Goal: Task Accomplishment & Management: Complete application form

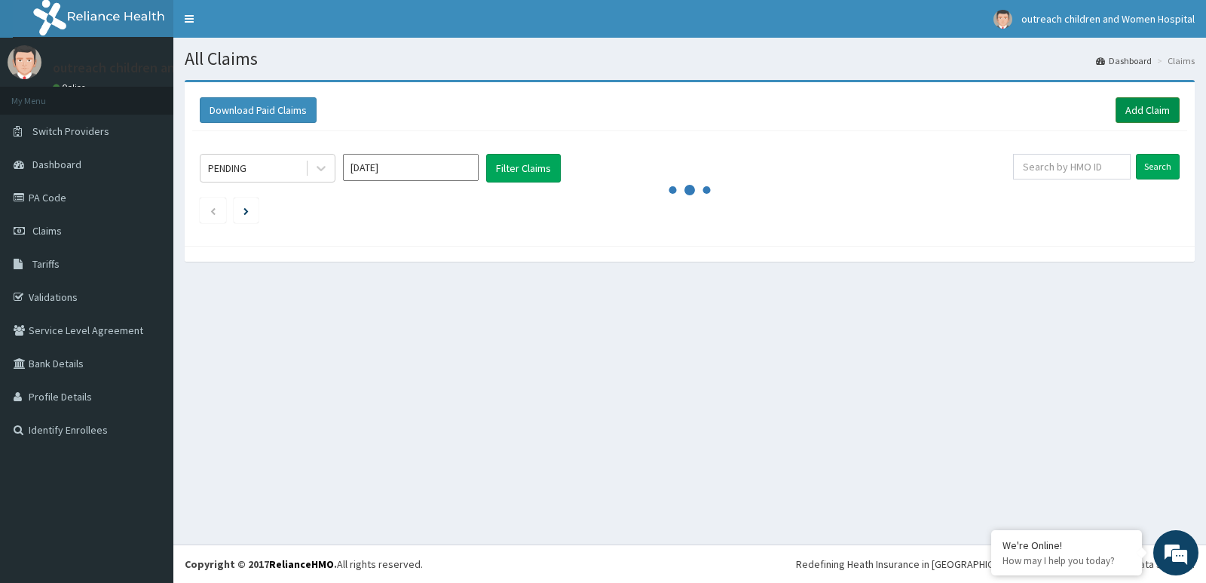
click at [1140, 111] on link "Add Claim" at bounding box center [1148, 110] width 64 height 26
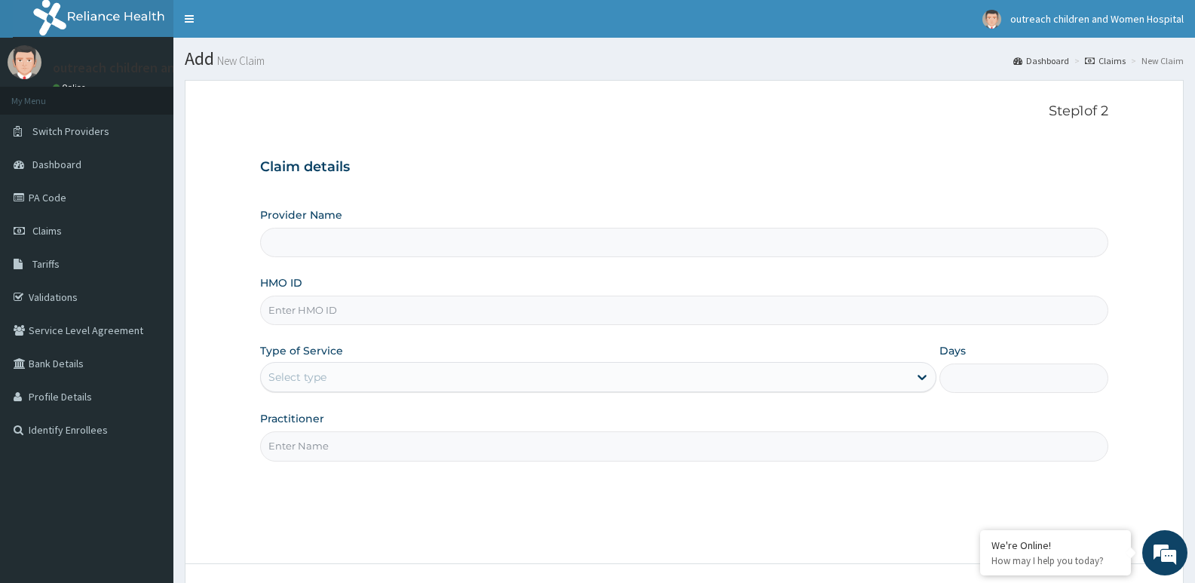
type input "Outreach [GEOGRAPHIC_DATA]- [GEOGRAPHIC_DATA]"
click at [445, 309] on input "HMO ID" at bounding box center [684, 309] width 848 height 29
type input "fbo/10024/d"
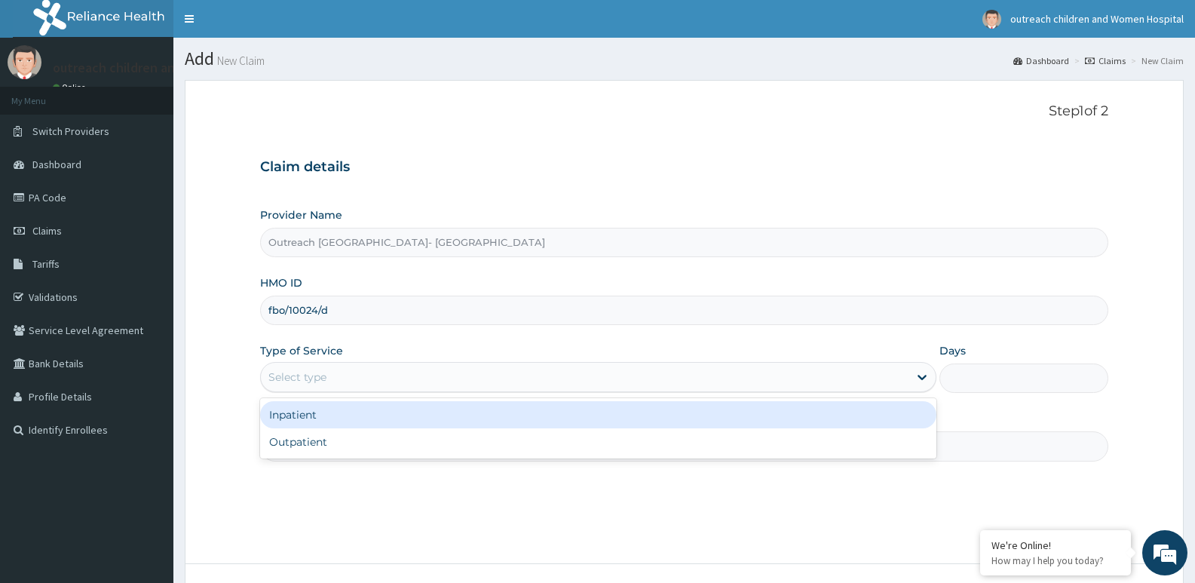
drag, startPoint x: 376, startPoint y: 374, endPoint x: 367, endPoint y: 420, distance: 46.9
click at [377, 387] on div "Select type" at bounding box center [584, 377] width 647 height 24
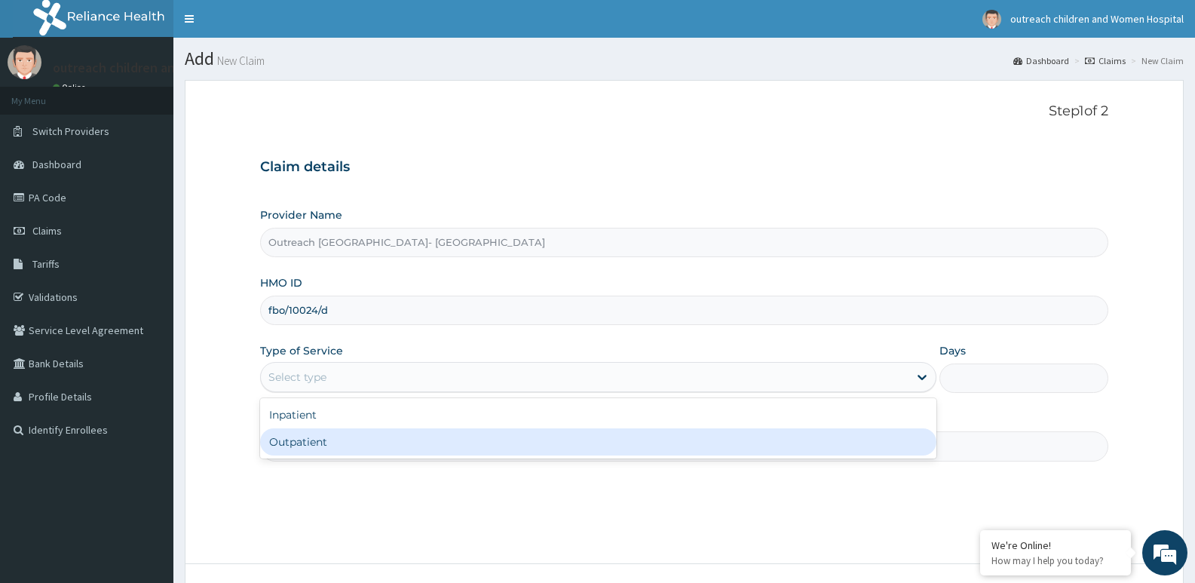
click at [361, 431] on div "Outpatient" at bounding box center [597, 441] width 675 height 27
type input "1"
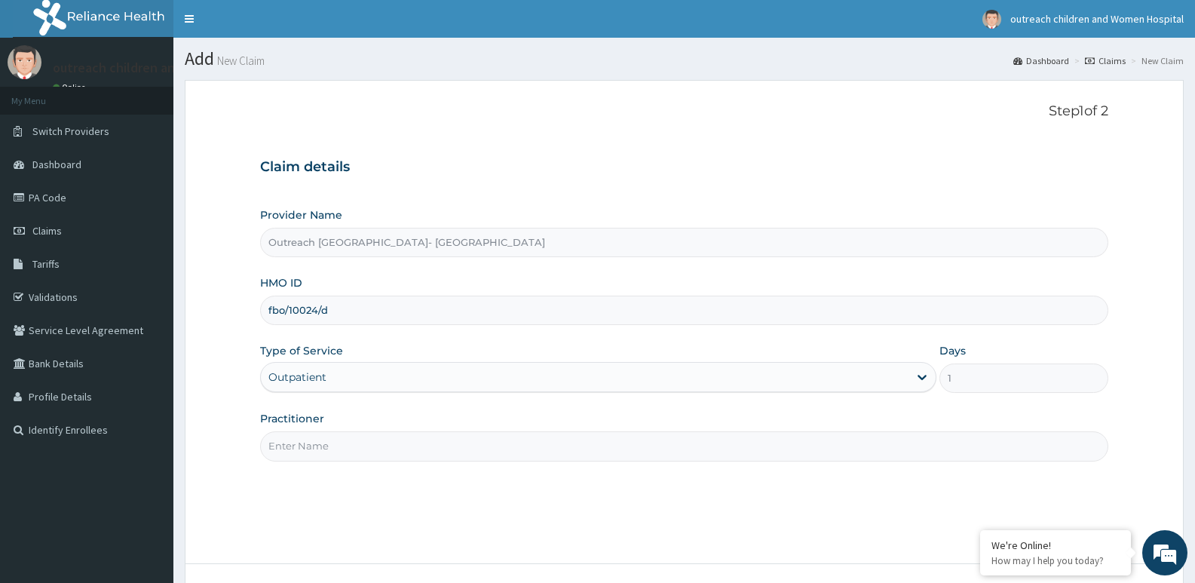
click at [368, 433] on input "Practitioner" at bounding box center [684, 445] width 848 height 29
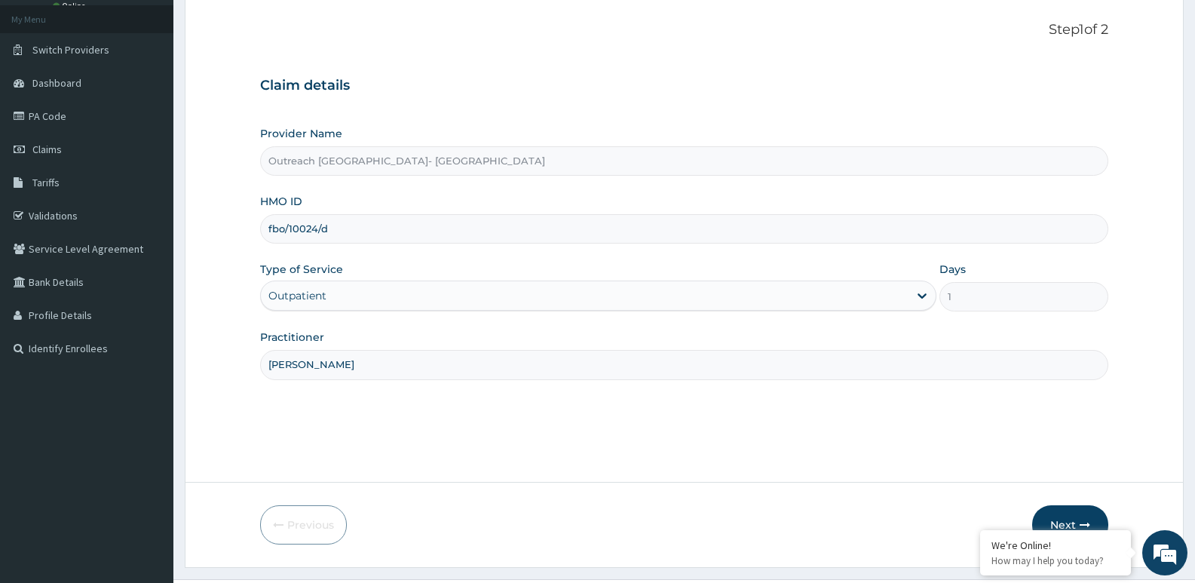
scroll to position [116, 0]
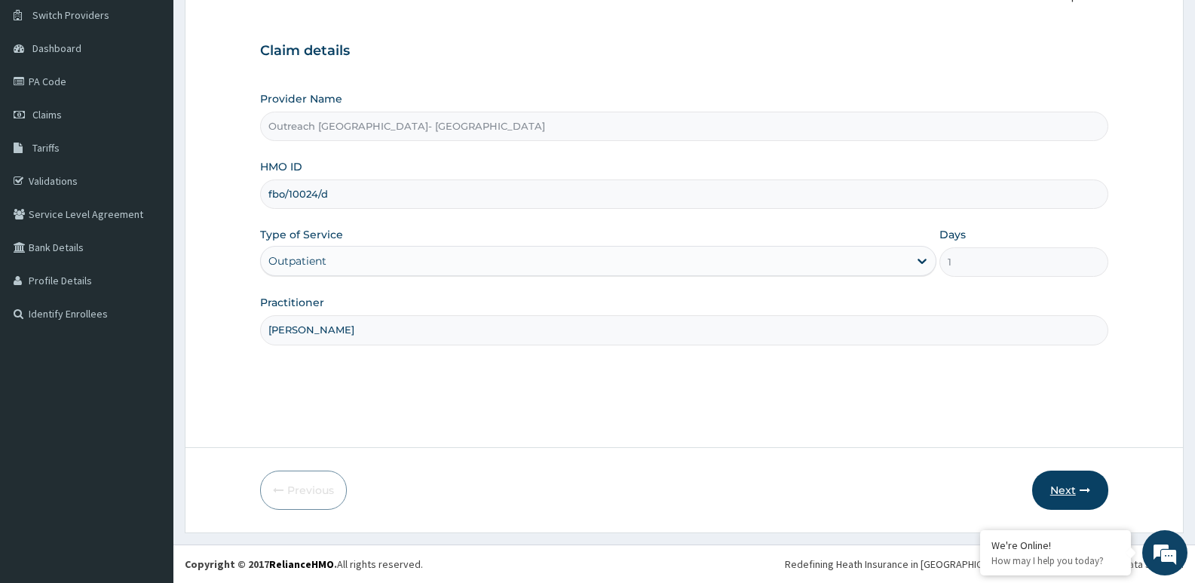
type input "dr essu"
click at [1060, 487] on button "Next" at bounding box center [1070, 489] width 76 height 39
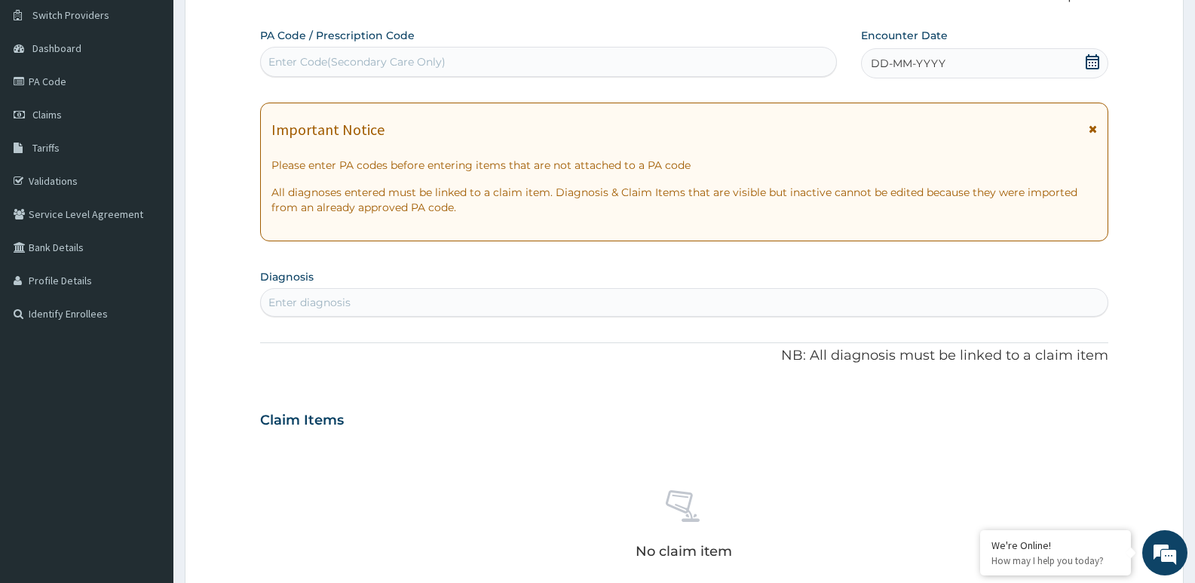
click at [1094, 66] on icon at bounding box center [1092, 61] width 15 height 15
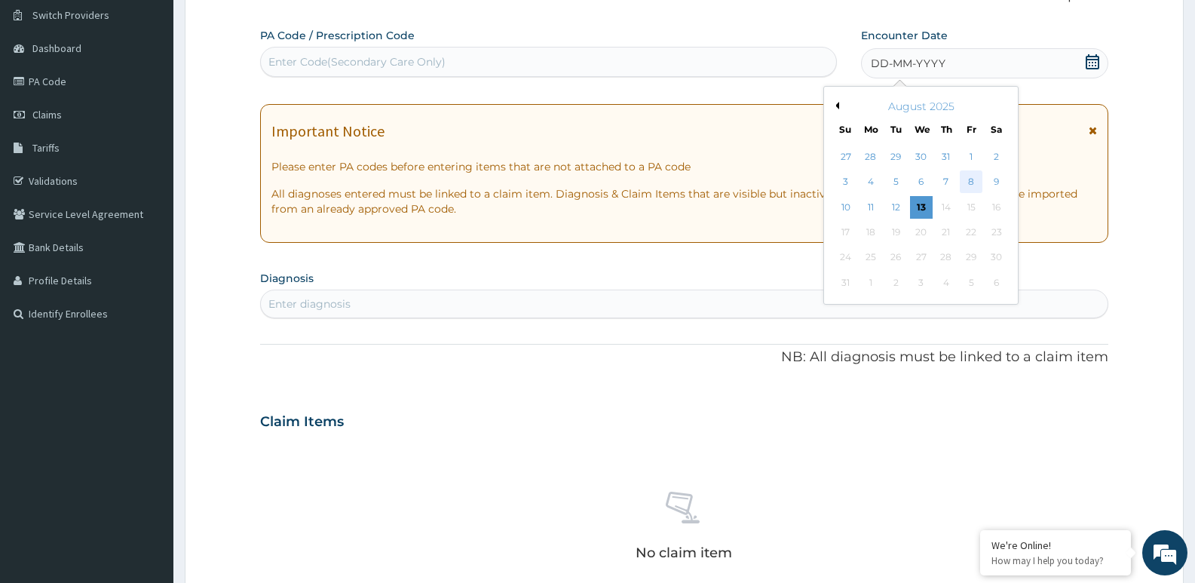
click at [971, 182] on div "8" at bounding box center [971, 182] width 23 height 23
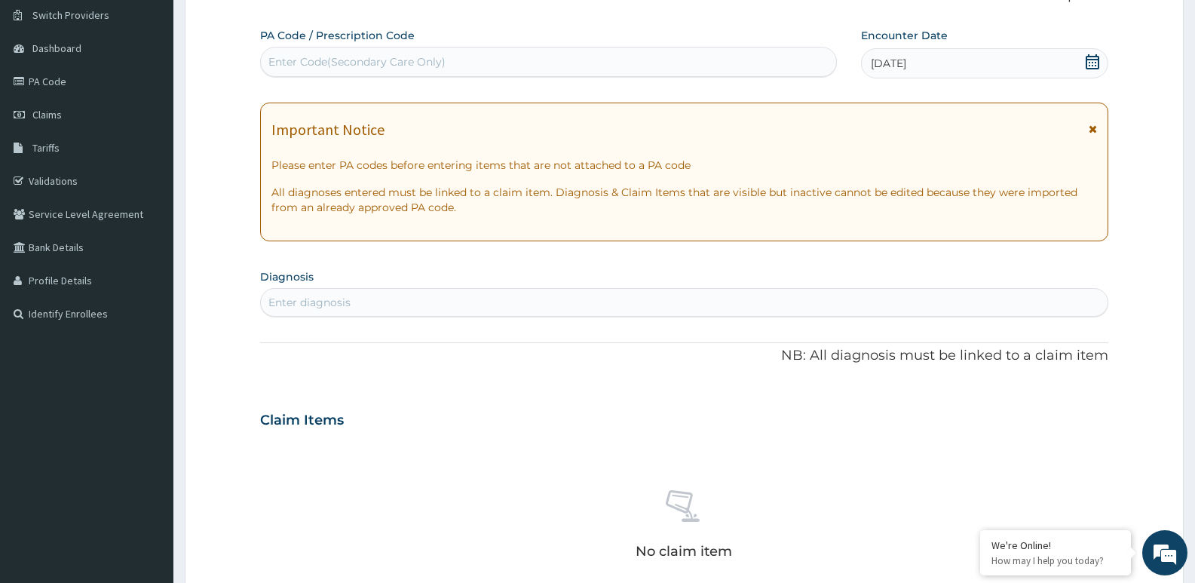
click at [648, 306] on div "Enter diagnosis" at bounding box center [684, 302] width 847 height 24
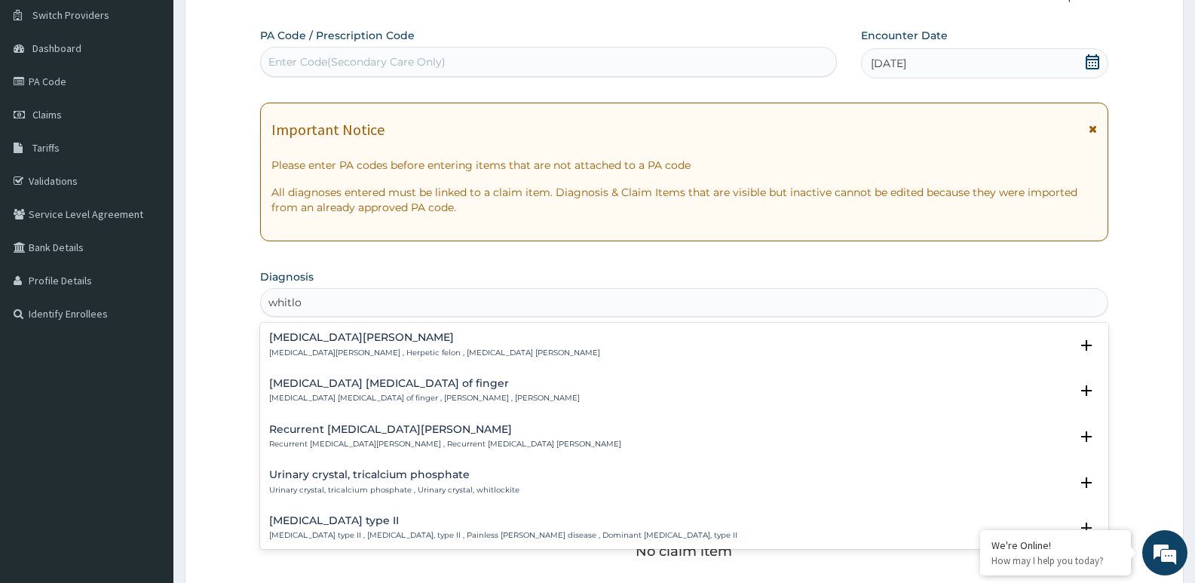
type input "whitlow"
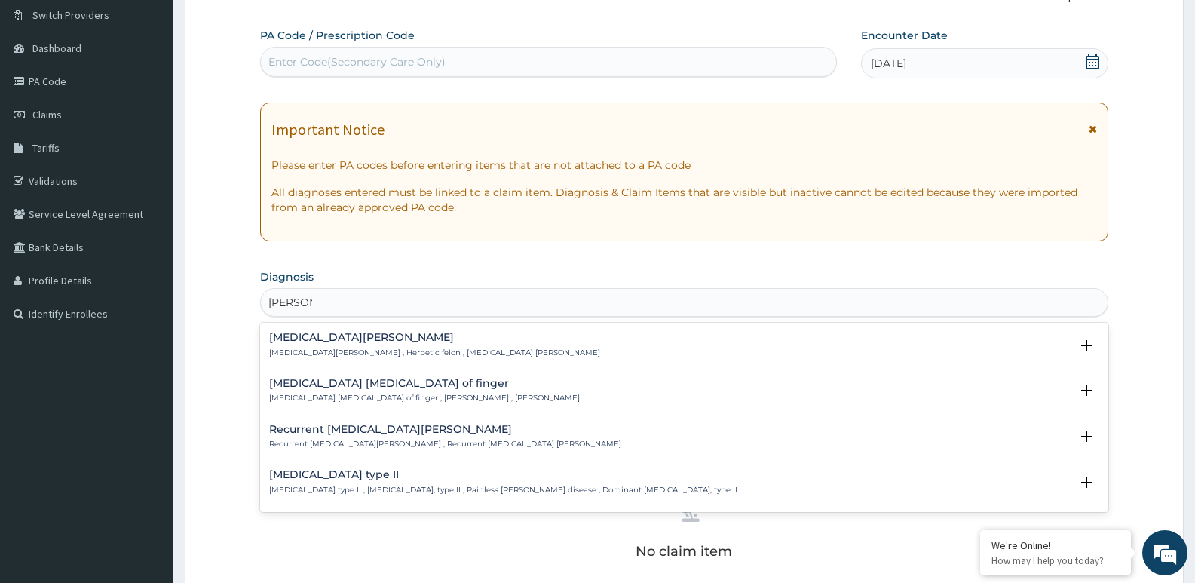
click at [369, 391] on div "Pulp abscess of finger Pulp abscess of finger , Felon , Whitlow" at bounding box center [424, 391] width 311 height 26
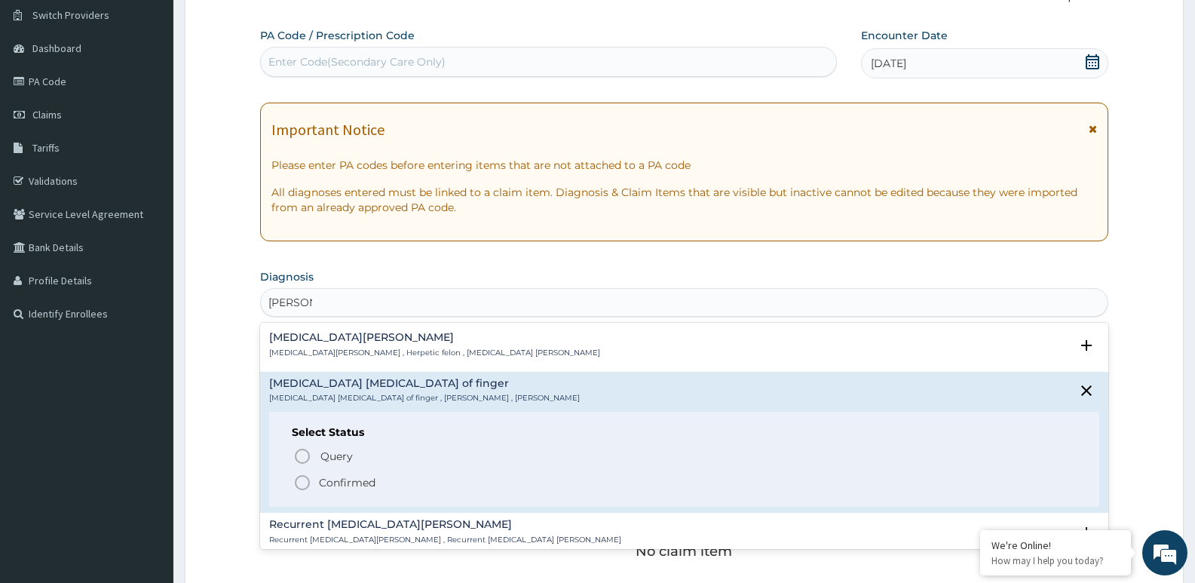
drag, startPoint x: 314, startPoint y: 479, endPoint x: 351, endPoint y: 438, distance: 55.0
click at [314, 478] on span "Confirmed" at bounding box center [684, 482] width 783 height 18
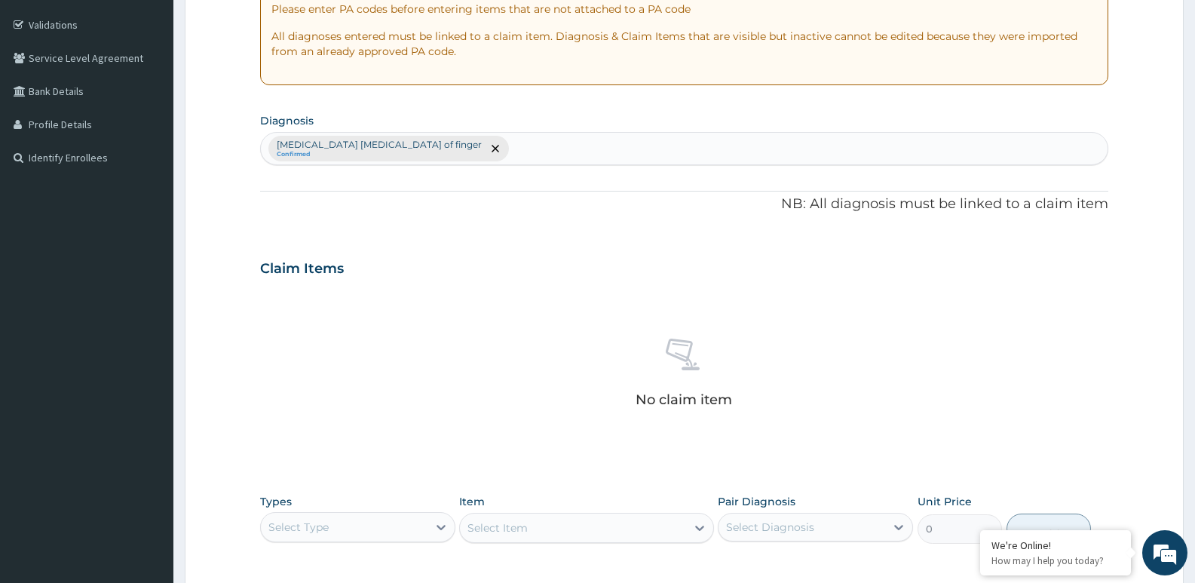
scroll to position [504, 0]
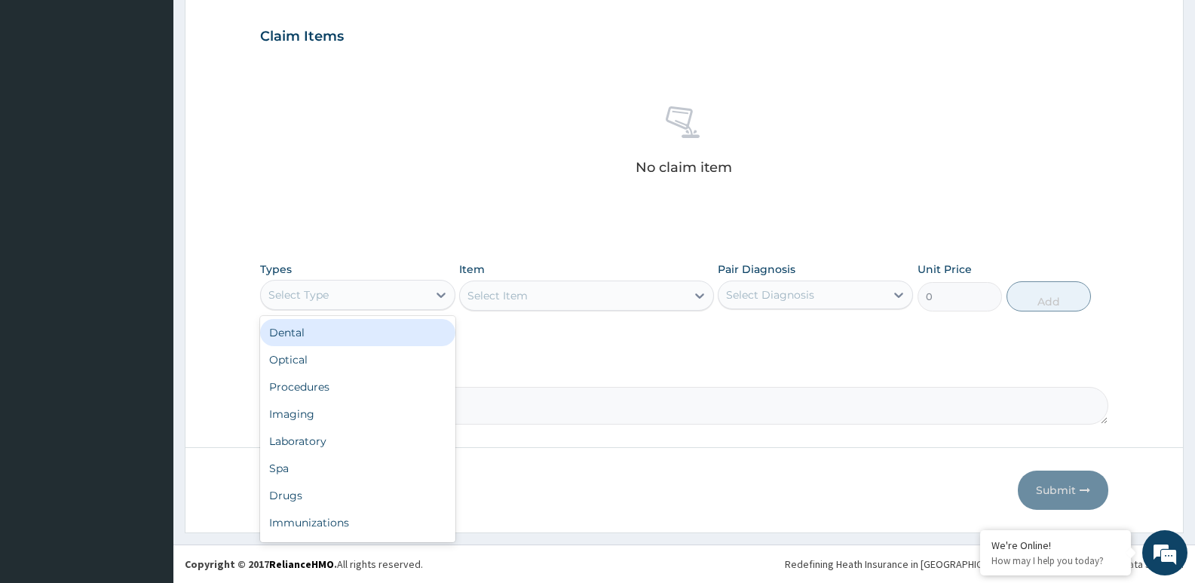
drag, startPoint x: 430, startPoint y: 298, endPoint x: 442, endPoint y: 339, distance: 43.2
click at [440, 310] on div "option Dental focused, 1 of 10. 10 results available. Use Up and Down to choose…" at bounding box center [357, 295] width 195 height 30
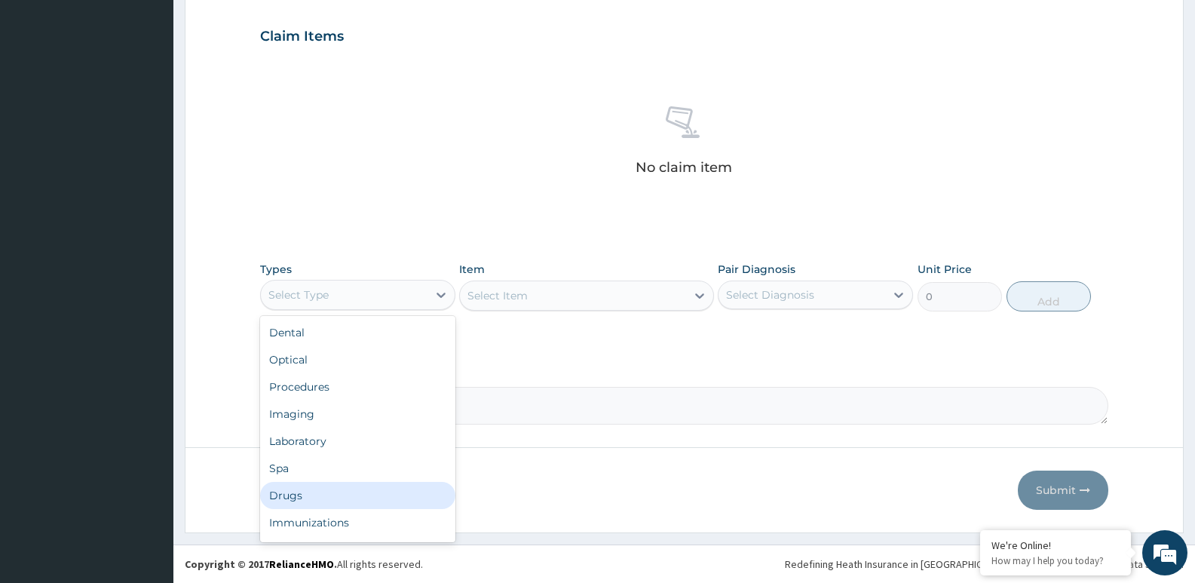
scroll to position [51, 0]
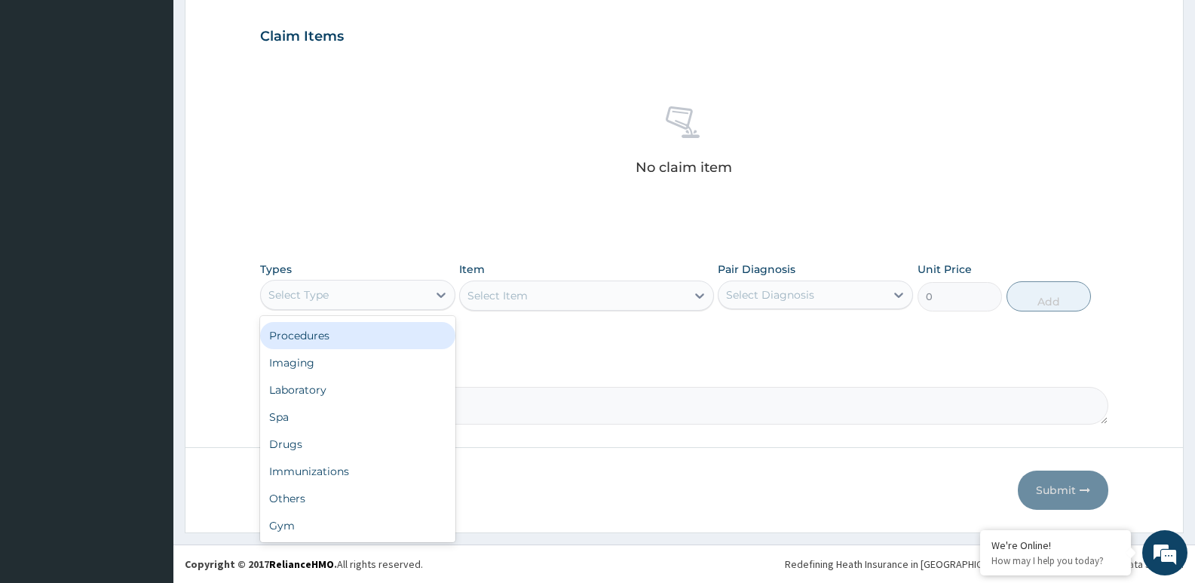
click at [359, 327] on div "Procedures" at bounding box center [357, 335] width 195 height 27
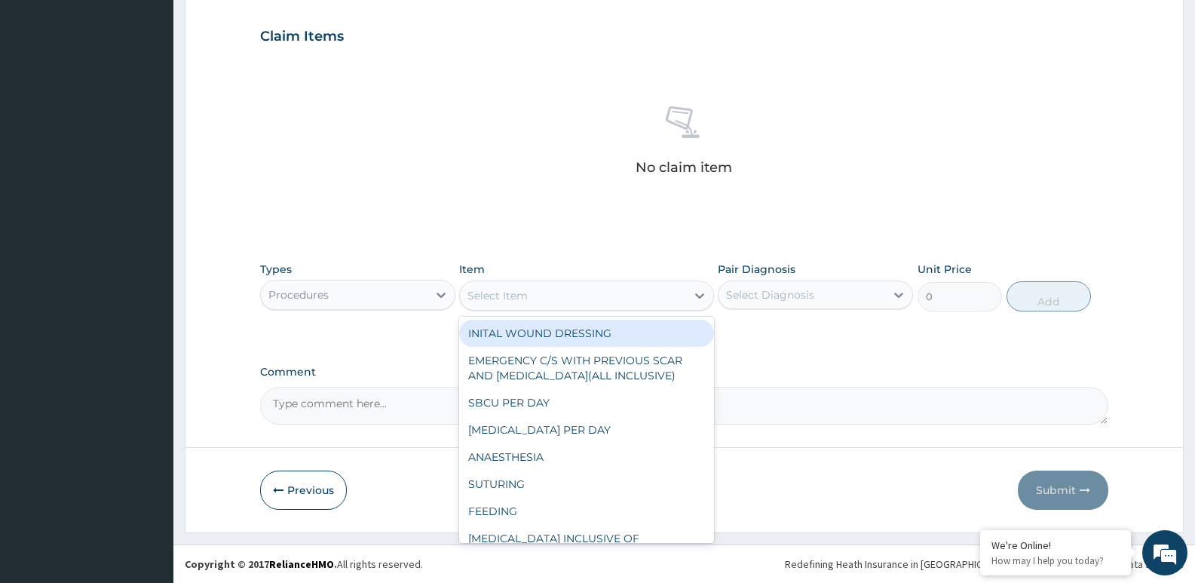
click at [599, 287] on div "Select Item" at bounding box center [572, 295] width 225 height 24
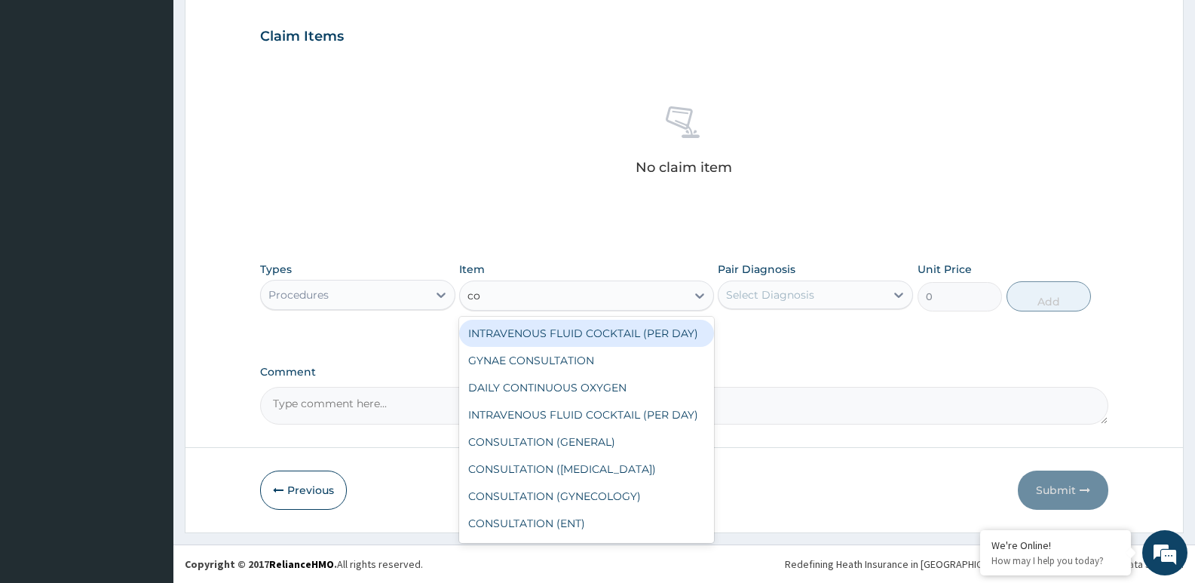
type input "con"
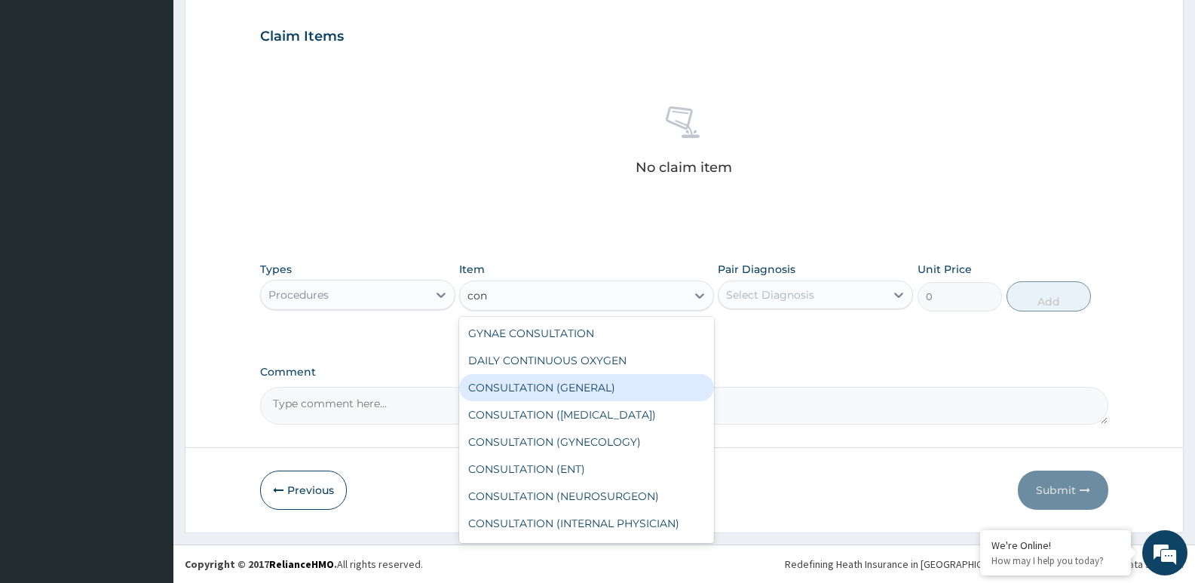
drag, startPoint x: 593, startPoint y: 390, endPoint x: 743, endPoint y: 370, distance: 151.4
click at [606, 390] on div "CONSULTATION (GENERAL)" at bounding box center [586, 387] width 254 height 27
type input "3500"
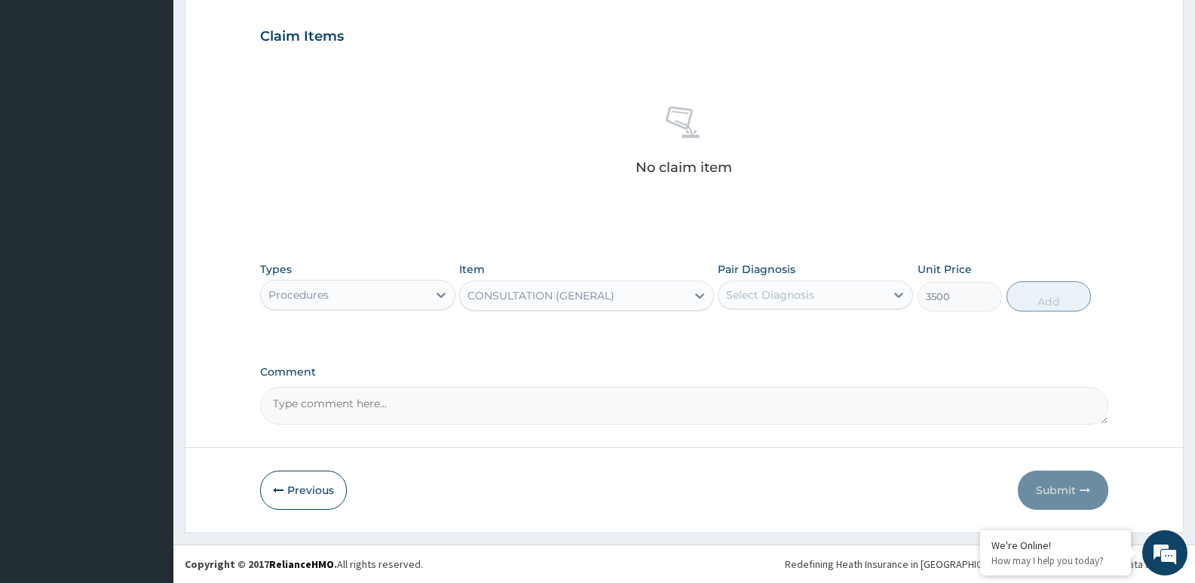
click at [884, 297] on div "Select Diagnosis" at bounding box center [801, 295] width 167 height 24
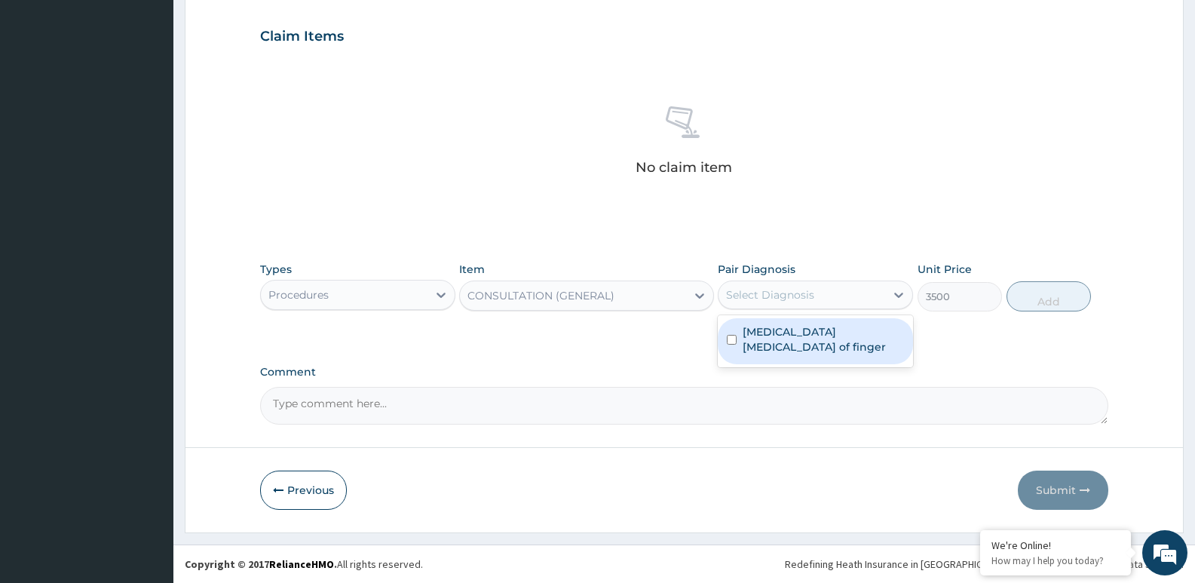
click at [869, 338] on div "Pulp abscess of finger" at bounding box center [815, 341] width 195 height 46
checkbox input "true"
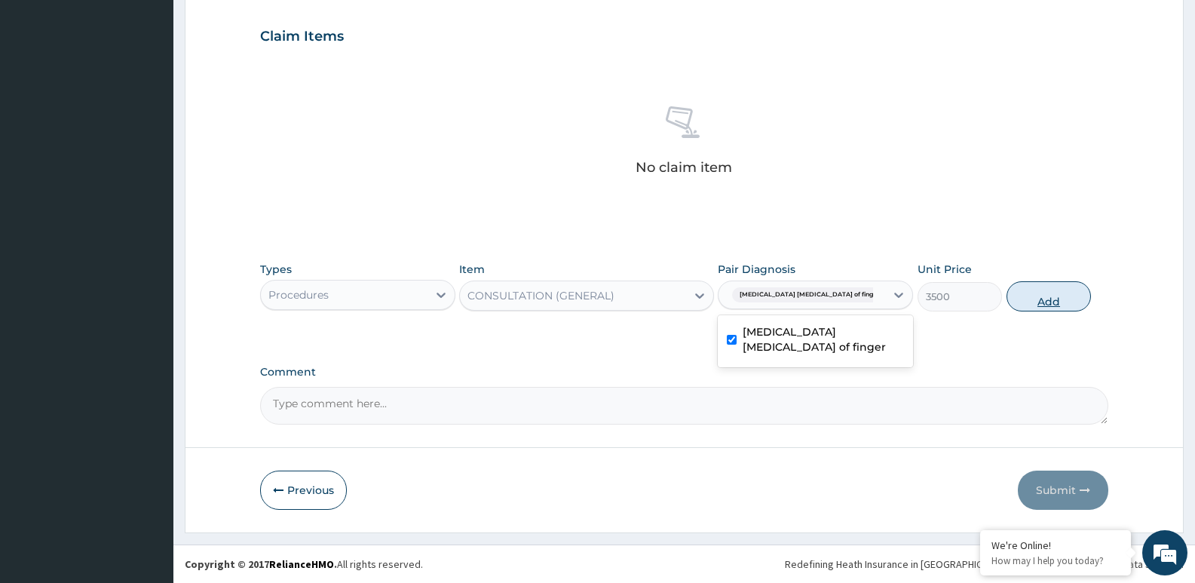
click at [1069, 297] on button "Add" at bounding box center [1048, 296] width 84 height 30
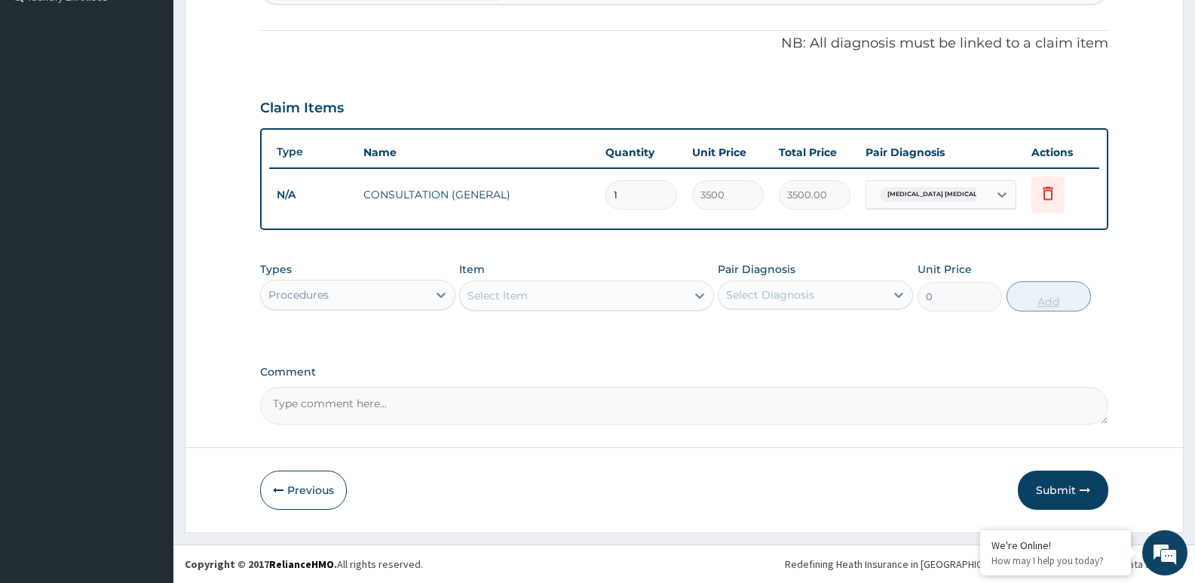
scroll to position [433, 0]
click at [416, 299] on div "Procedures" at bounding box center [344, 295] width 167 height 24
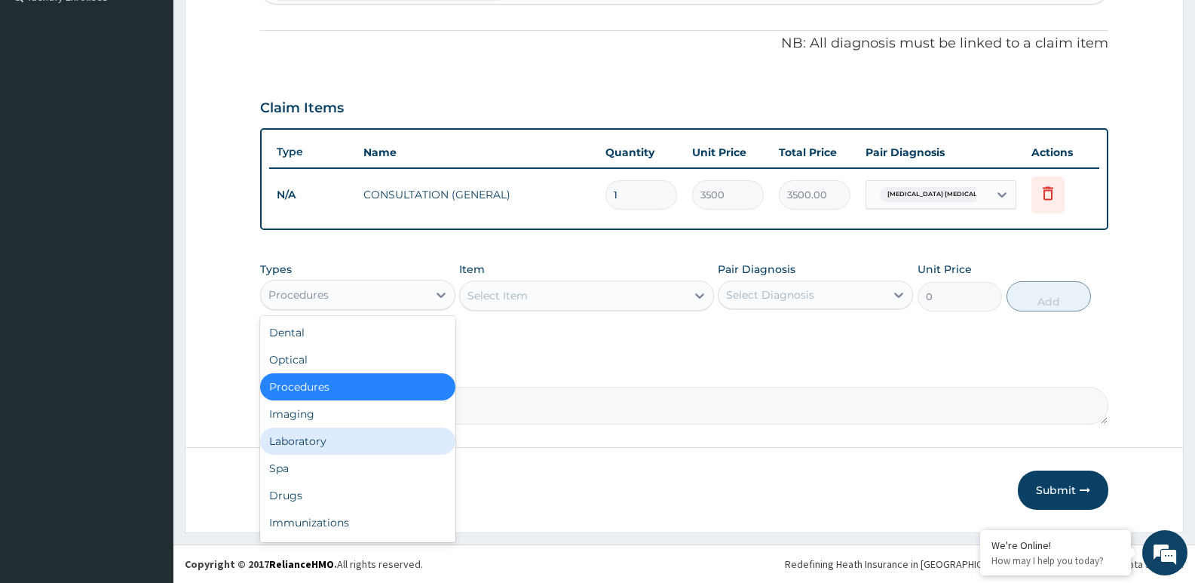
click at [314, 452] on div "Laboratory" at bounding box center [357, 440] width 195 height 27
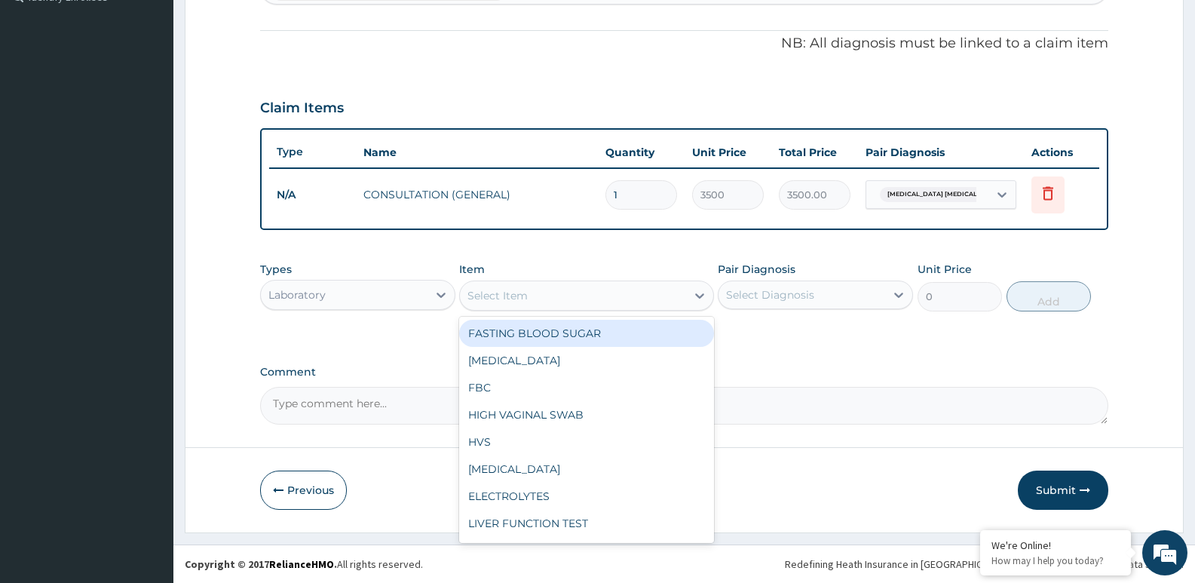
click at [576, 295] on div "Select Item" at bounding box center [572, 295] width 225 height 24
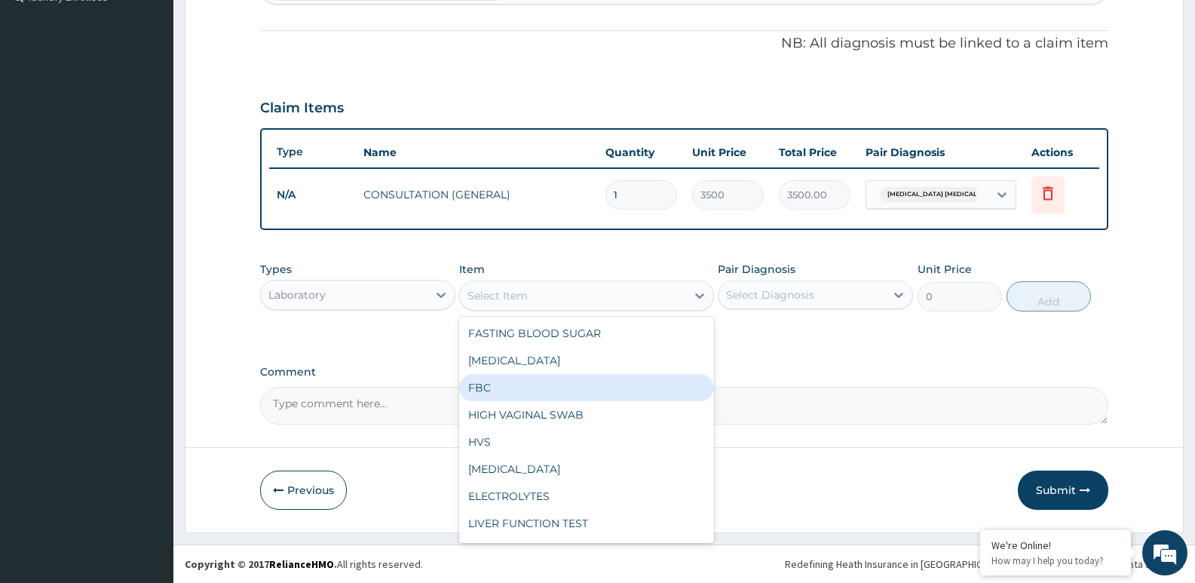
click at [543, 396] on div "FBC" at bounding box center [586, 387] width 254 height 27
type input "2500"
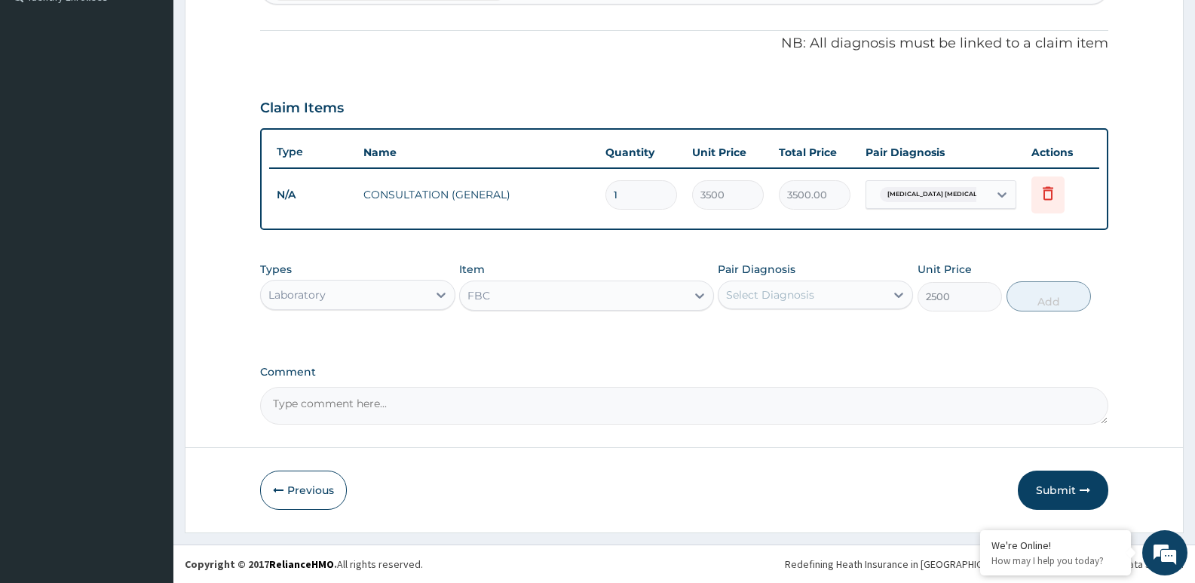
click at [815, 286] on div "Select Diagnosis" at bounding box center [801, 295] width 167 height 24
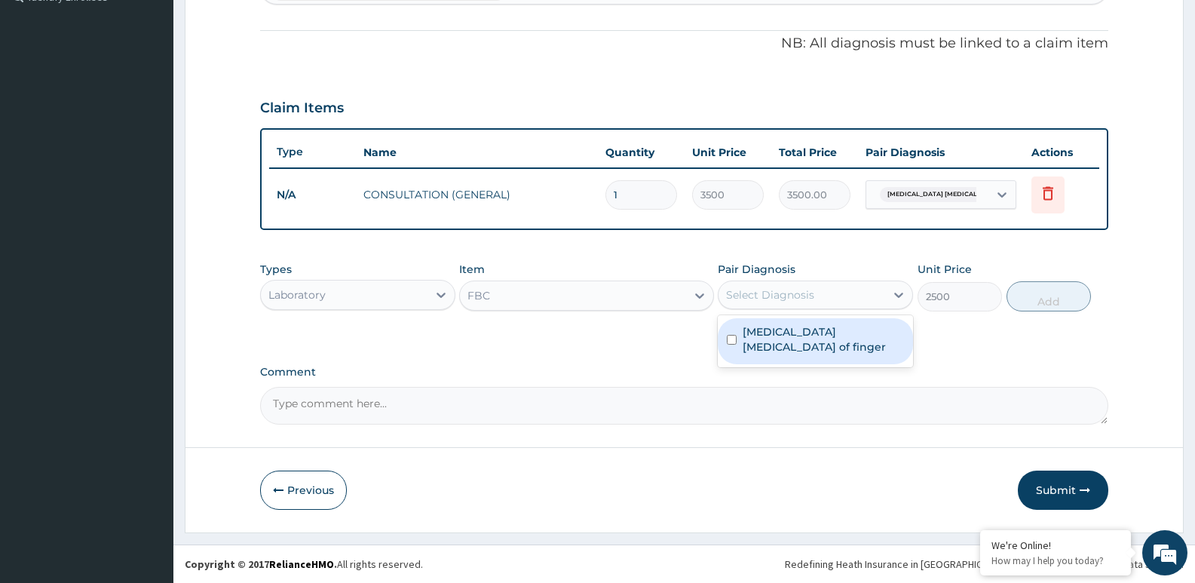
click at [795, 344] on div "Pulp abscess of finger" at bounding box center [815, 341] width 195 height 46
checkbox input "true"
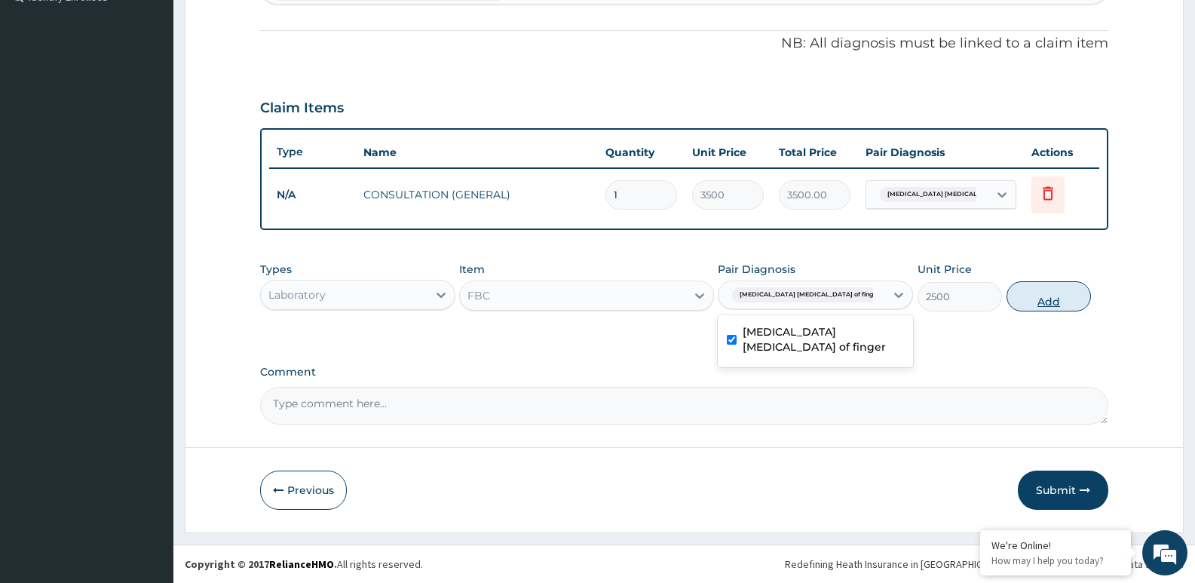
click at [1058, 303] on button "Add" at bounding box center [1048, 296] width 84 height 30
type input "0"
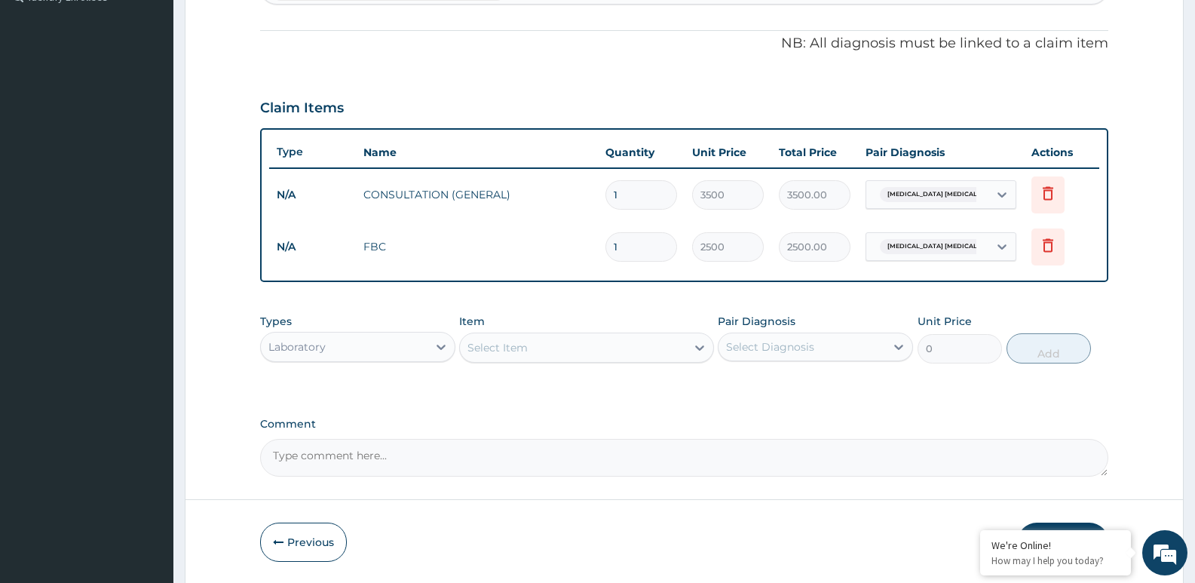
drag, startPoint x: 416, startPoint y: 348, endPoint x: 408, endPoint y: 357, distance: 12.3
click at [415, 348] on div "Laboratory" at bounding box center [344, 347] width 167 height 24
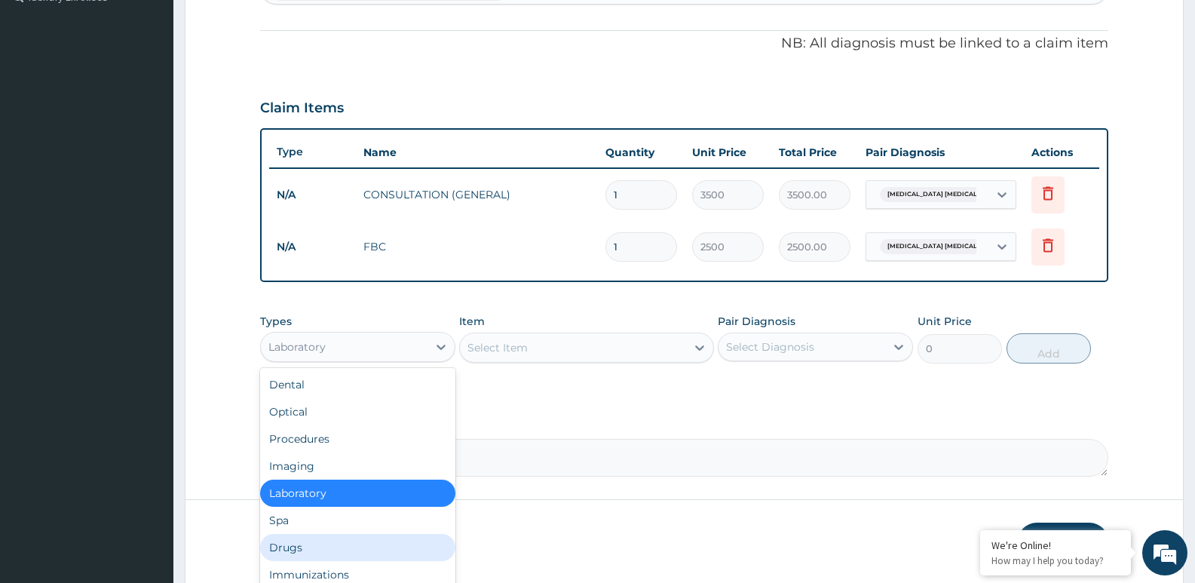
click at [315, 543] on div "Drugs" at bounding box center [357, 547] width 195 height 27
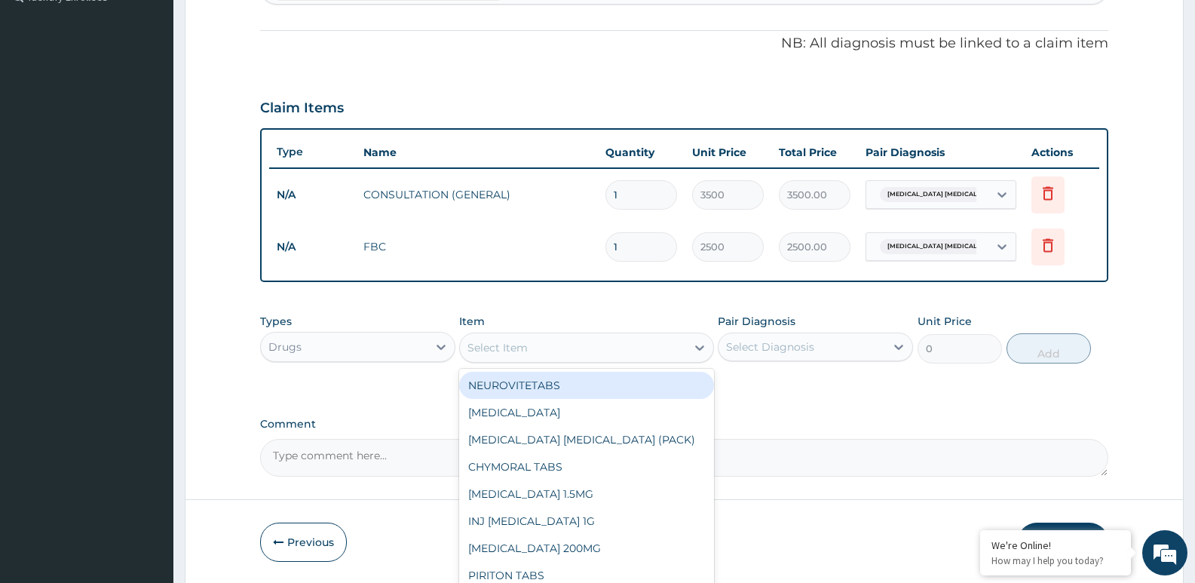
click at [595, 344] on div "Select Item" at bounding box center [572, 347] width 225 height 24
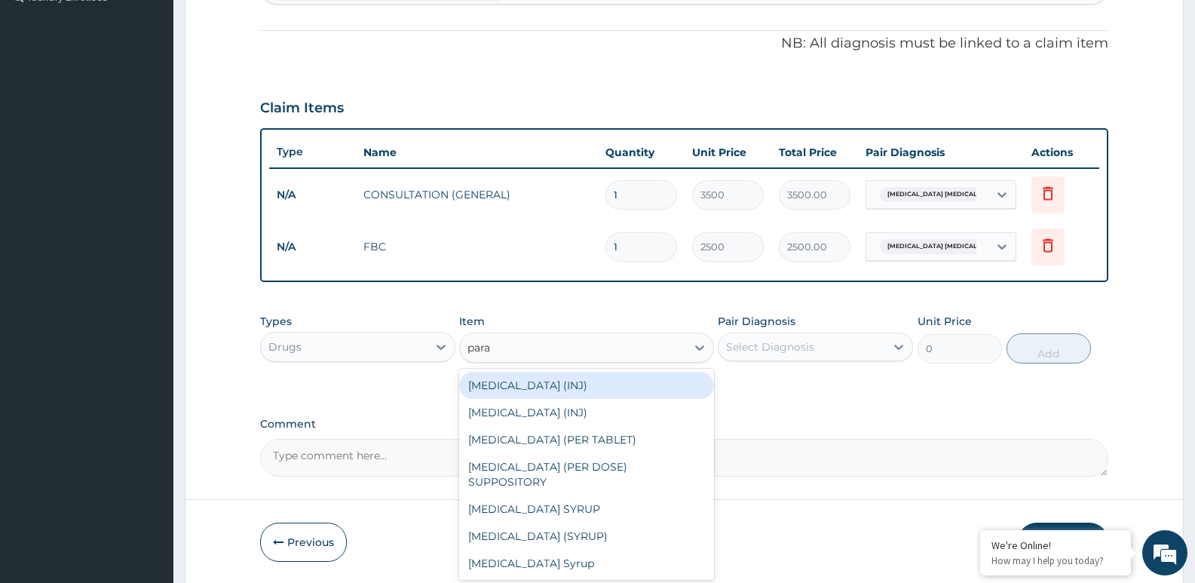
type input "parac"
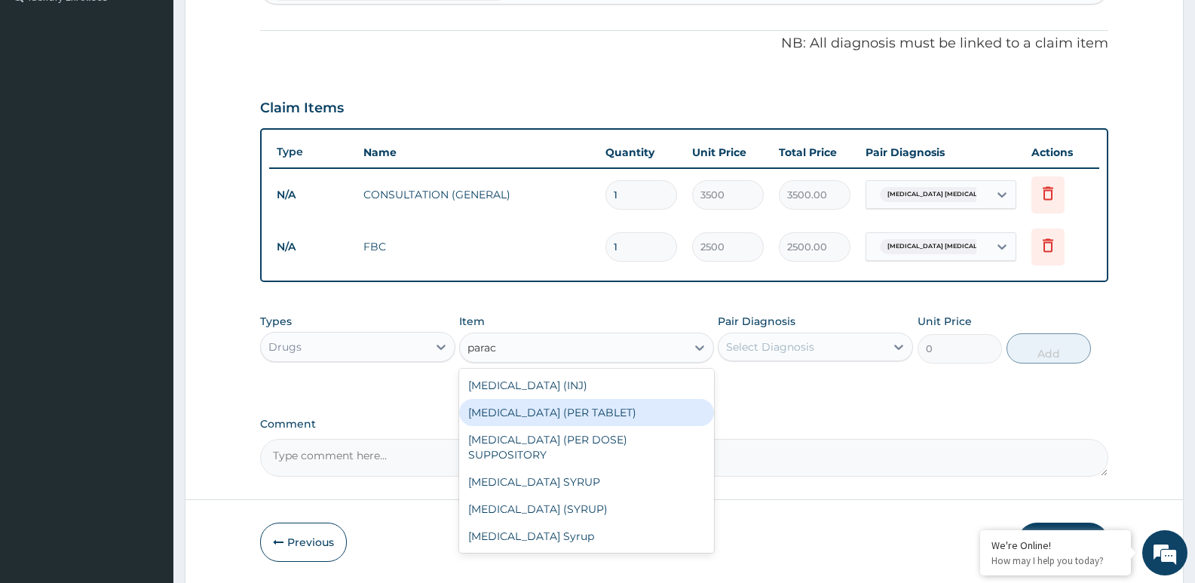
click at [534, 408] on div "PARACETAMOL (PER TABLET)" at bounding box center [586, 412] width 254 height 27
type input "22.8"
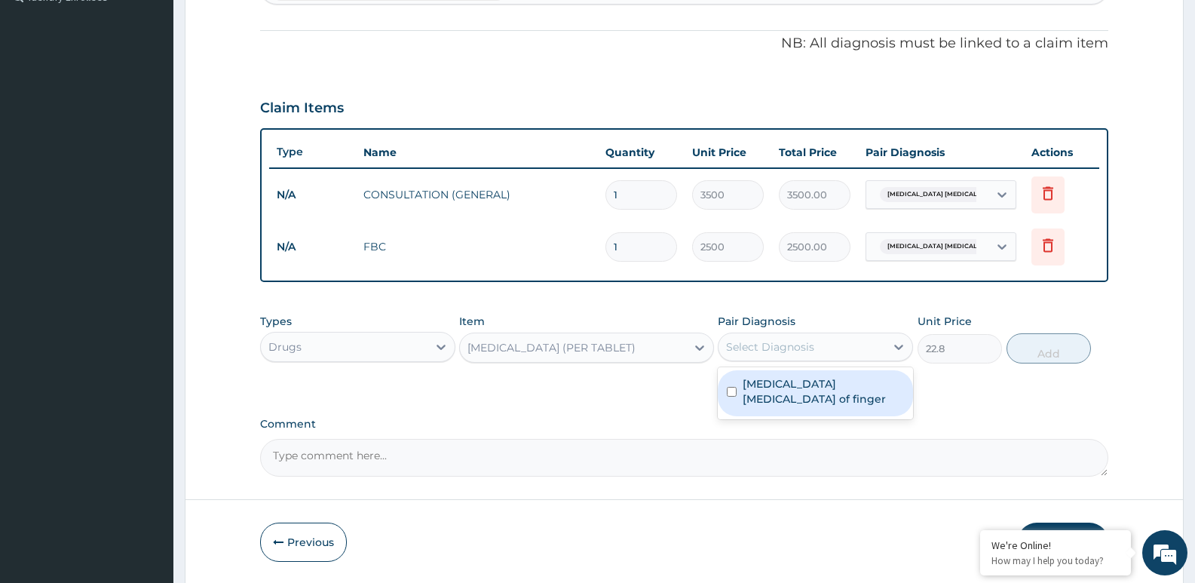
click at [797, 349] on div "Select Diagnosis" at bounding box center [770, 346] width 88 height 15
click at [784, 390] on label "Pulp abscess of finger" at bounding box center [822, 391] width 161 height 30
checkbox input "true"
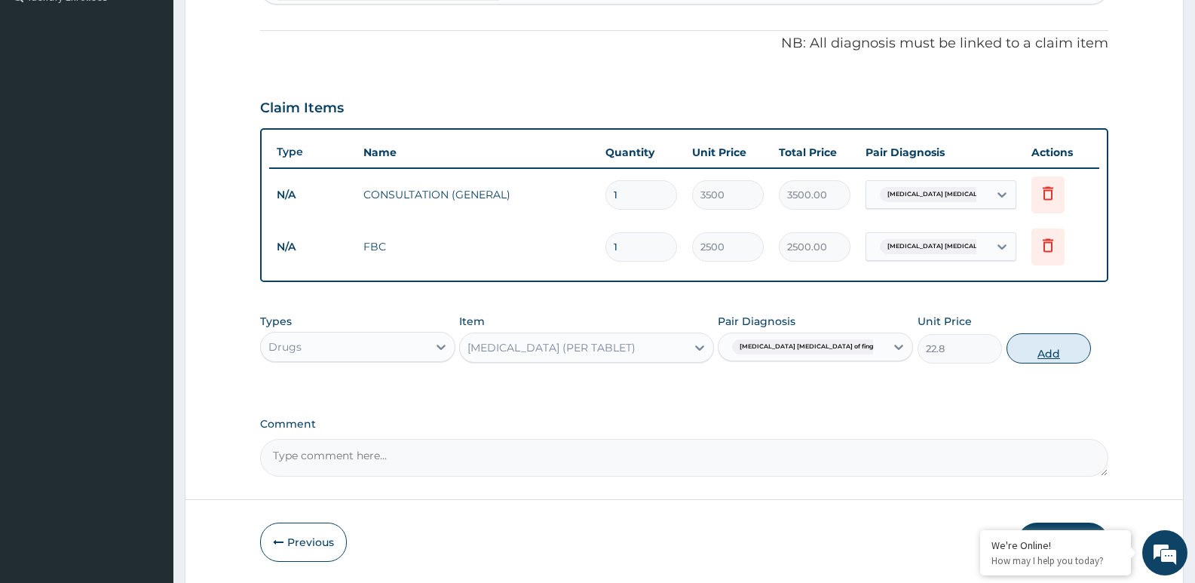
click at [1071, 355] on button "Add" at bounding box center [1048, 348] width 84 height 30
type input "0"
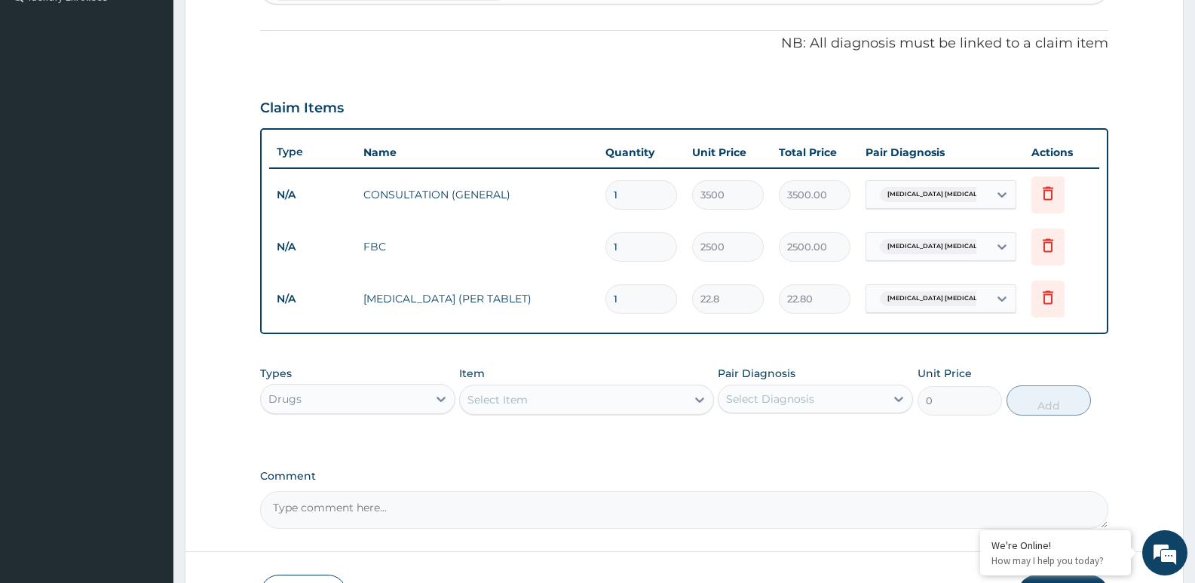
type input "18"
type input "410.40"
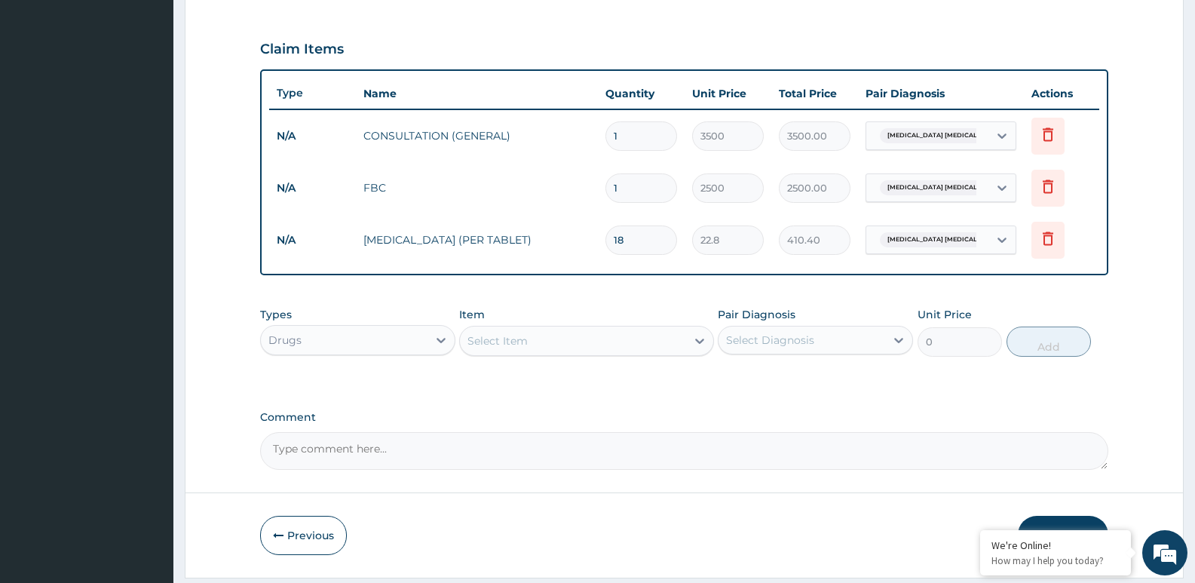
scroll to position [537, 0]
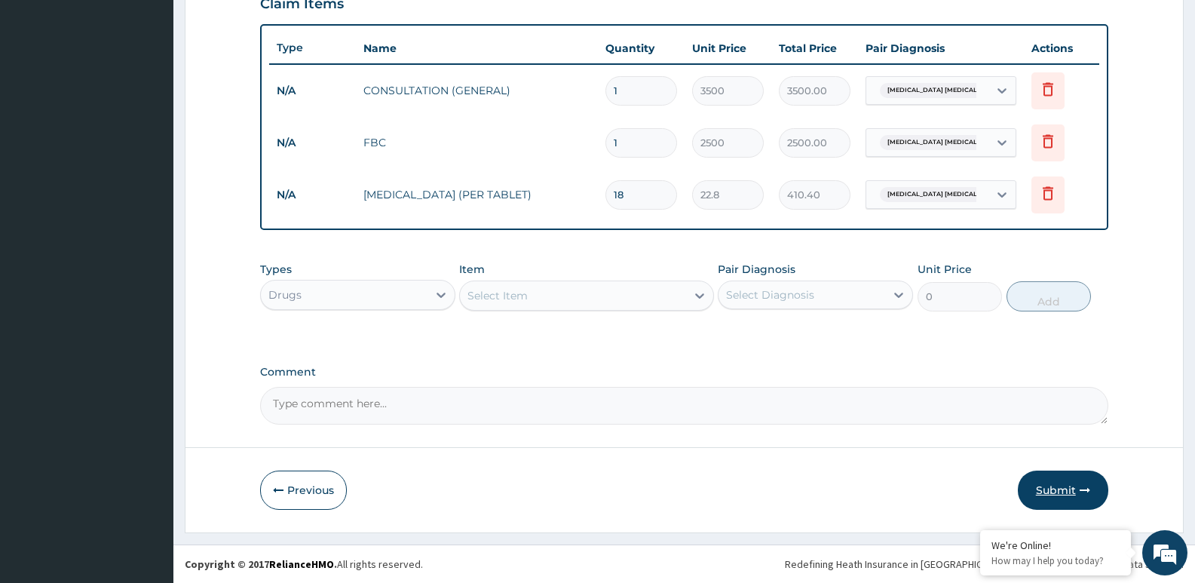
type input "18"
click at [1043, 482] on button "Submit" at bounding box center [1063, 489] width 90 height 39
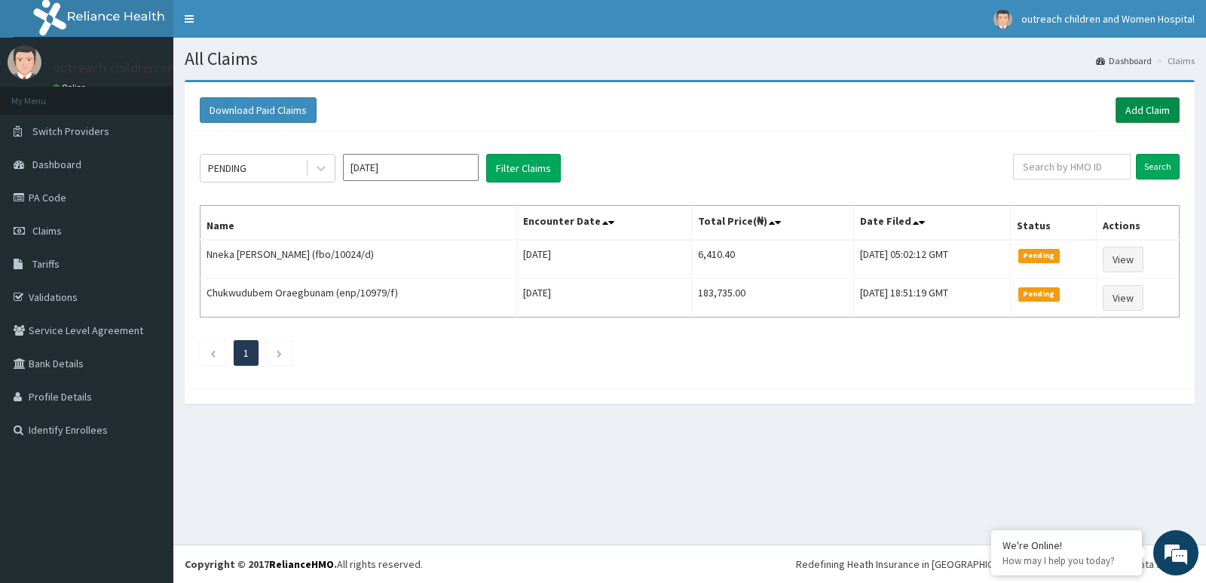
click at [1137, 108] on link "Add Claim" at bounding box center [1148, 110] width 64 height 26
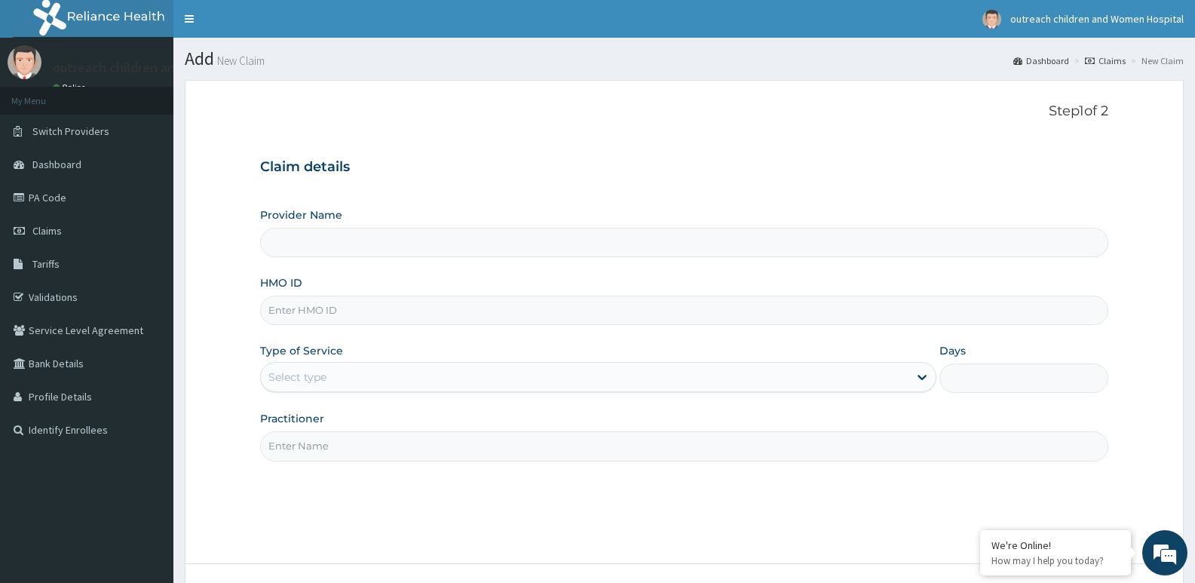
click at [363, 304] on input "HMO ID" at bounding box center [684, 309] width 848 height 29
type input "Outreach [GEOGRAPHIC_DATA]- [GEOGRAPHIC_DATA]"
type input "icn/10048/d"
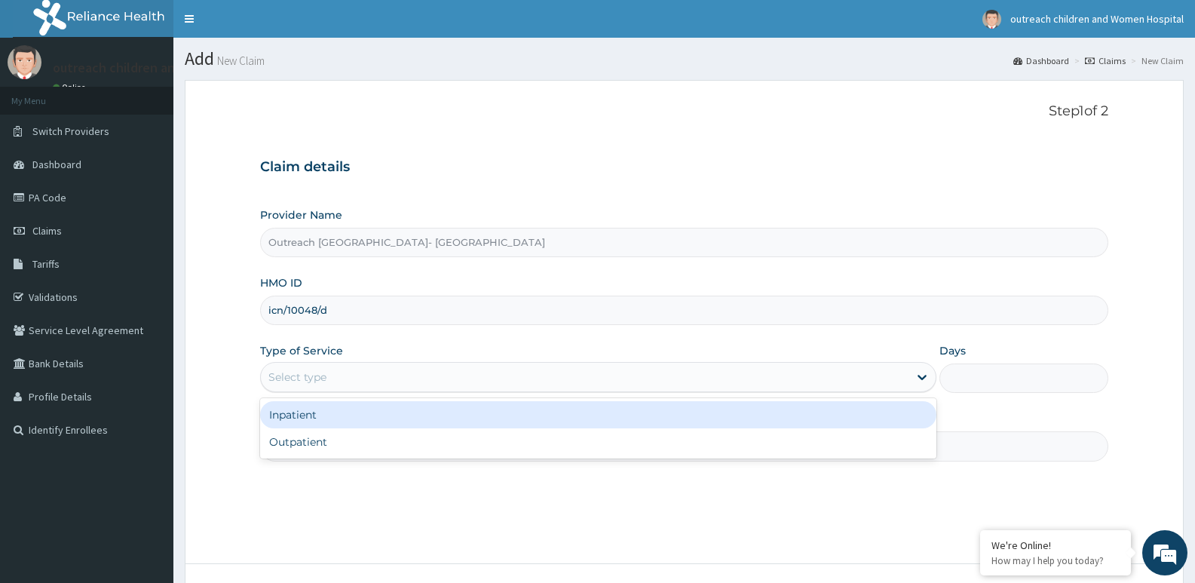
drag, startPoint x: 552, startPoint y: 370, endPoint x: 465, endPoint y: 381, distance: 87.4
click at [543, 372] on div "Select type" at bounding box center [584, 377] width 647 height 24
drag, startPoint x: 322, startPoint y: 411, endPoint x: 355, endPoint y: 415, distance: 33.4
click at [326, 412] on div "Inpatient" at bounding box center [597, 414] width 675 height 27
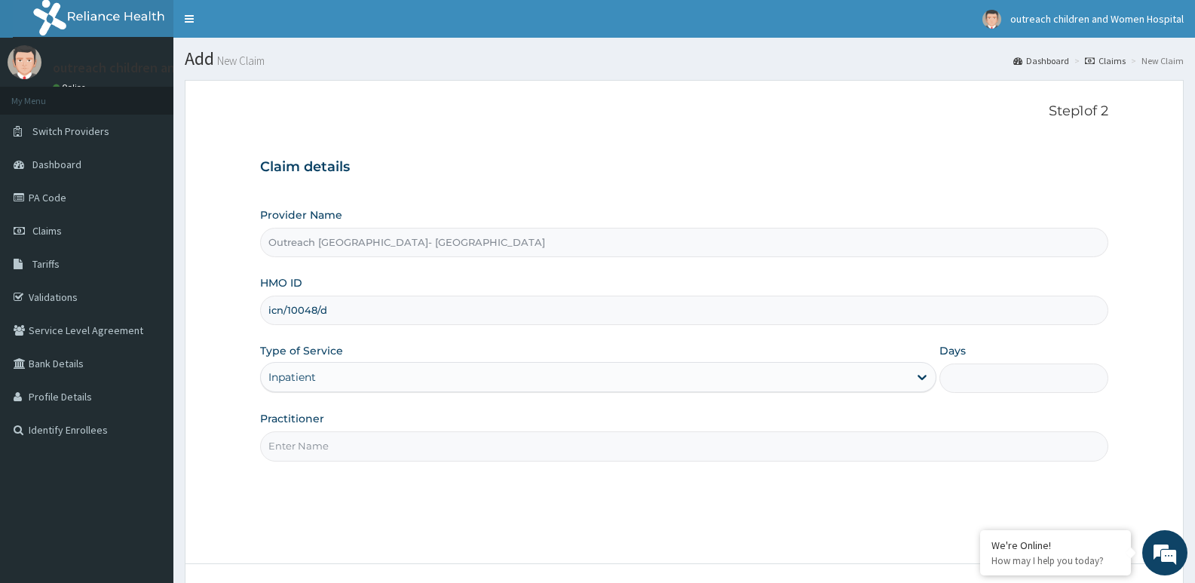
click at [1015, 381] on input "Days" at bounding box center [1023, 377] width 169 height 29
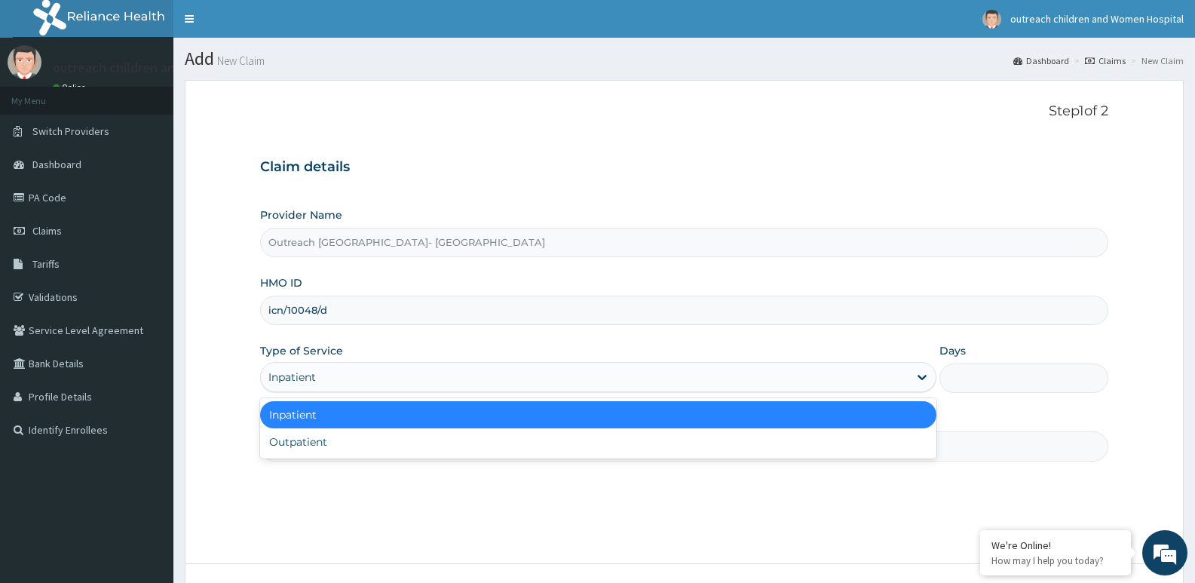
click at [774, 384] on div "Inpatient" at bounding box center [584, 377] width 647 height 24
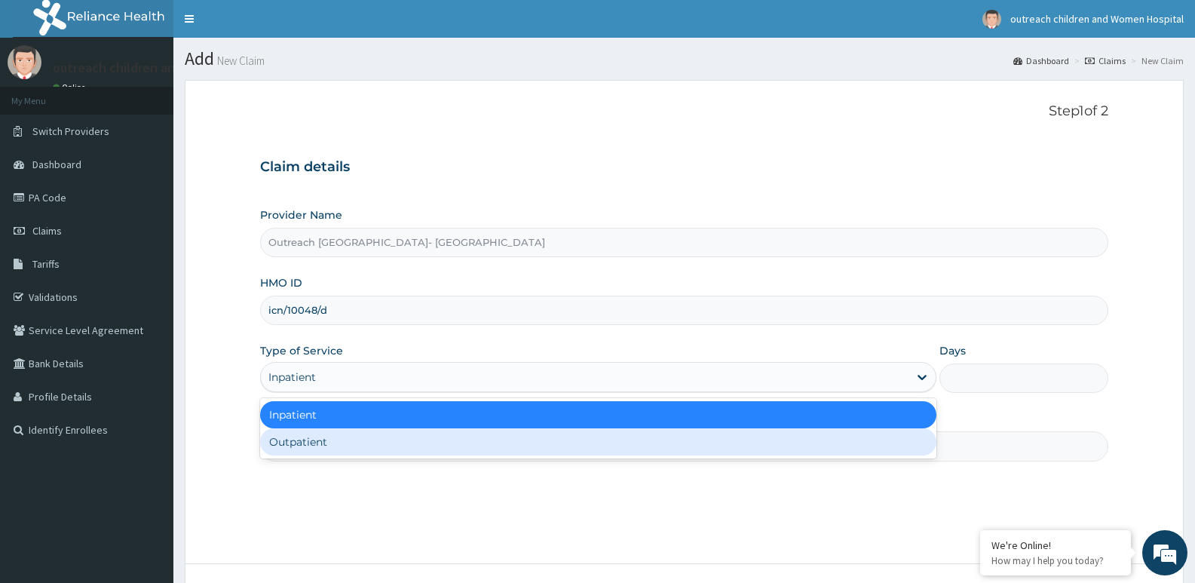
click at [473, 439] on div "Outpatient" at bounding box center [597, 441] width 675 height 27
type input "1"
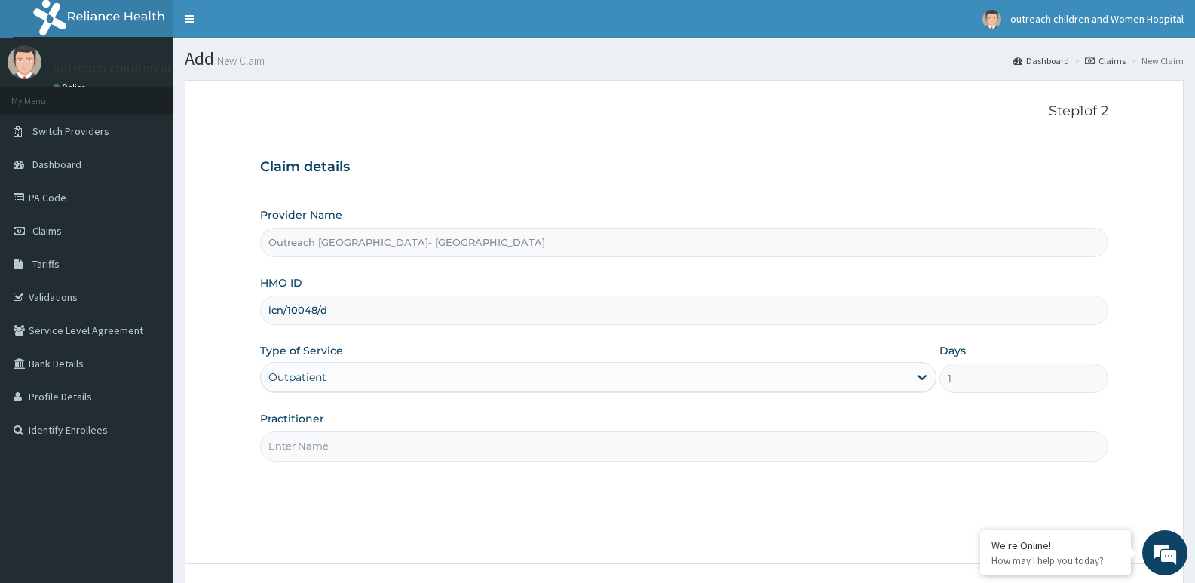
click at [477, 421] on div "Practitioner" at bounding box center [684, 436] width 848 height 50
click at [467, 445] on input "Practitioner" at bounding box center [684, 445] width 848 height 29
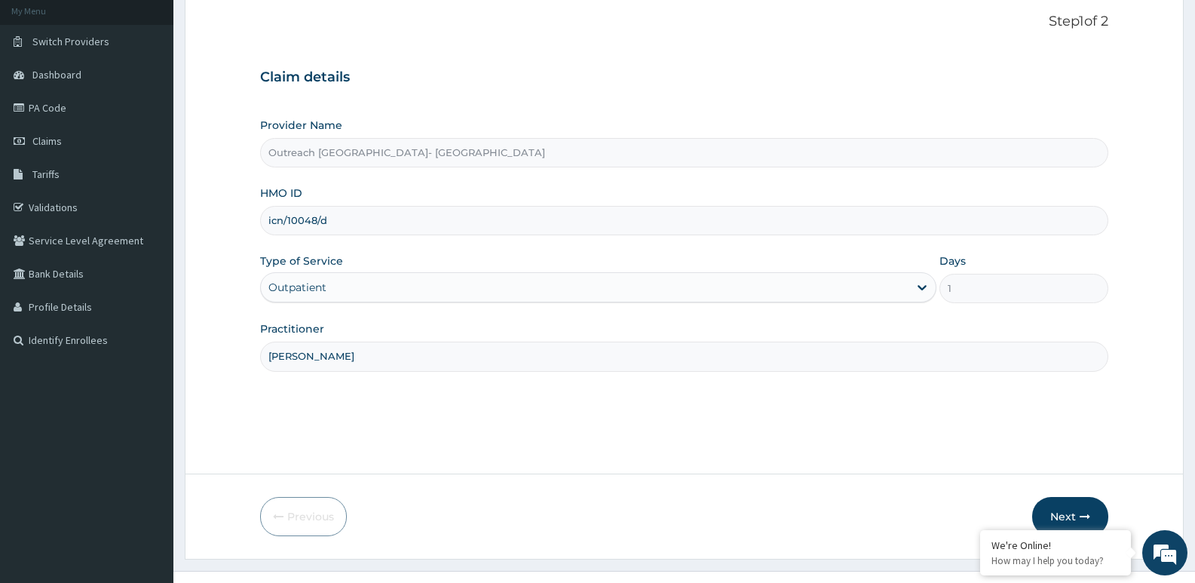
scroll to position [116, 0]
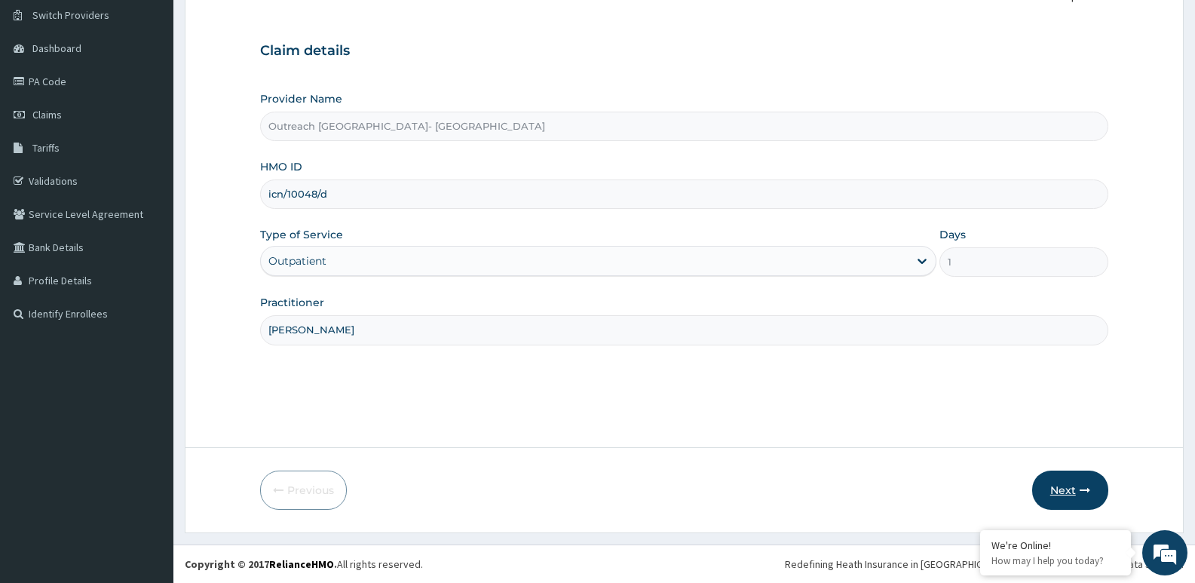
type input "dr osoko"
click at [1086, 478] on button "Next" at bounding box center [1070, 489] width 76 height 39
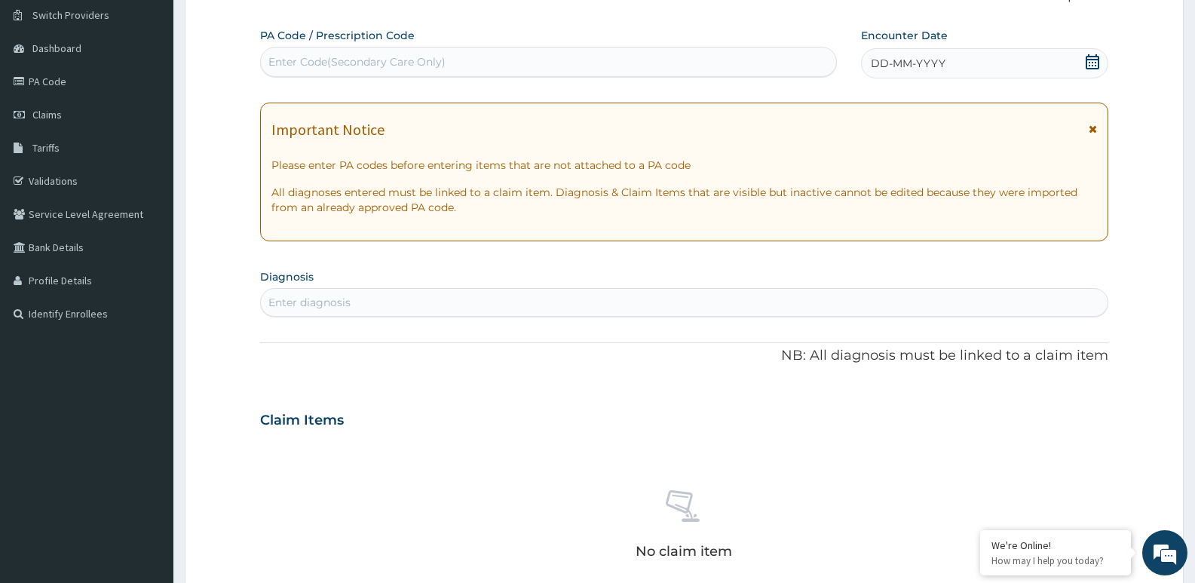
click at [1098, 70] on span at bounding box center [1092, 63] width 15 height 19
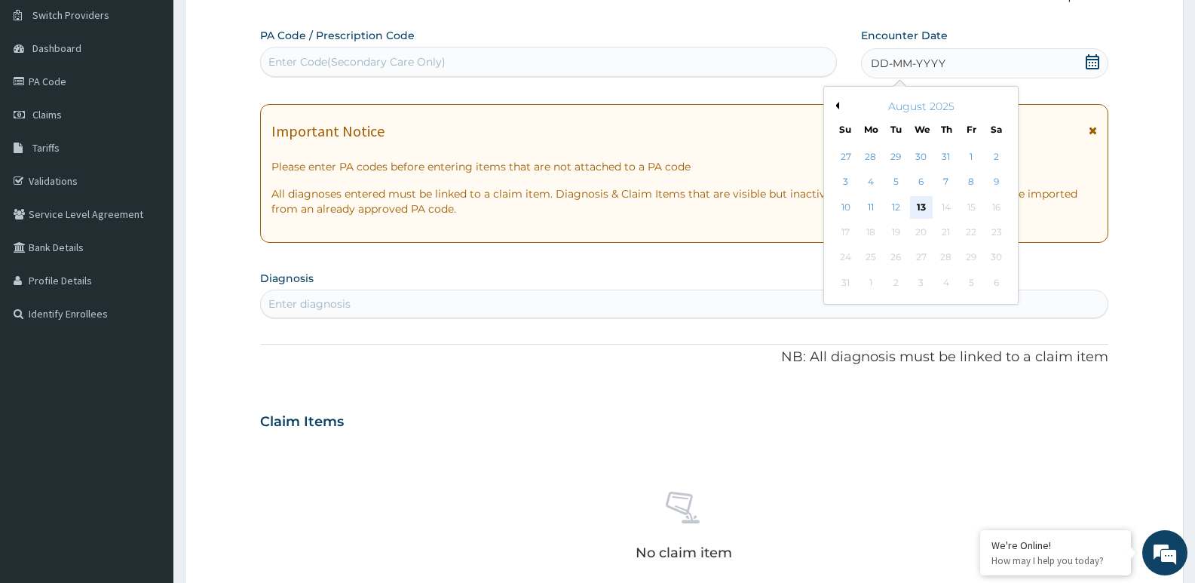
click at [929, 207] on div "13" at bounding box center [921, 207] width 23 height 23
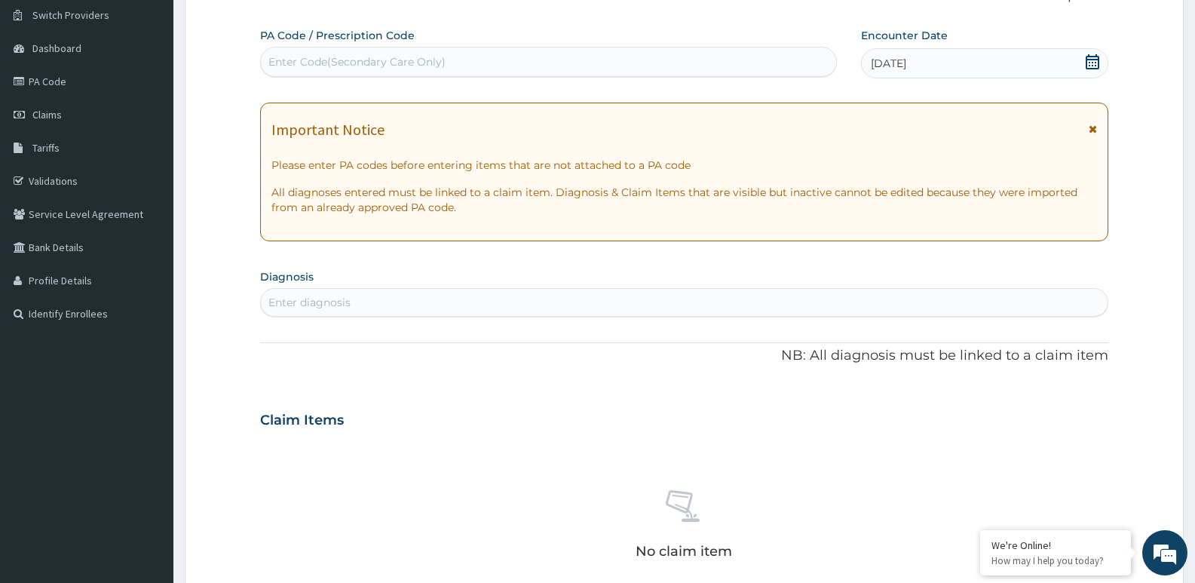
click at [1089, 65] on icon at bounding box center [1092, 61] width 14 height 15
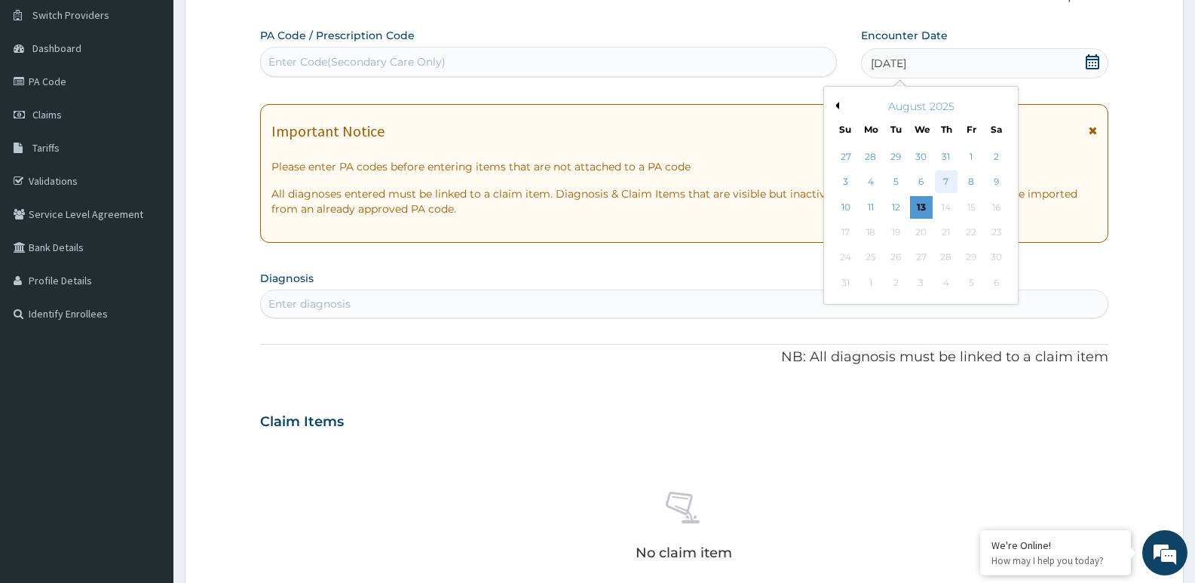
click at [949, 179] on div "7" at bounding box center [946, 182] width 23 height 23
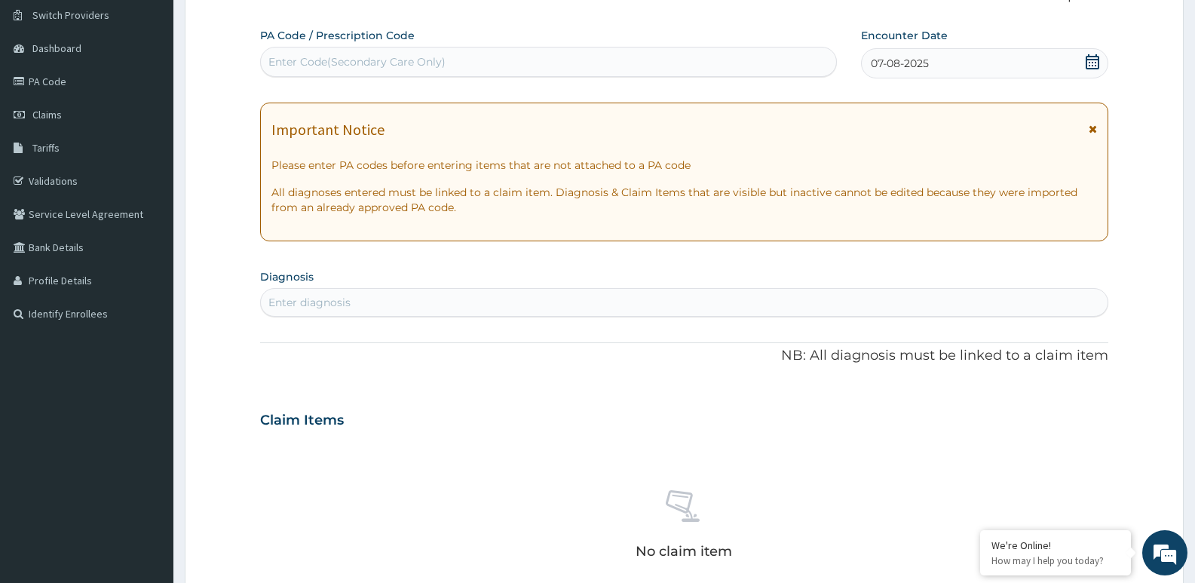
click at [359, 302] on div "Enter diagnosis" at bounding box center [684, 302] width 847 height 24
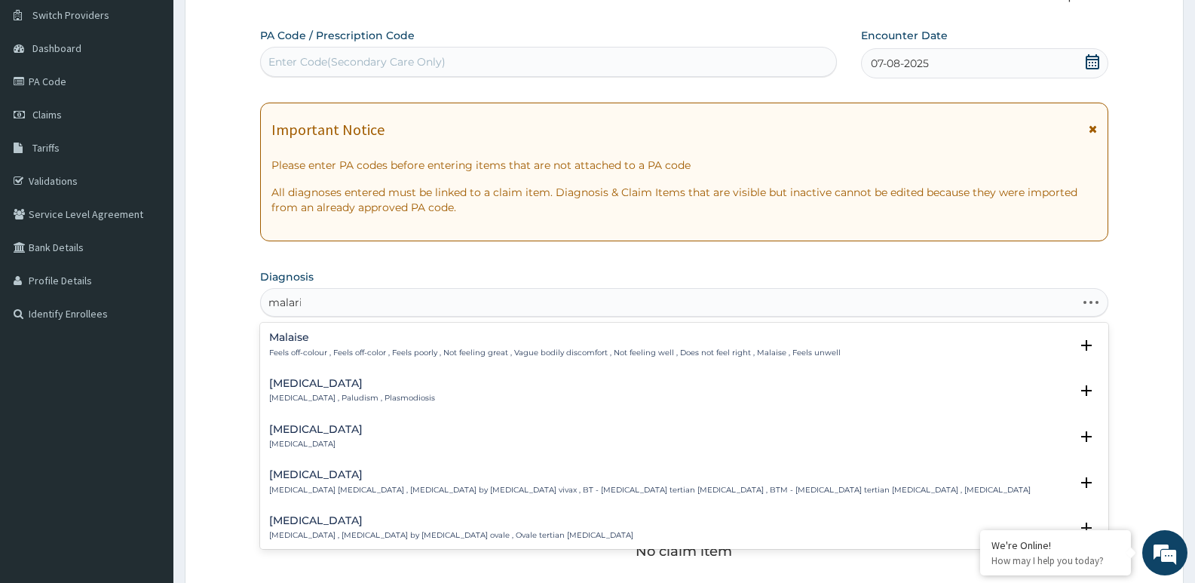
type input "malaria"
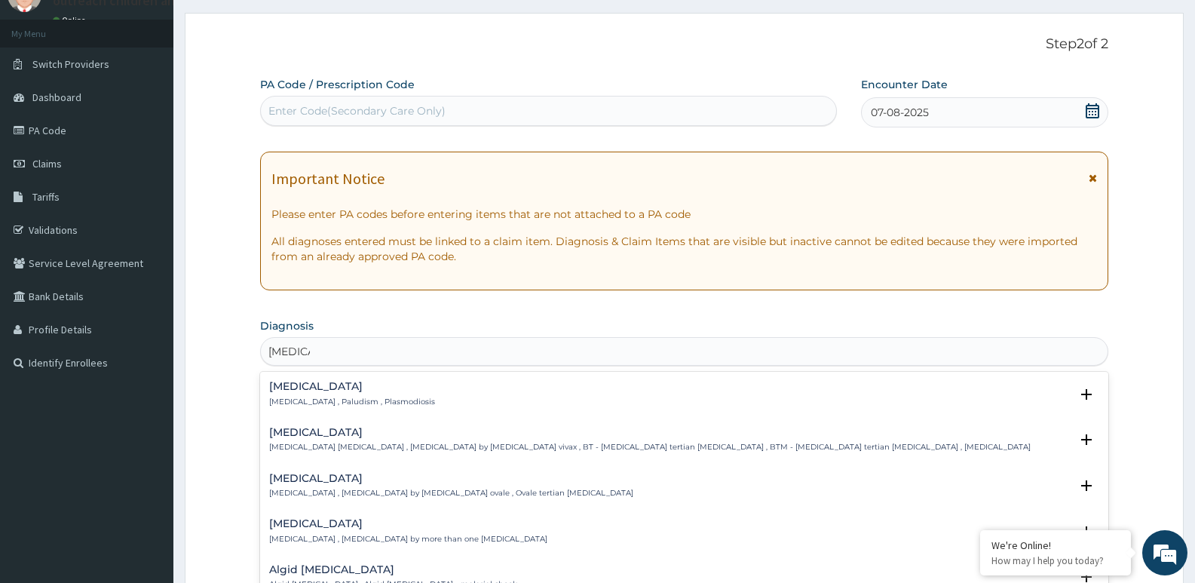
scroll to position [41, 0]
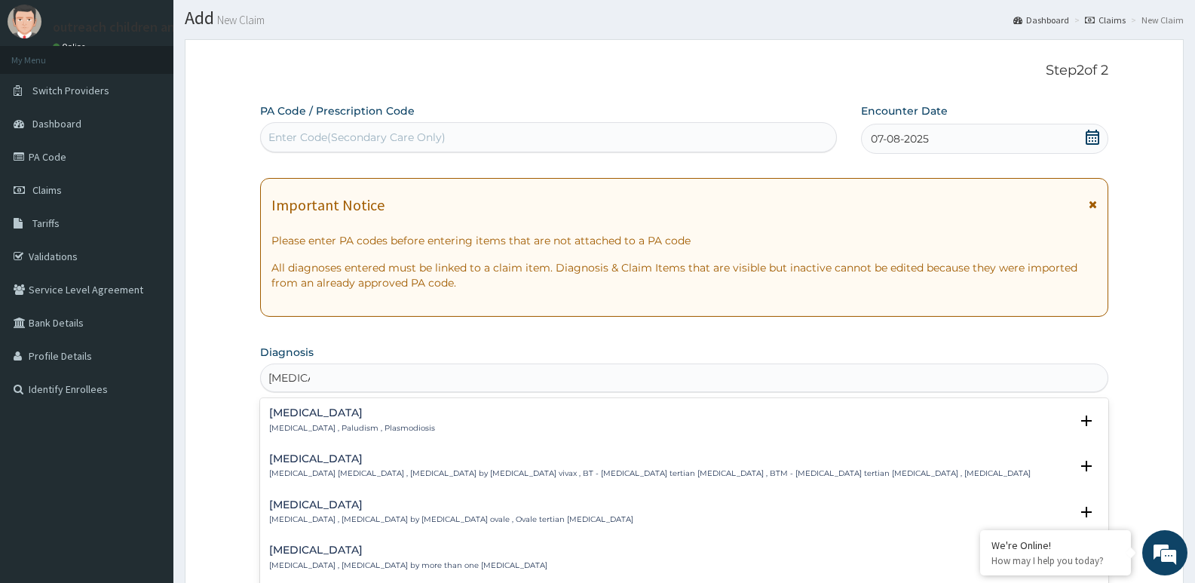
click at [389, 434] on div "Malaria Malaria , Paludism , Plasmodiosis Select Status Query Query covers susp…" at bounding box center [684, 424] width 830 height 34
click at [408, 423] on div "Malaria Malaria , Paludism , Plasmodiosis" at bounding box center [684, 420] width 830 height 26
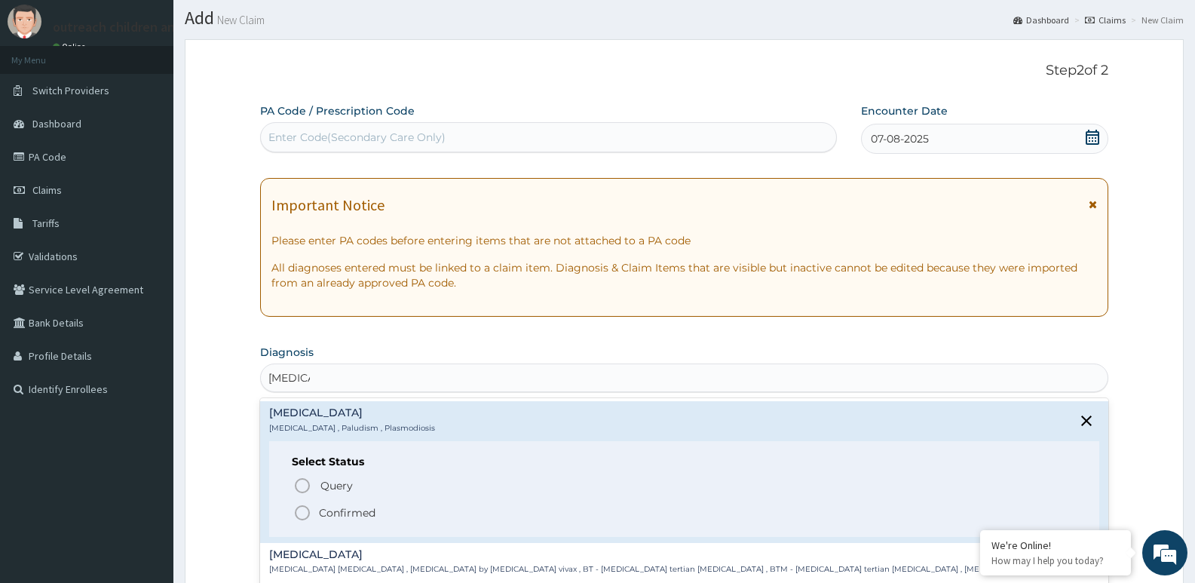
click at [356, 511] on p "Confirmed" at bounding box center [347, 512] width 57 height 15
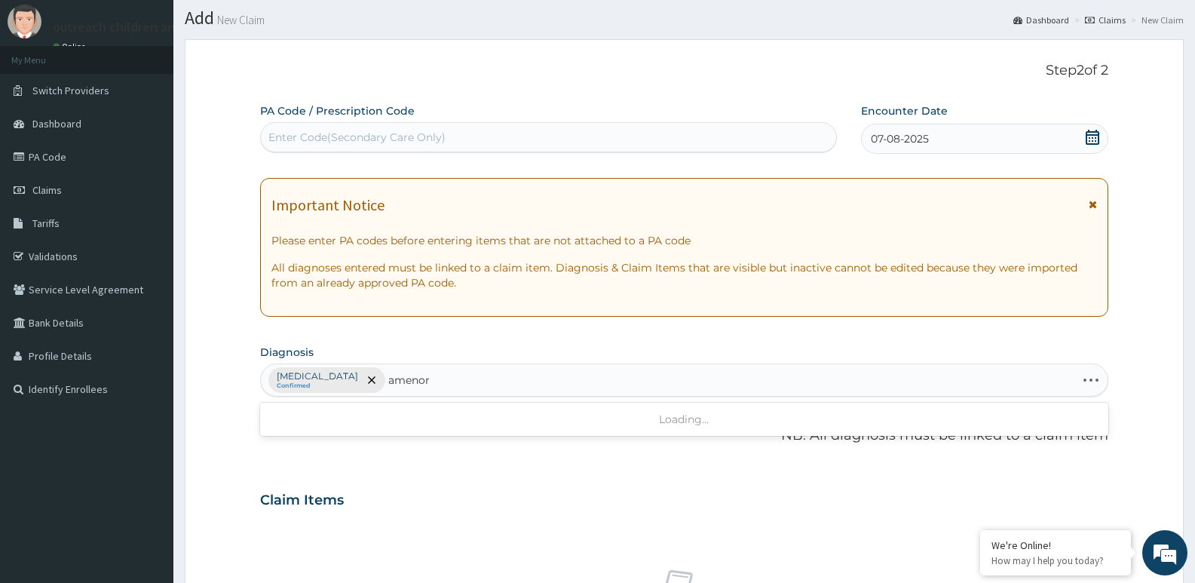
type input "amenorr"
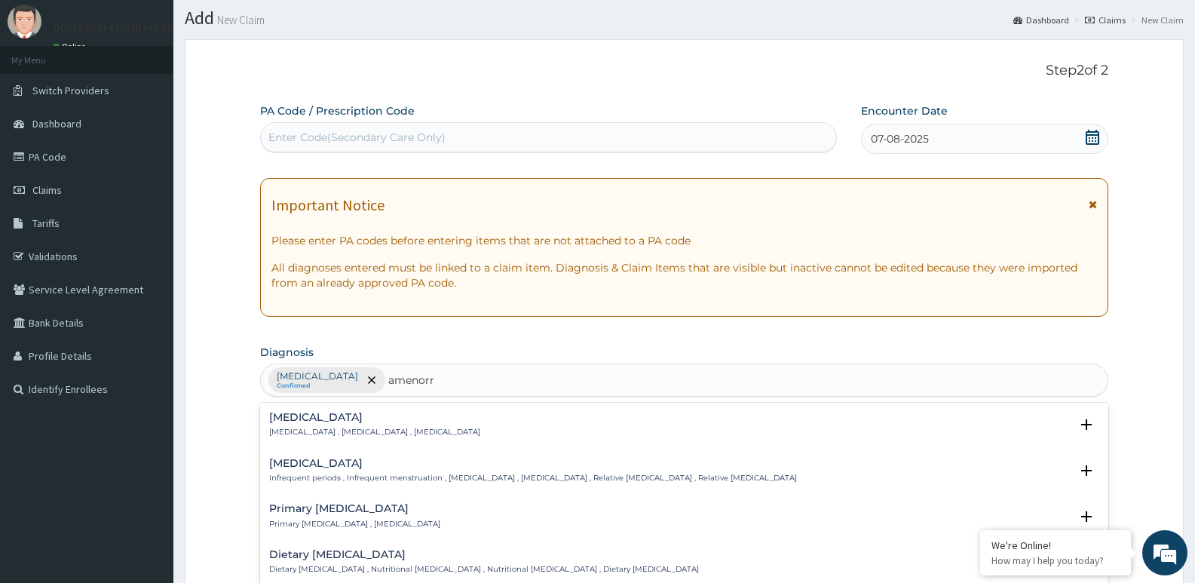
click at [320, 430] on p "Amenorrhea , Absence of menstruation , Amenorrhoea" at bounding box center [374, 432] width 211 height 11
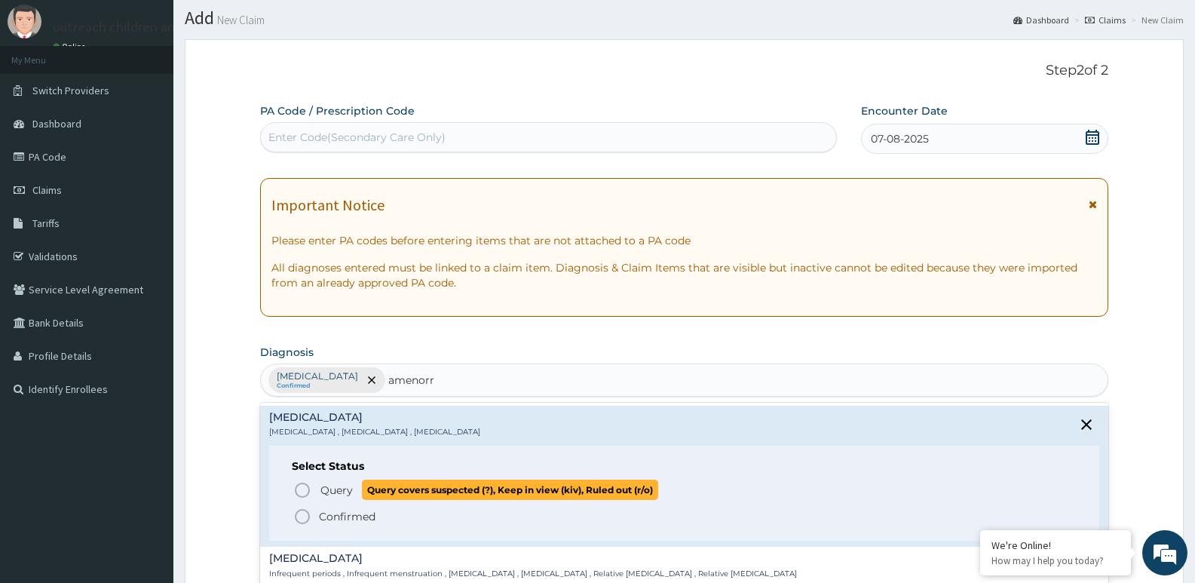
click at [318, 495] on span "Query Query covers suspected (?), Keep in view (kiv), Ruled out (r/o)" at bounding box center [684, 489] width 783 height 20
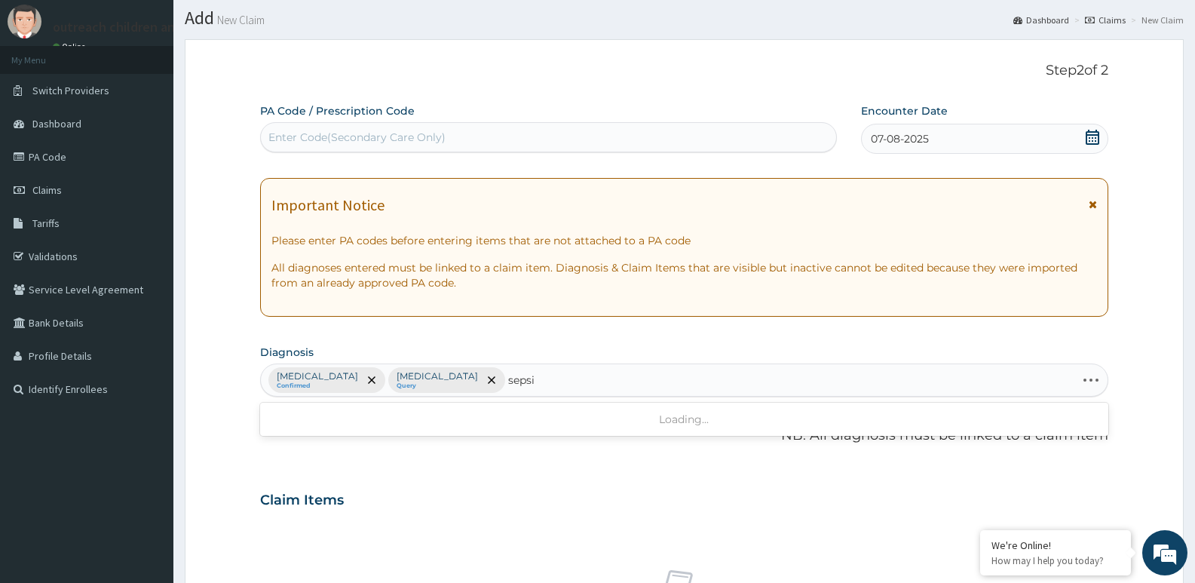
type input "sepsis"
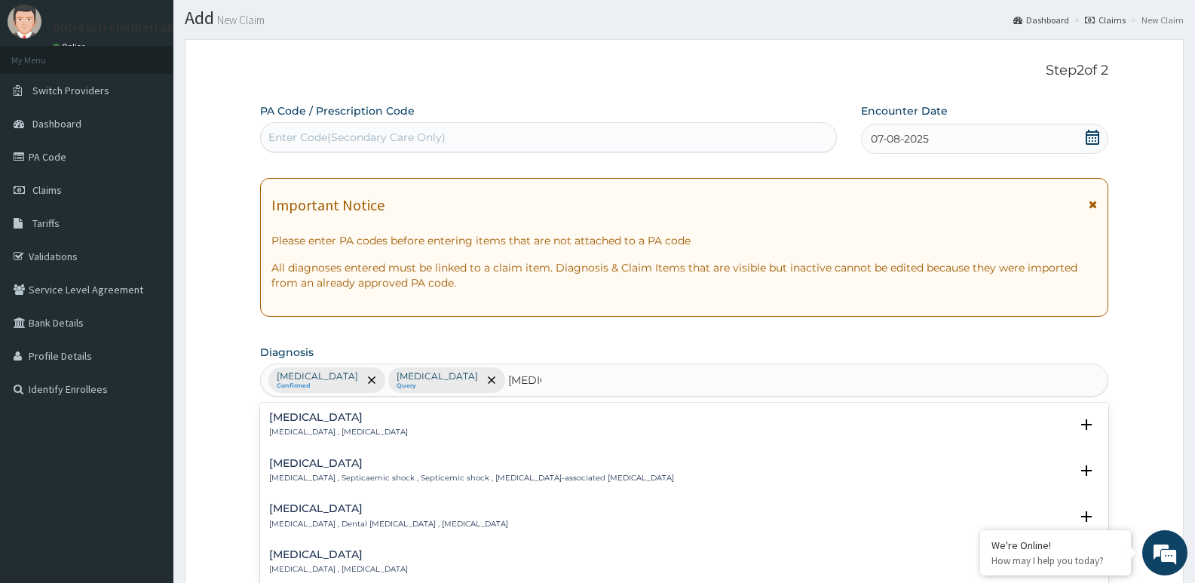
click at [317, 421] on h4 "Sepsis" at bounding box center [338, 417] width 139 height 11
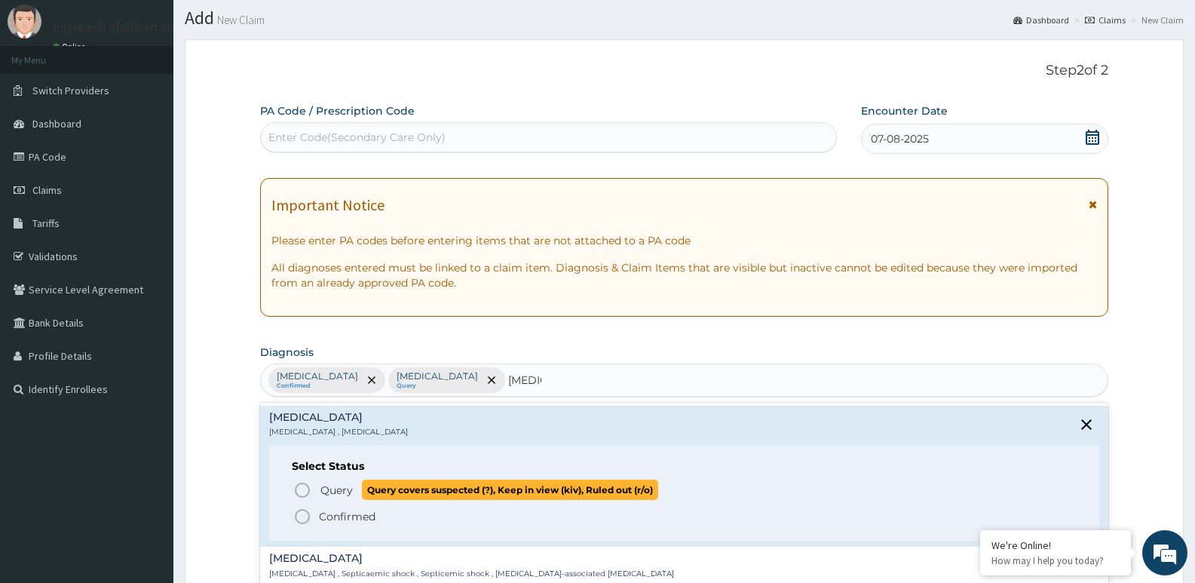
click at [307, 489] on icon "status option query" at bounding box center [302, 490] width 18 height 18
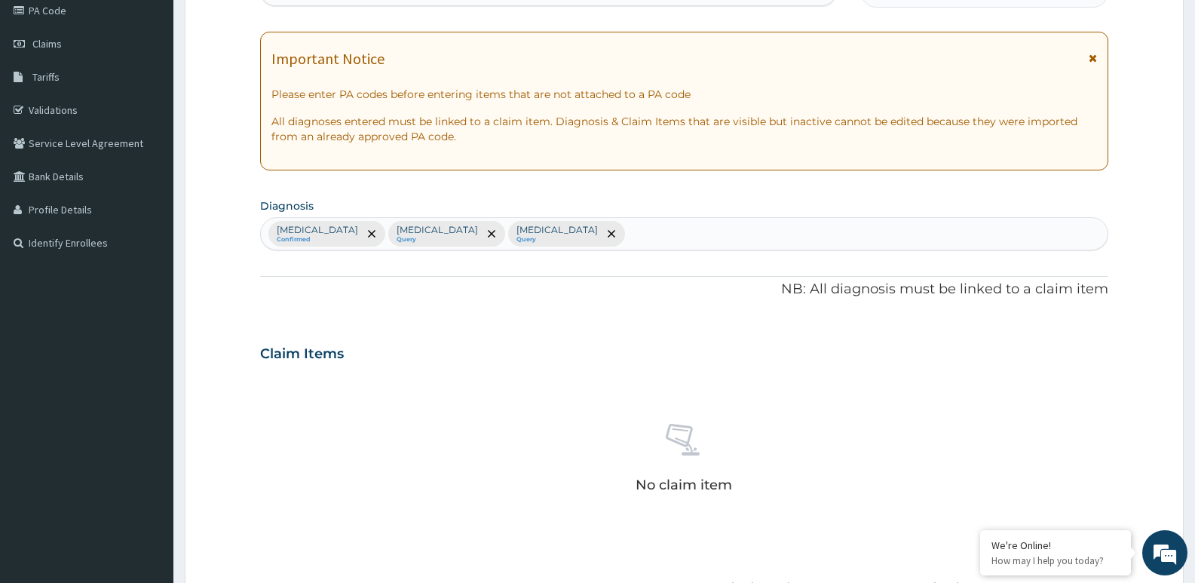
scroll to position [342, 0]
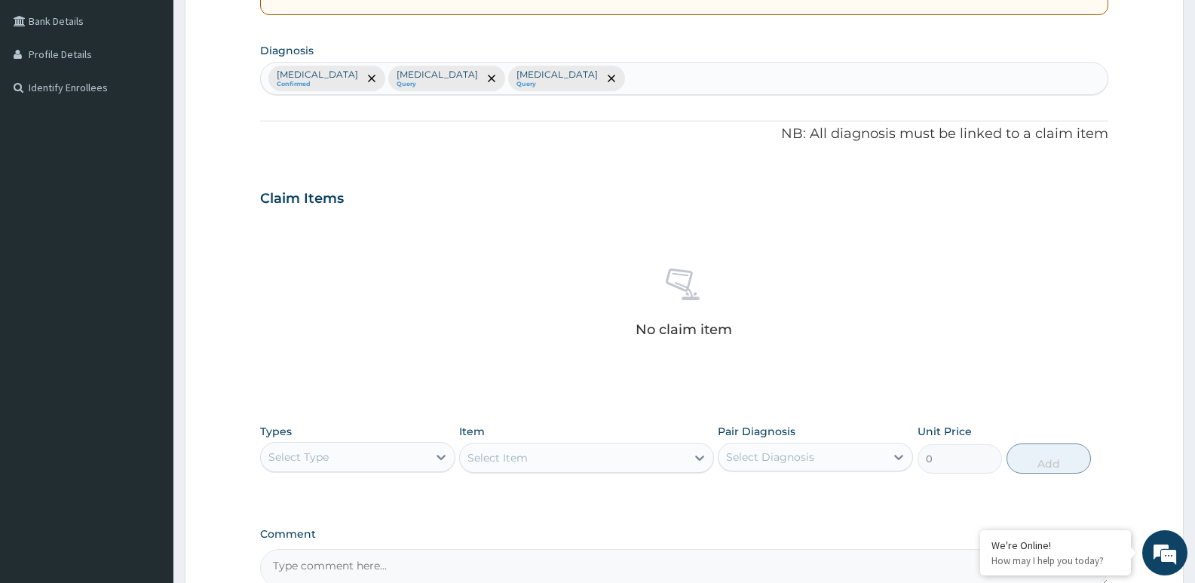
click at [401, 479] on div "Types Select Type Item Select Item Pair Diagnosis Select Diagnosis Unit Price 0…" at bounding box center [684, 448] width 848 height 65
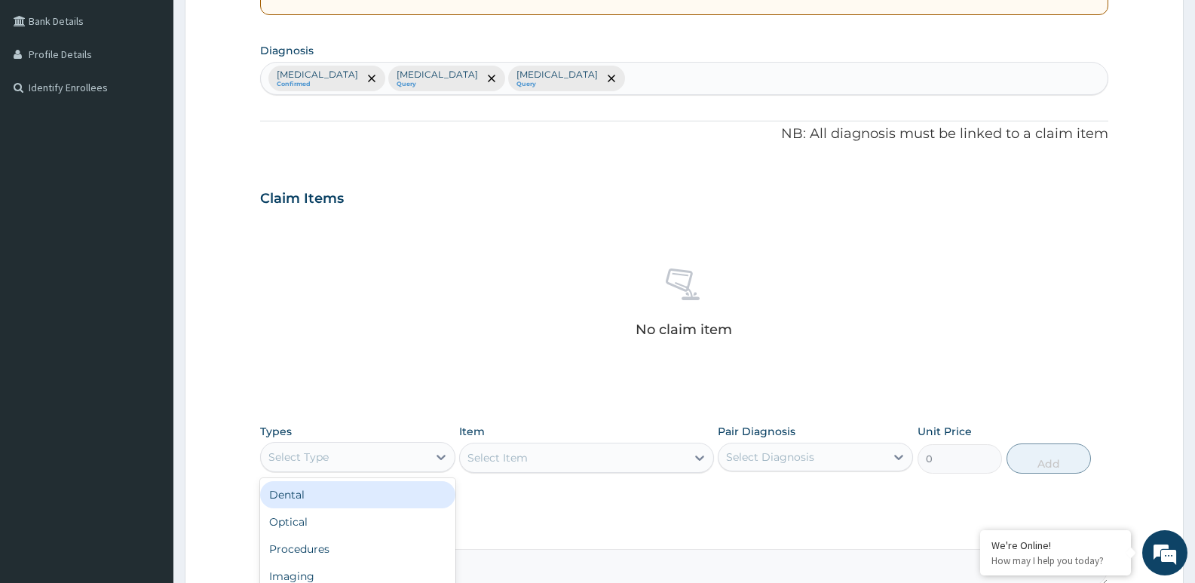
click at [410, 460] on div "Select Type" at bounding box center [344, 457] width 167 height 24
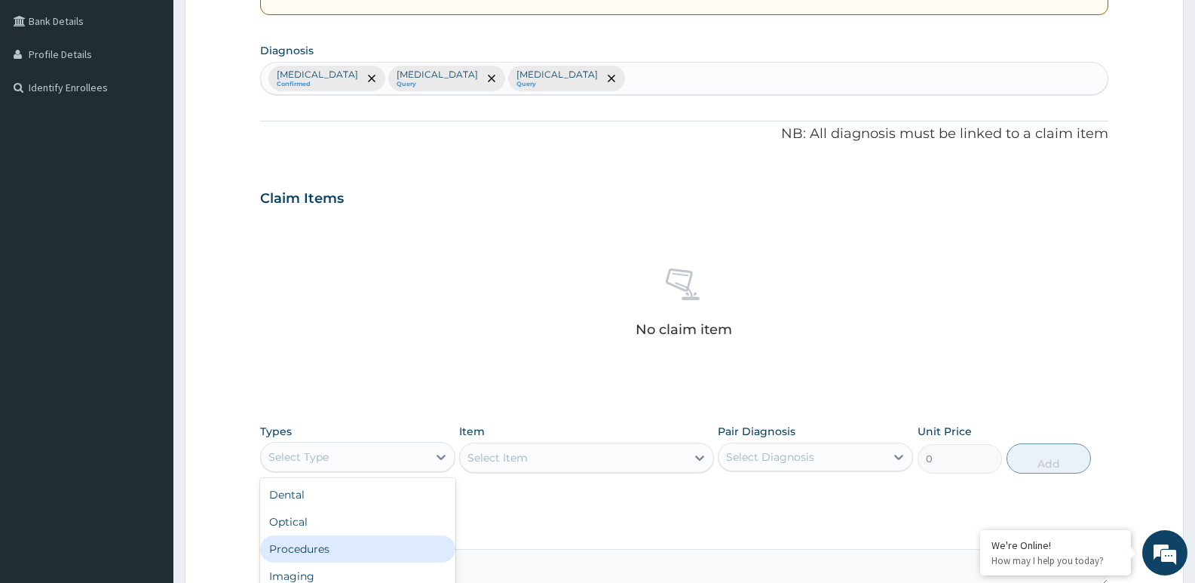
click at [342, 548] on div "Procedures" at bounding box center [357, 548] width 195 height 27
click at [641, 464] on div "Select Item" at bounding box center [572, 457] width 225 height 24
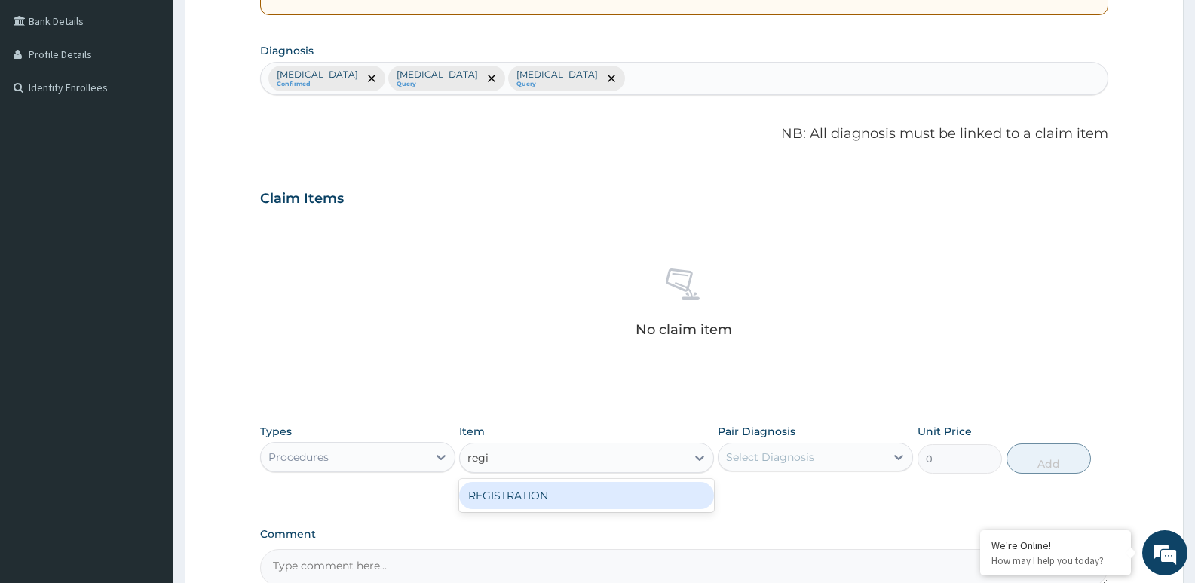
type input "regis"
click at [551, 493] on div "REGISTRATION" at bounding box center [586, 495] width 254 height 27
type input "2000"
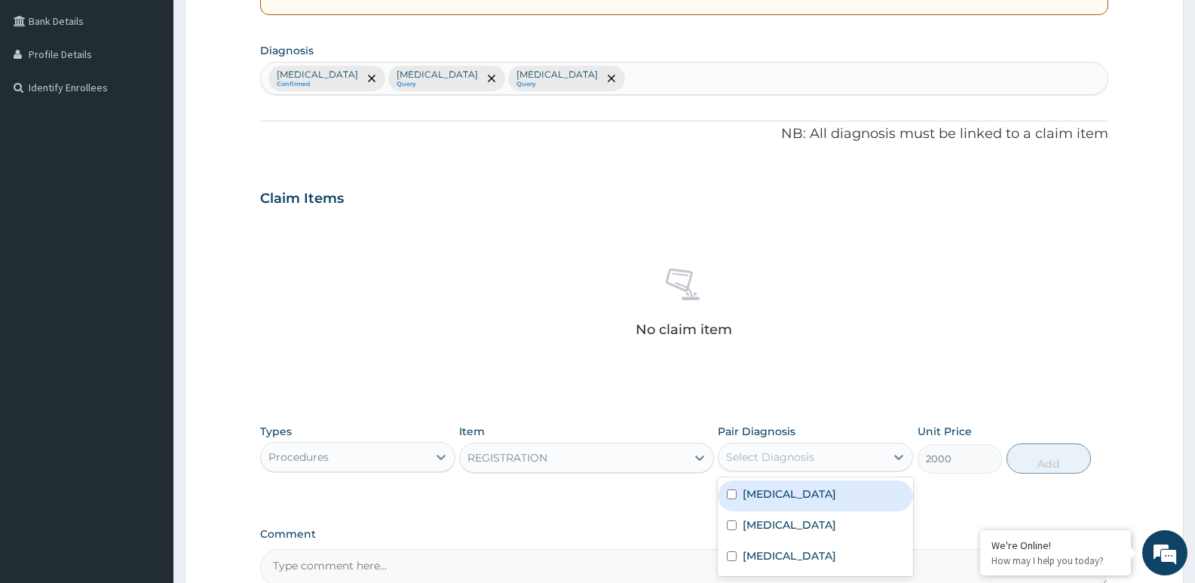
click at [779, 458] on div "Select Diagnosis" at bounding box center [770, 456] width 88 height 15
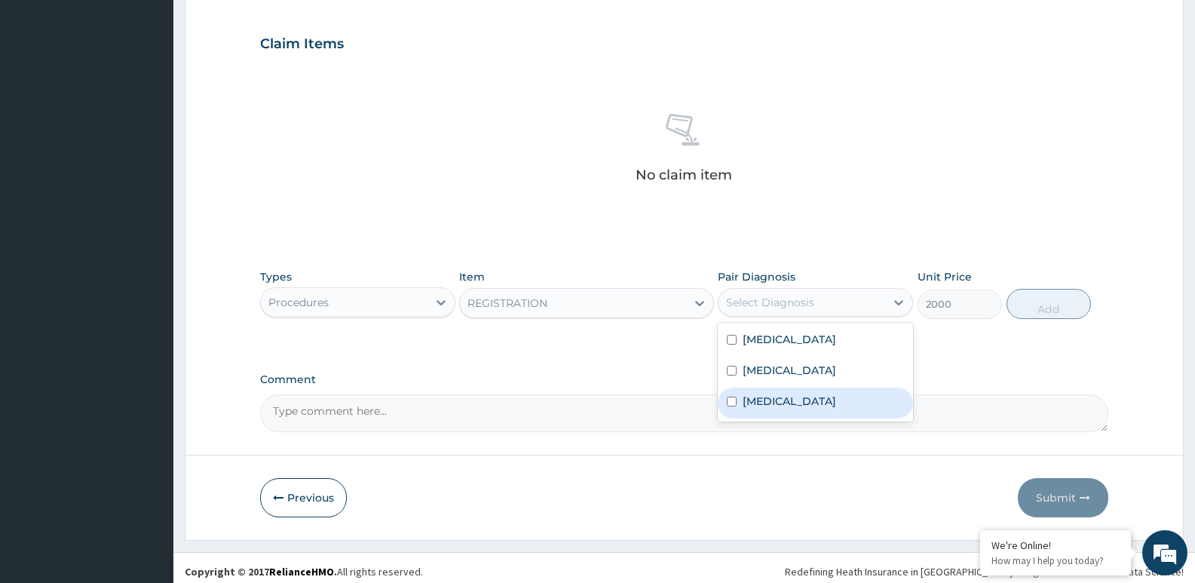
scroll to position [504, 0]
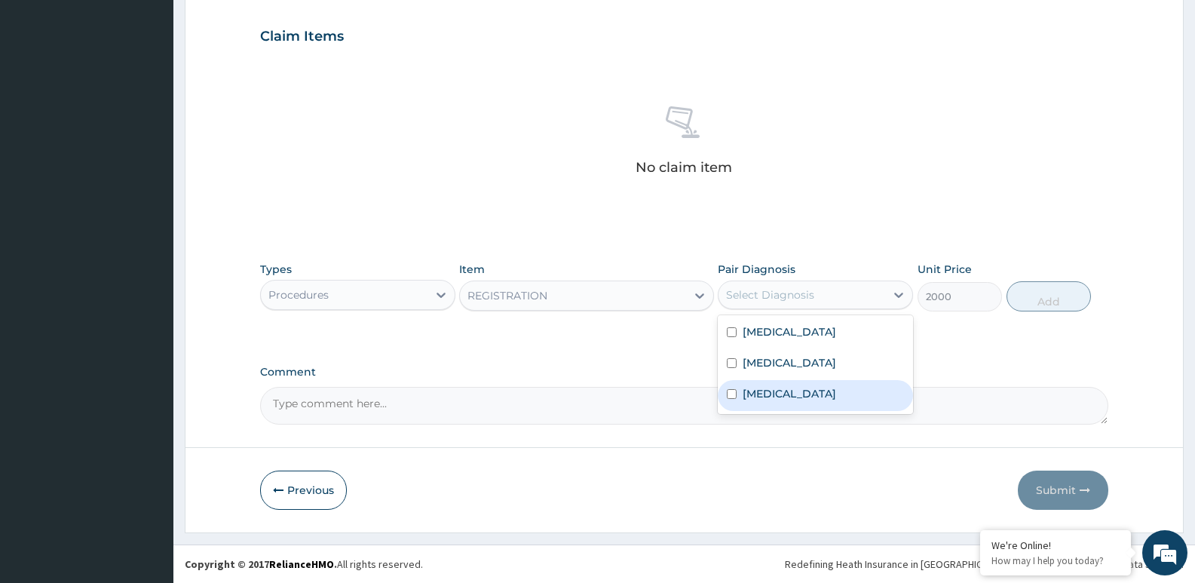
click at [769, 394] on label "Sepsis" at bounding box center [788, 393] width 93 height 15
checkbox input "true"
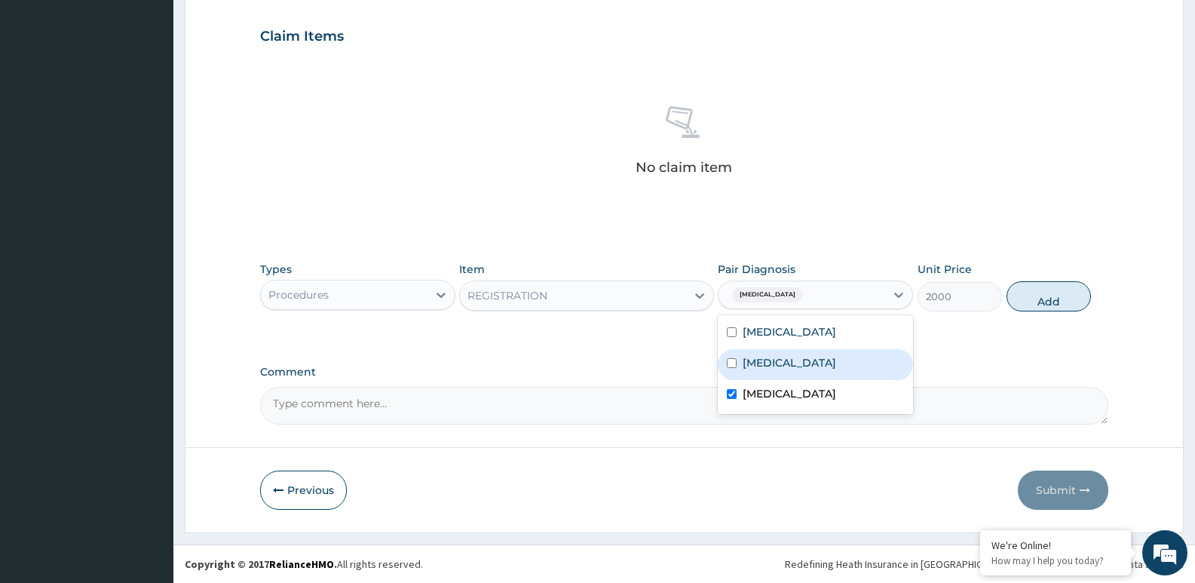
click at [776, 360] on label "Amenorrhea" at bounding box center [788, 362] width 93 height 15
checkbox input "true"
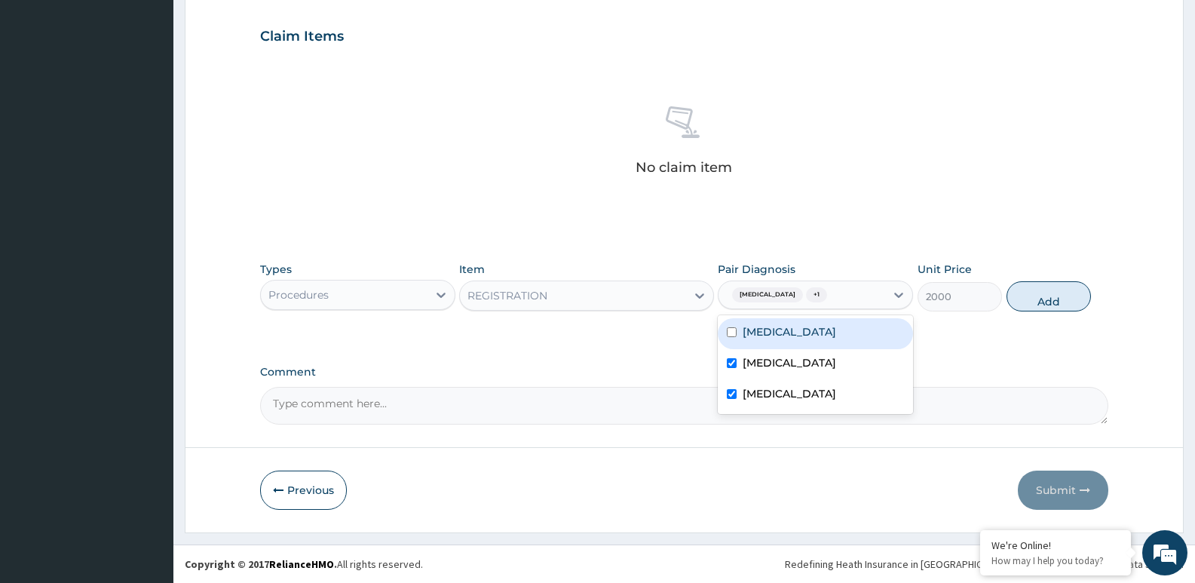
click at [785, 337] on div "Malaria" at bounding box center [815, 333] width 195 height 31
checkbox input "true"
click at [1029, 296] on button "Add" at bounding box center [1048, 296] width 84 height 30
type input "0"
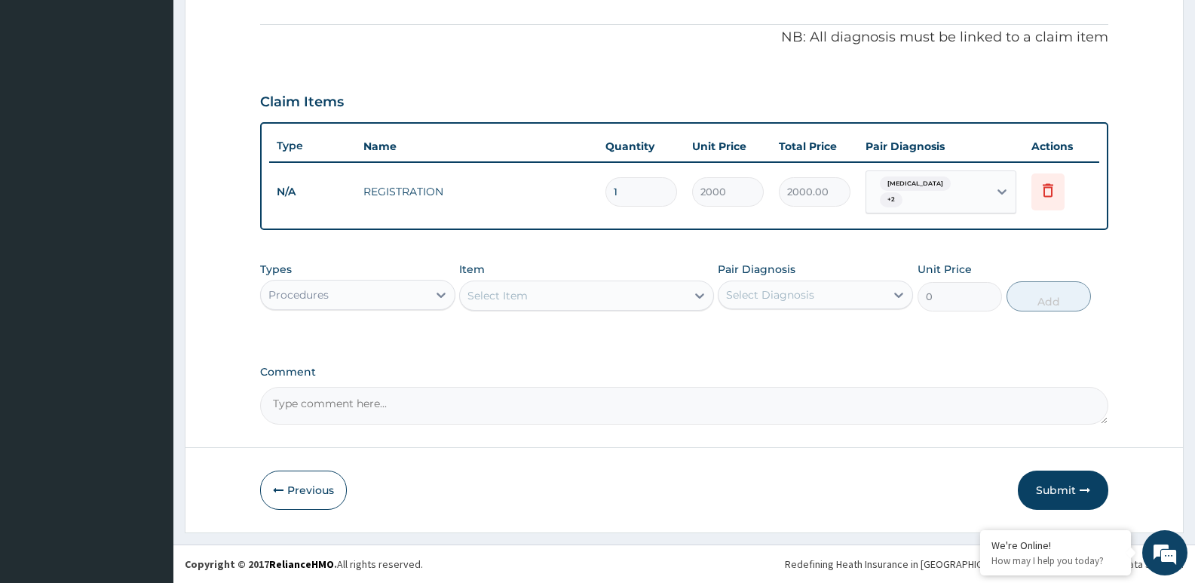
scroll to position [433, 0]
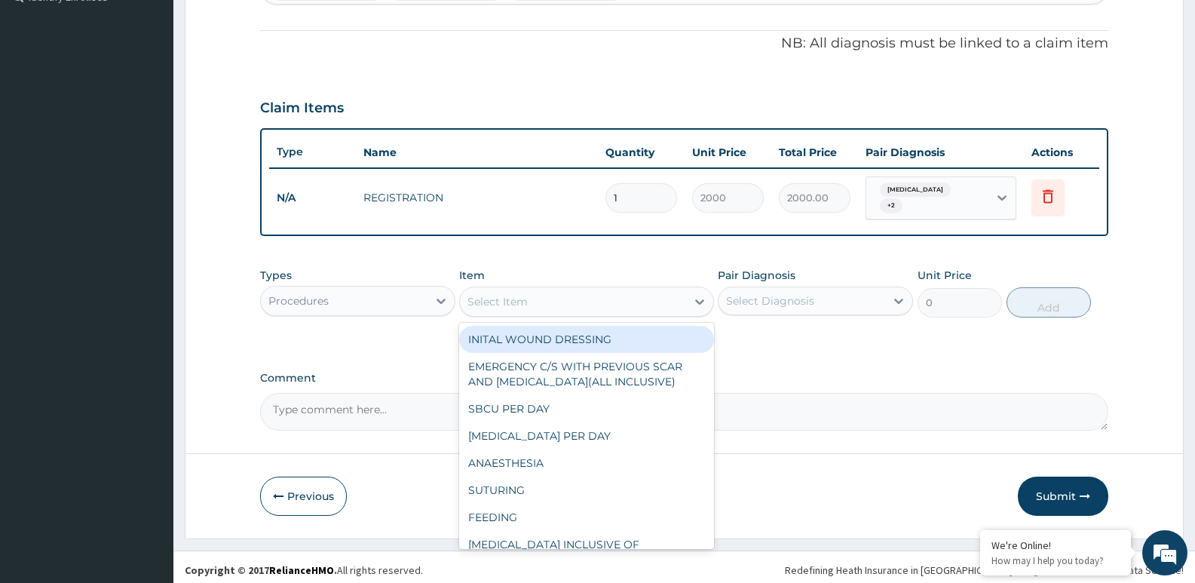
click at [589, 303] on div "Select Item" at bounding box center [572, 301] width 225 height 24
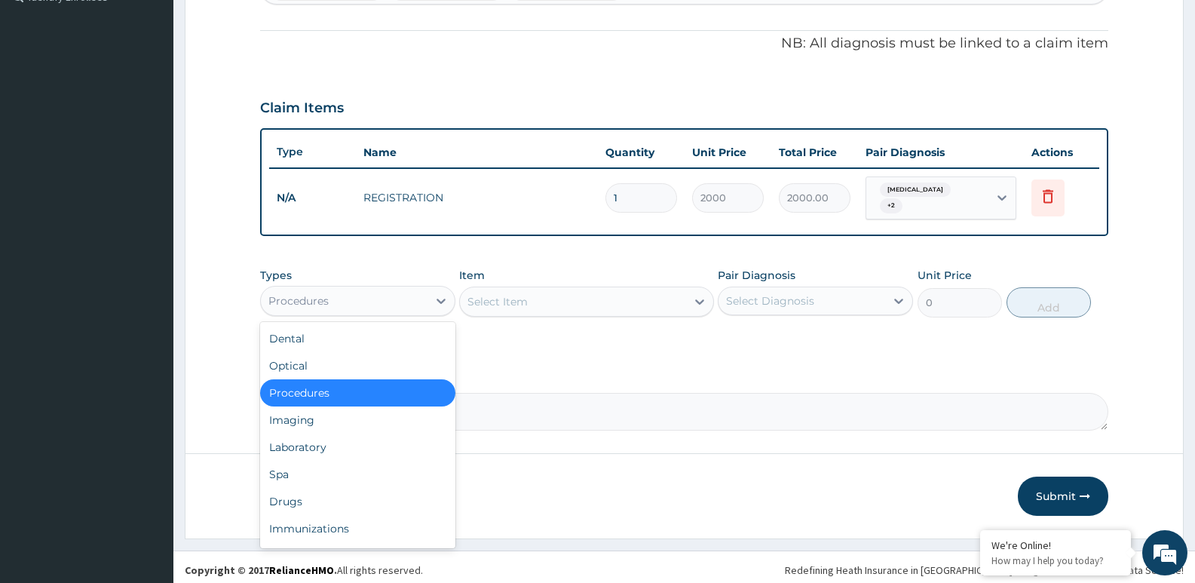
click at [381, 302] on div "Procedures" at bounding box center [344, 301] width 167 height 24
click at [659, 278] on div "Item Select Item" at bounding box center [586, 293] width 254 height 50
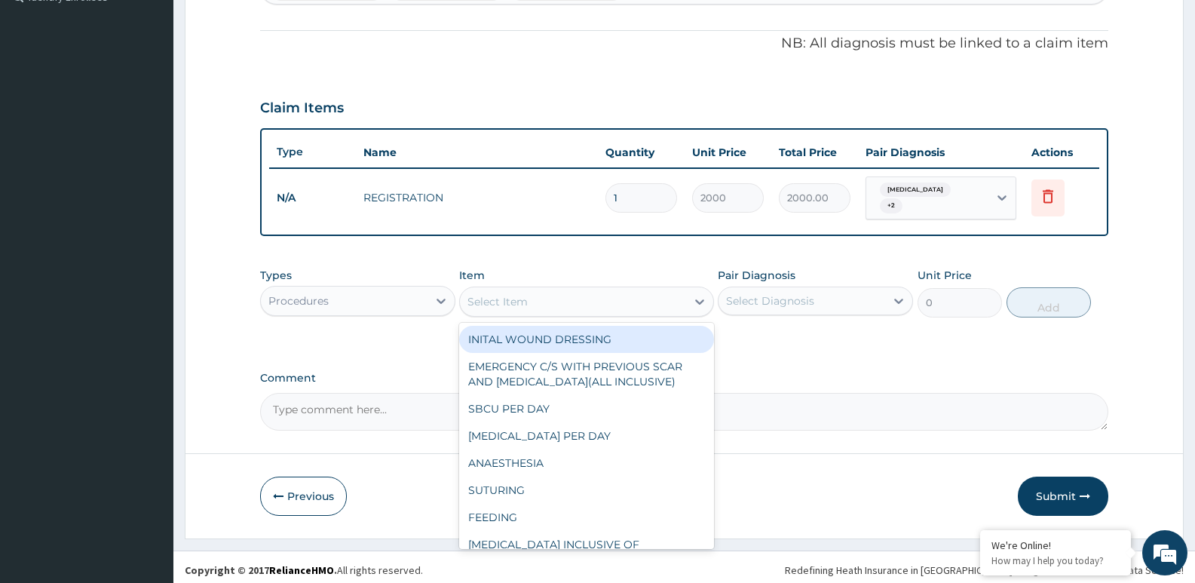
click at [626, 301] on div "Select Item" at bounding box center [572, 301] width 225 height 24
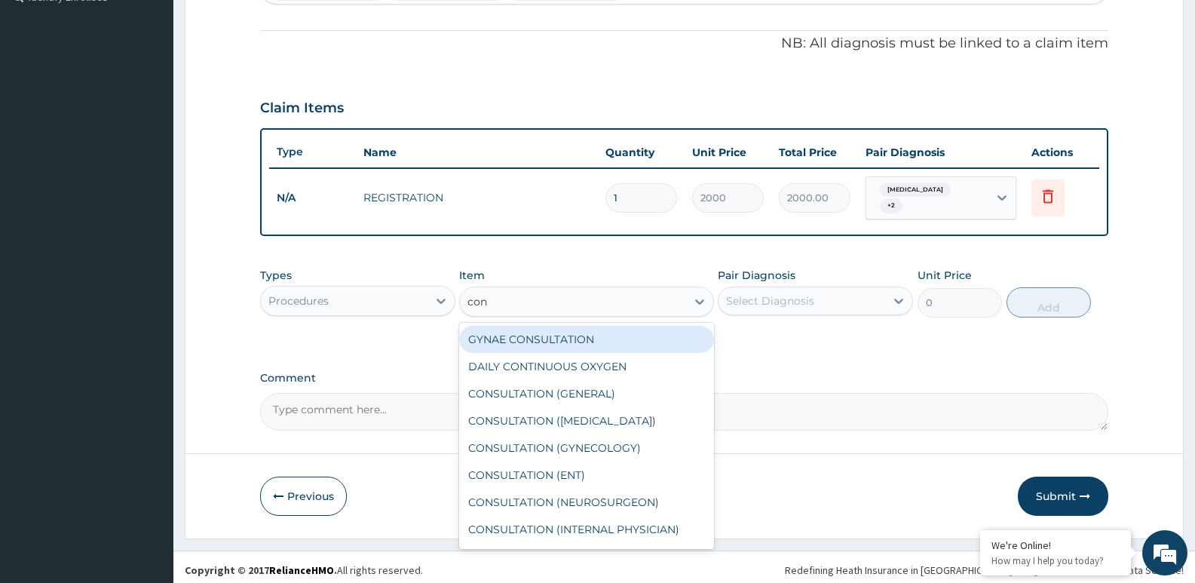
type input "cons"
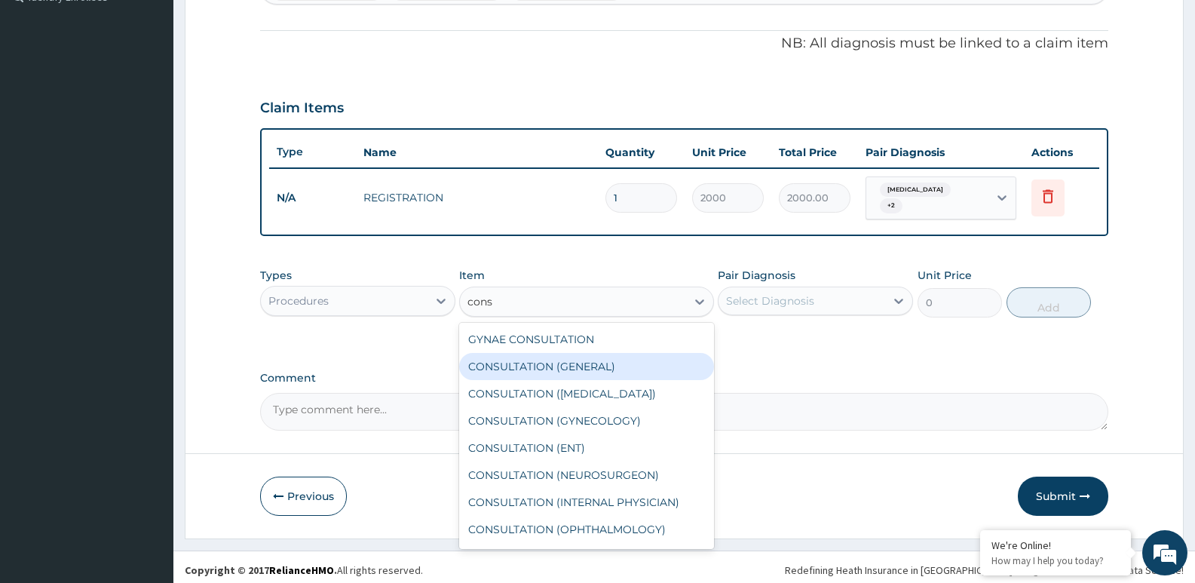
click at [596, 364] on div "CONSULTATION (GENERAL)" at bounding box center [586, 366] width 254 height 27
type input "3500"
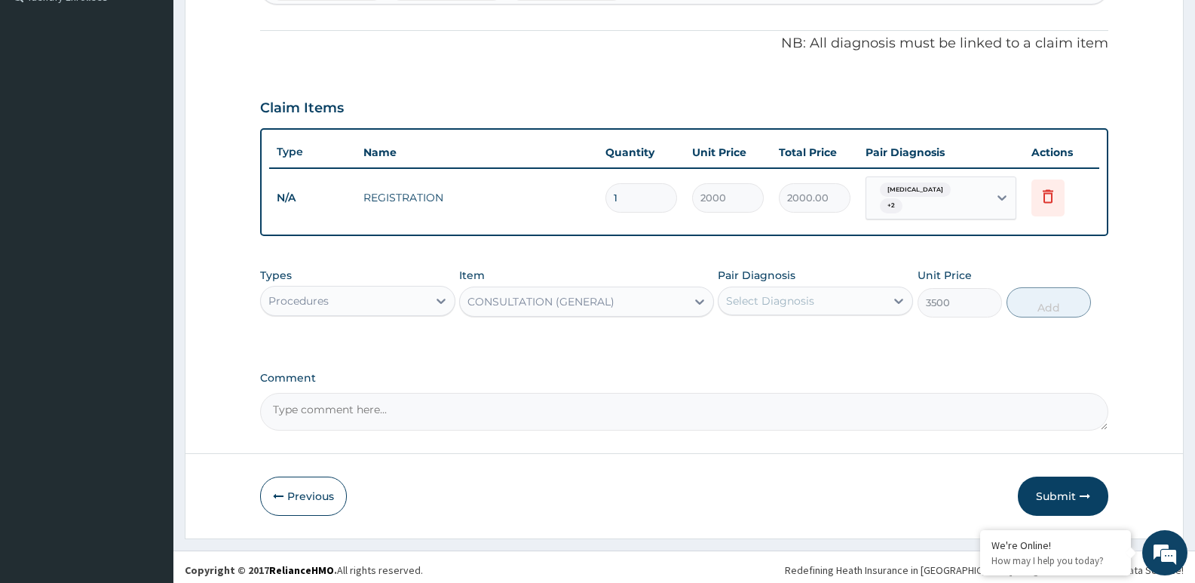
click at [850, 298] on div "Select Diagnosis" at bounding box center [801, 301] width 167 height 24
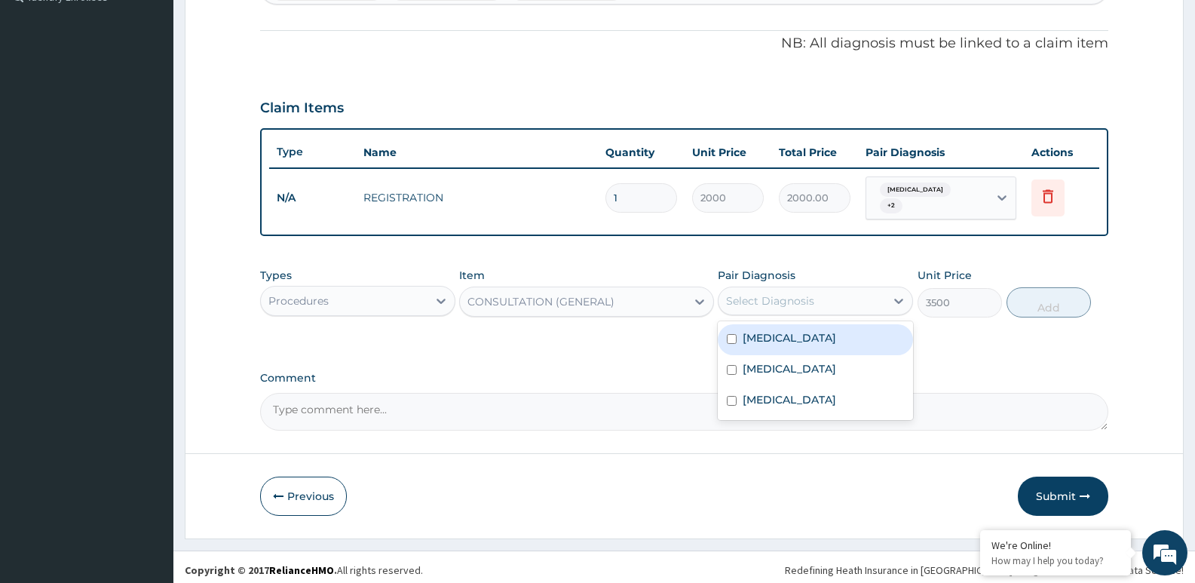
click at [827, 332] on div "Malaria" at bounding box center [815, 339] width 195 height 31
checkbox input "true"
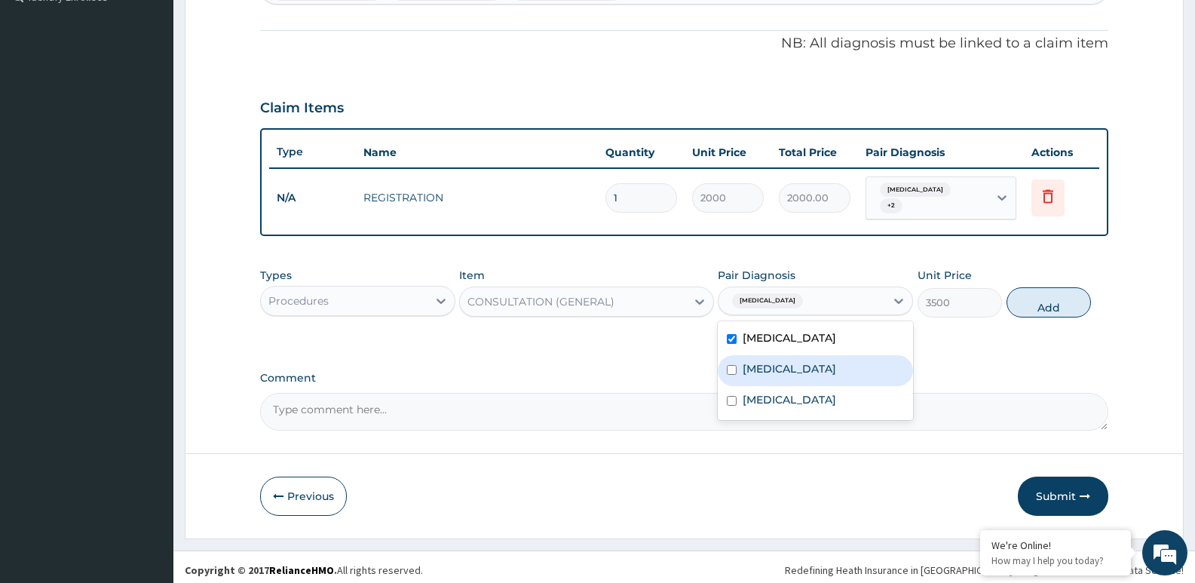
click at [811, 355] on div "Amenorrhea" at bounding box center [815, 370] width 195 height 31
checkbox input "true"
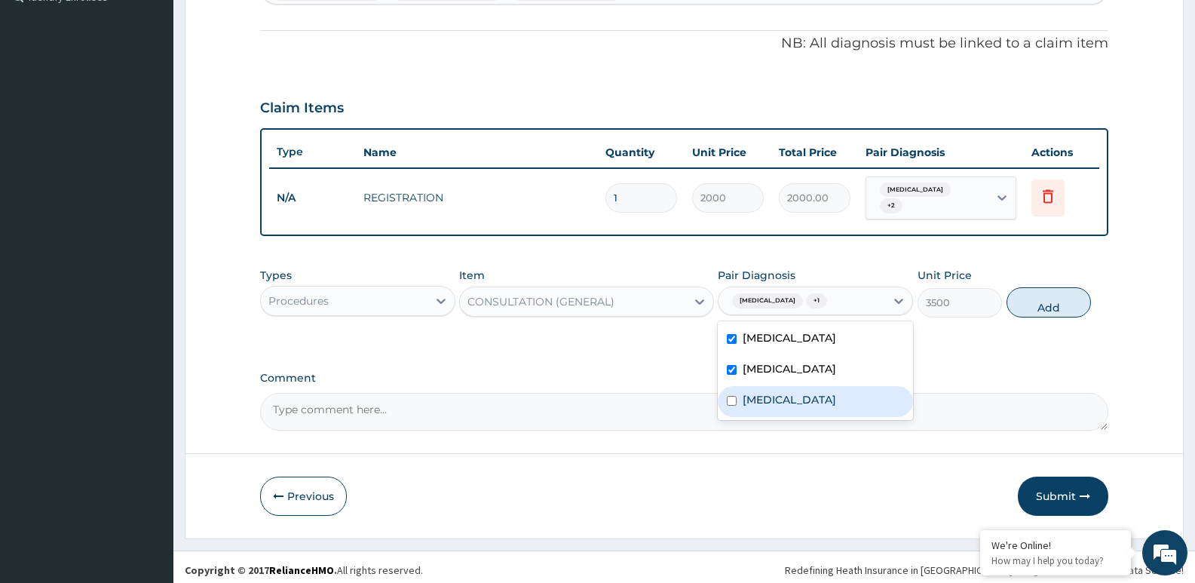
click at [787, 386] on div "Sepsis" at bounding box center [815, 401] width 195 height 31
checkbox input "true"
drag, startPoint x: 1056, startPoint y: 298, endPoint x: 1044, endPoint y: 301, distance: 12.4
click at [1055, 298] on button "Add" at bounding box center [1048, 302] width 84 height 30
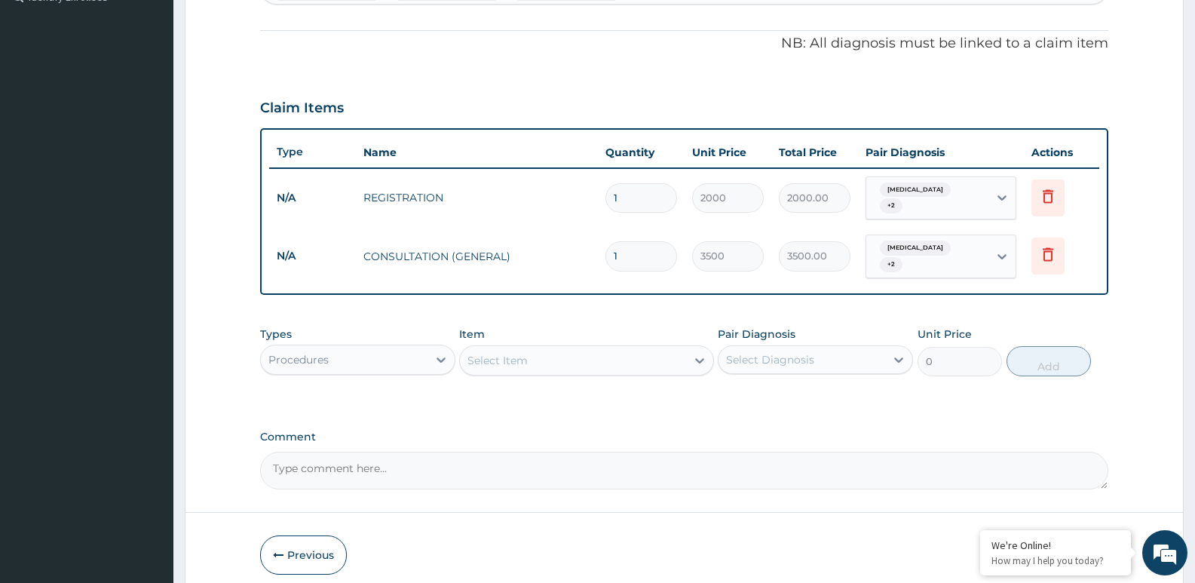
click at [419, 351] on div "Procedures" at bounding box center [344, 359] width 167 height 24
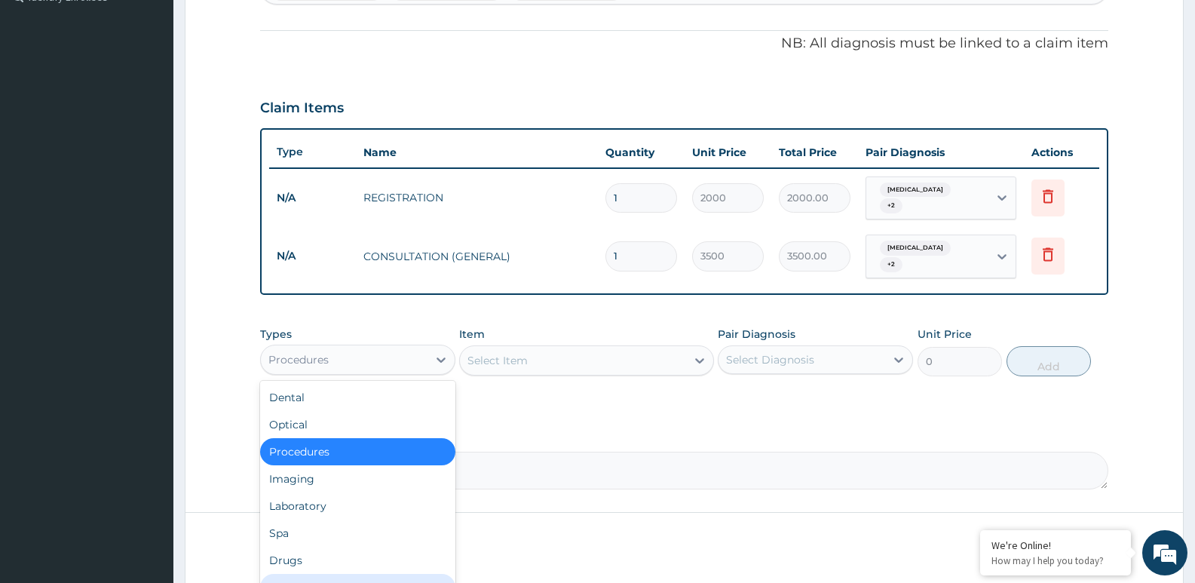
scroll to position [51, 0]
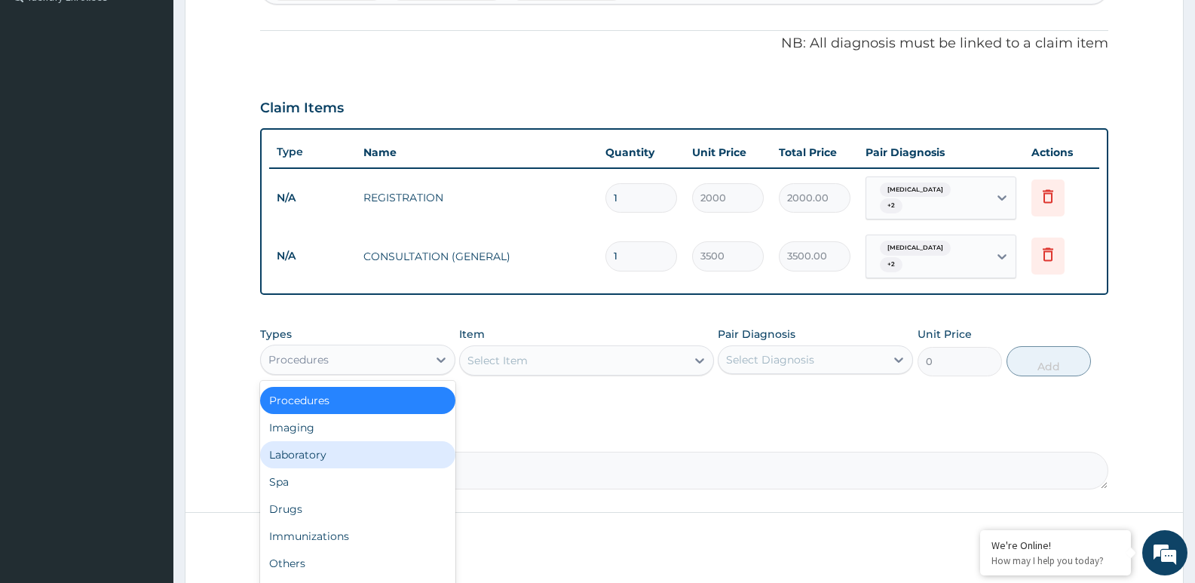
click at [337, 441] on div "Laboratory" at bounding box center [357, 454] width 195 height 27
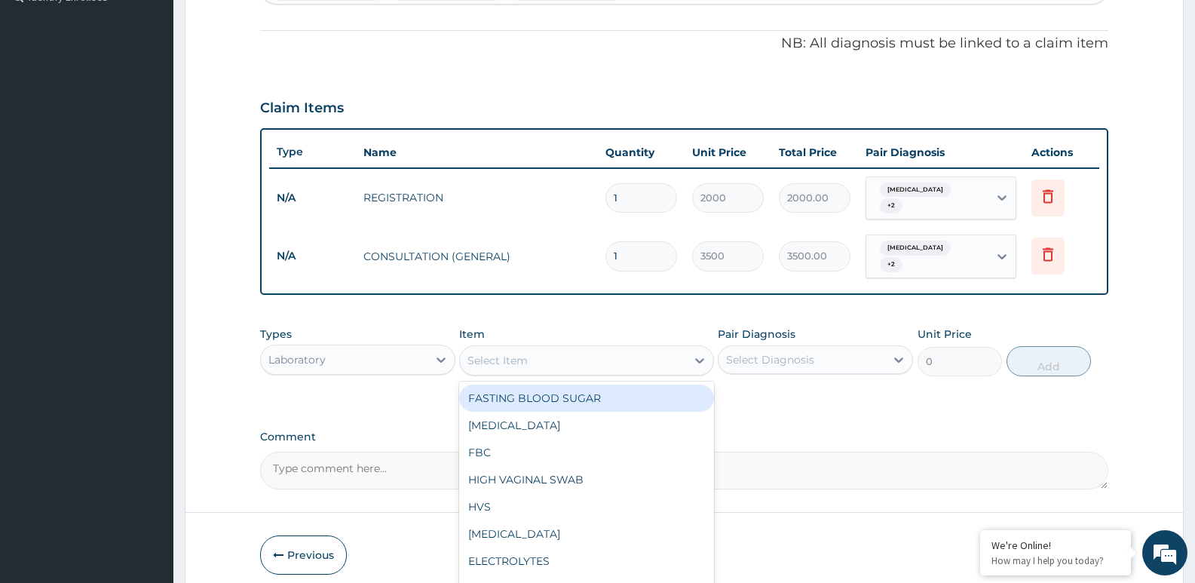
click at [562, 348] on div "Select Item" at bounding box center [572, 360] width 225 height 24
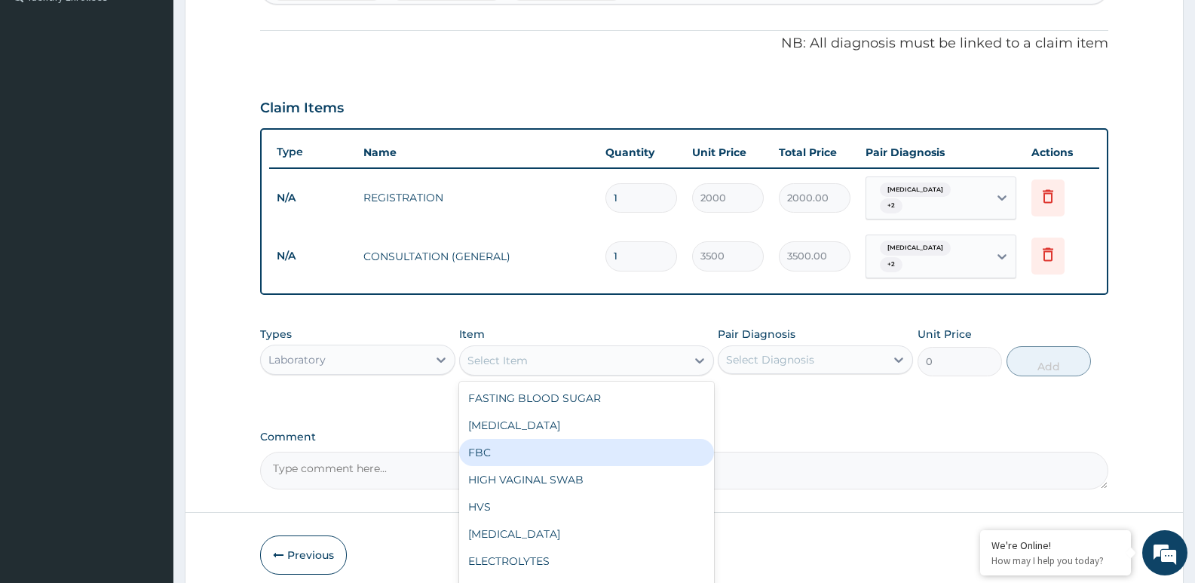
click at [567, 443] on div "FBC" at bounding box center [586, 452] width 254 height 27
type input "2500"
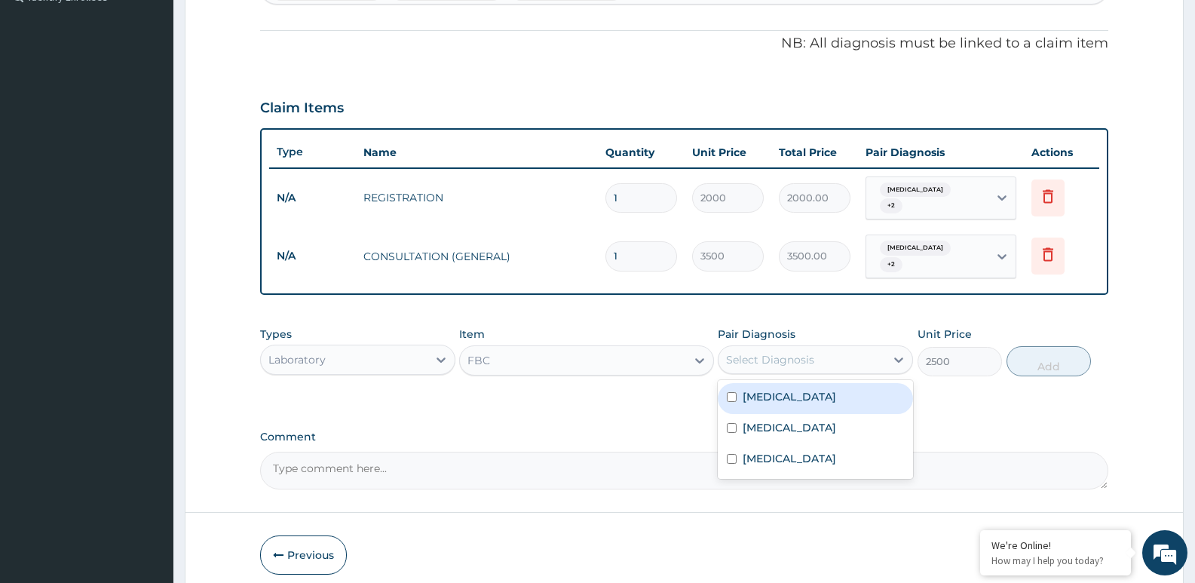
drag, startPoint x: 798, startPoint y: 354, endPoint x: 788, endPoint y: 412, distance: 59.7
click at [798, 357] on div "Select Diagnosis" at bounding box center [801, 359] width 167 height 24
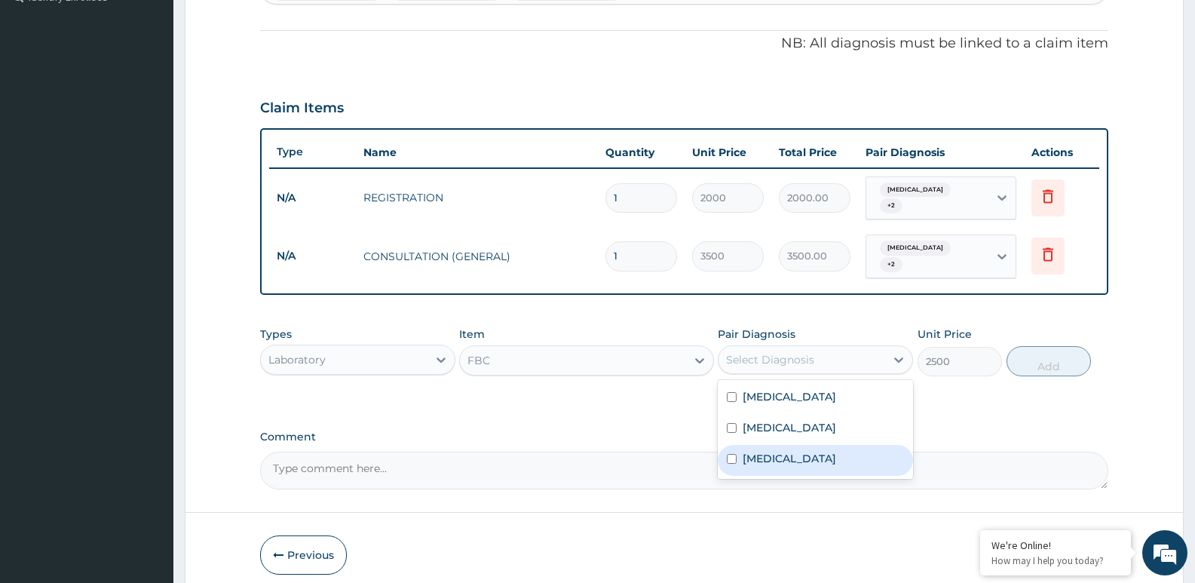
click at [784, 445] on div "Sepsis" at bounding box center [815, 460] width 195 height 31
checkbox input "true"
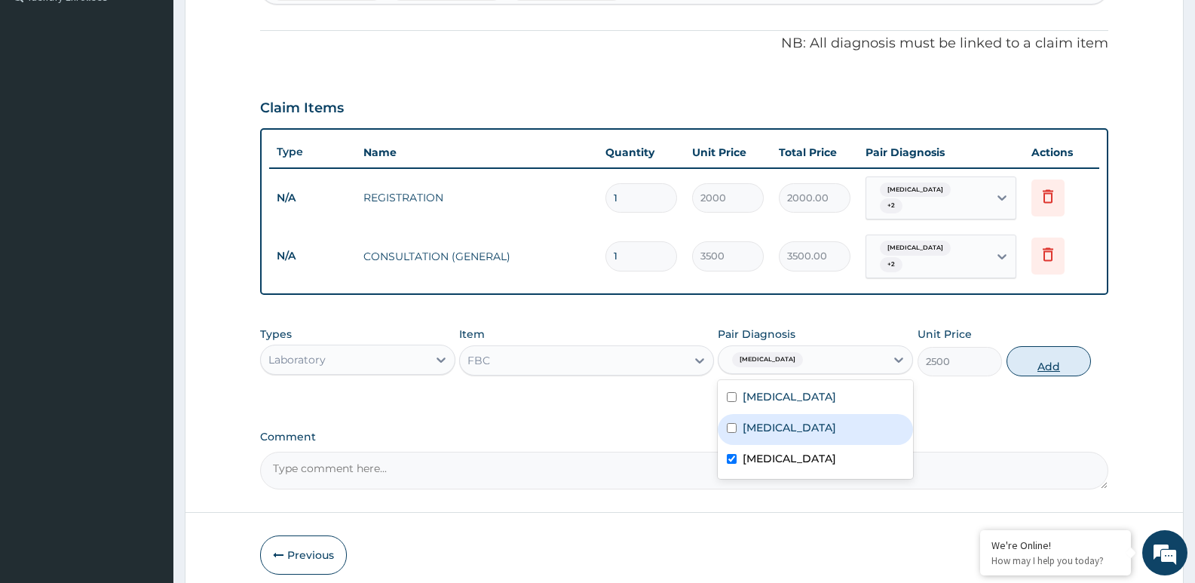
click at [1061, 354] on button "Add" at bounding box center [1048, 361] width 84 height 30
type input "0"
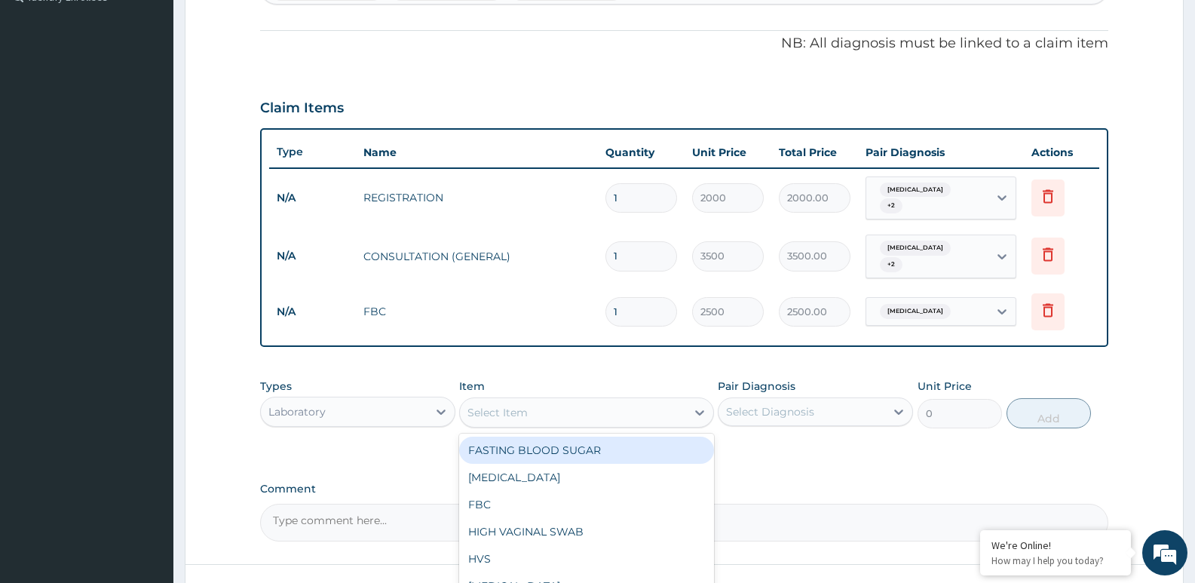
click at [605, 400] on div "Select Item" at bounding box center [572, 412] width 225 height 24
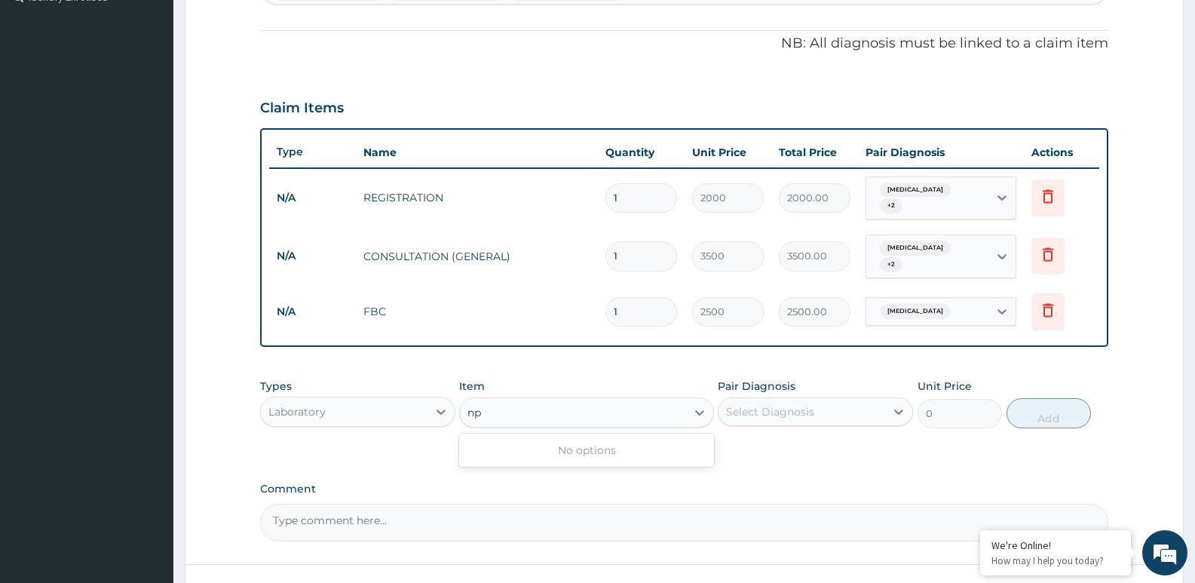
type input "n"
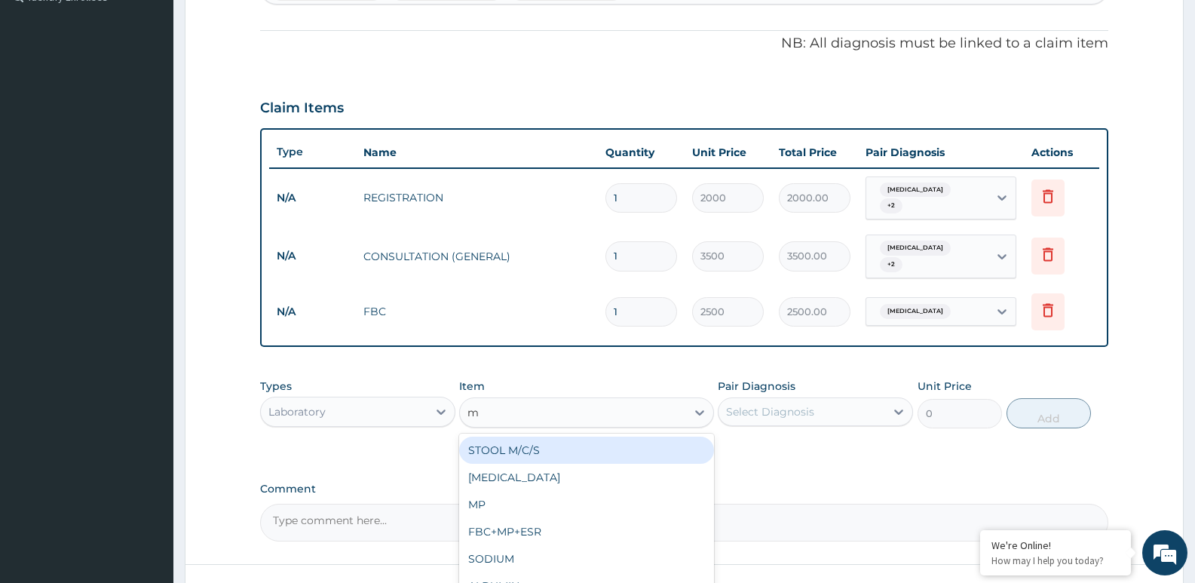
type input "mp"
click at [660, 436] on div "MP" at bounding box center [586, 449] width 254 height 27
type input "1000"
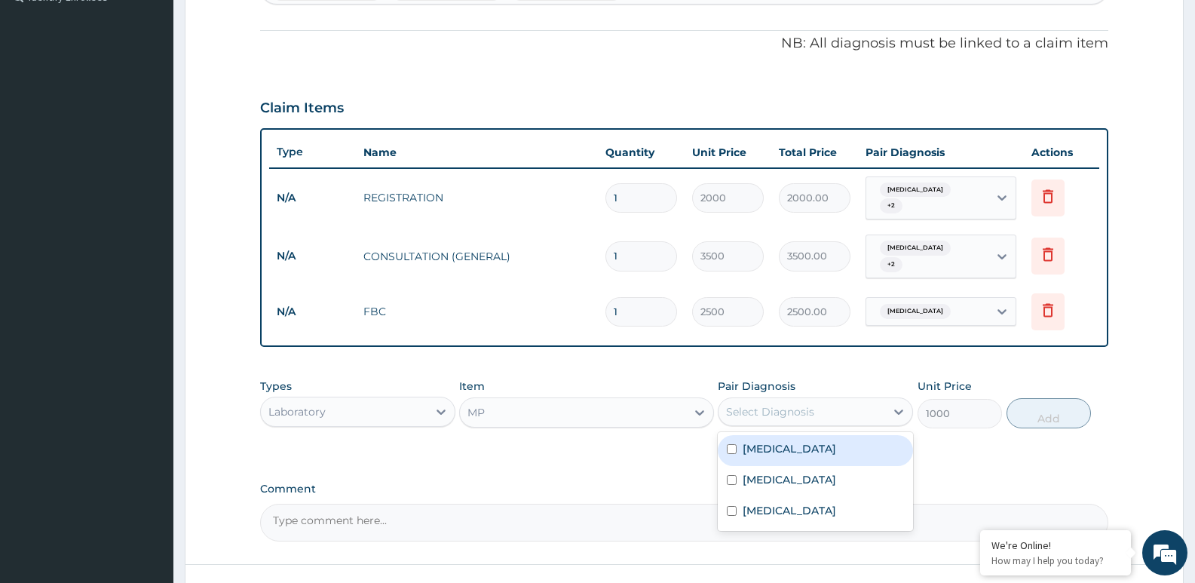
click at [747, 404] on div "Select Diagnosis" at bounding box center [770, 411] width 88 height 15
click at [761, 441] on label "Malaria" at bounding box center [788, 448] width 93 height 15
checkbox input "true"
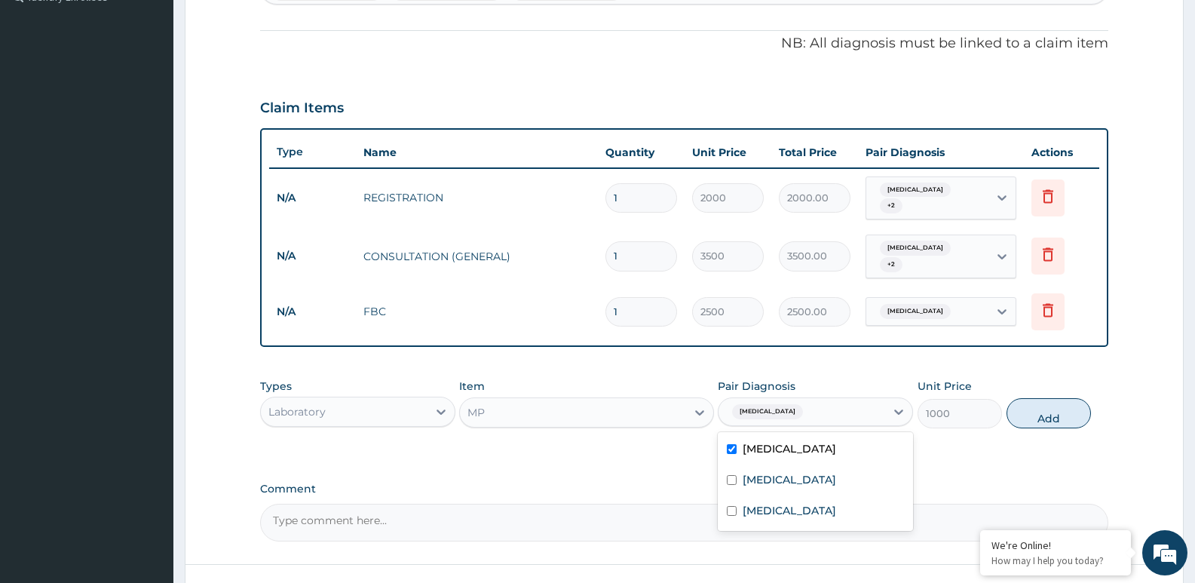
click at [1066, 398] on button "Add" at bounding box center [1048, 413] width 84 height 30
type input "0"
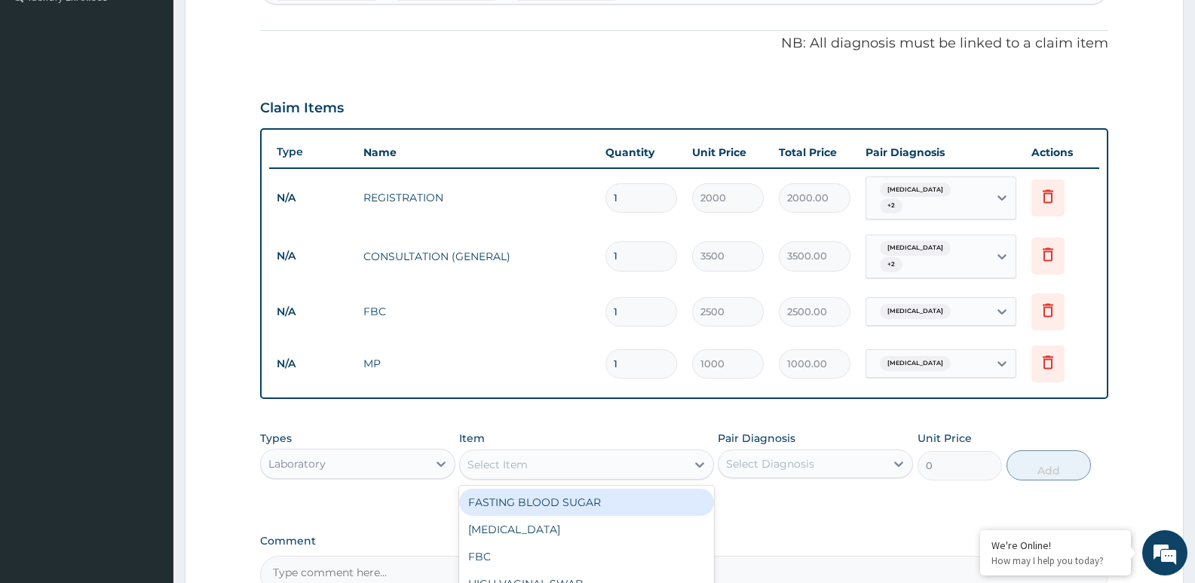
click at [636, 452] on div "Select Item" at bounding box center [572, 464] width 225 height 24
type input "pregn"
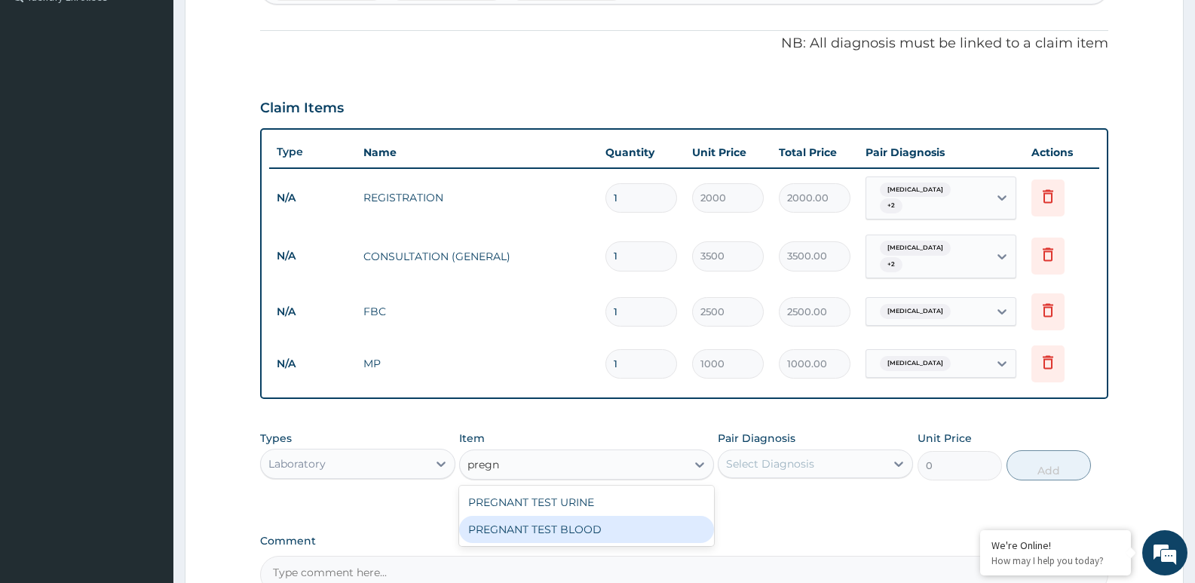
click at [550, 516] on div "PREGNANT TEST BLOOD" at bounding box center [586, 529] width 254 height 27
type input "3049.2"
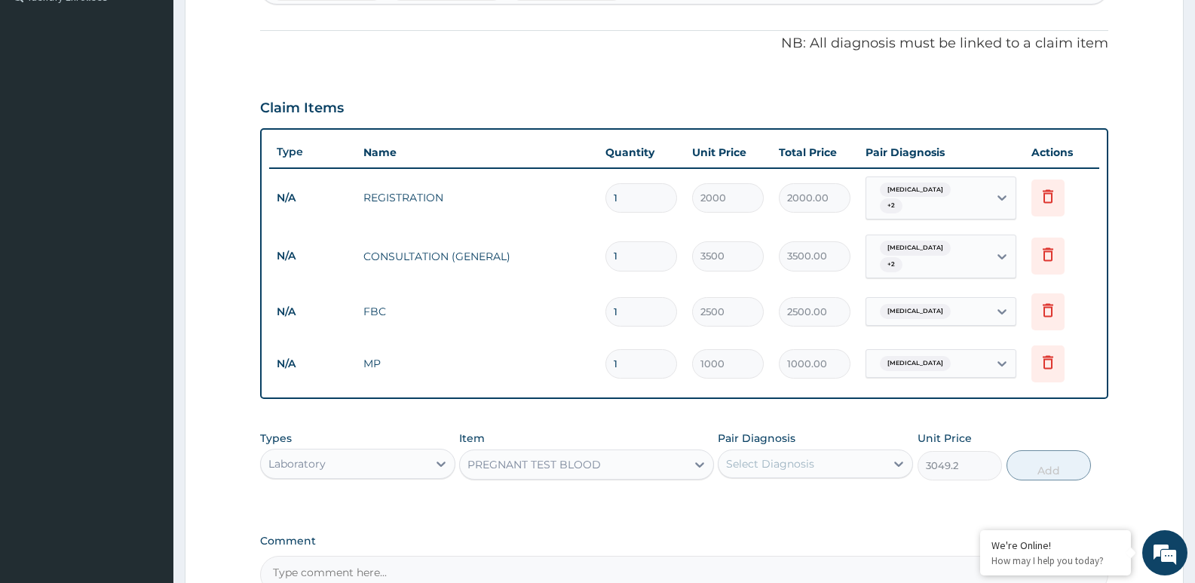
click at [776, 452] on div "Select Diagnosis" at bounding box center [801, 464] width 167 height 24
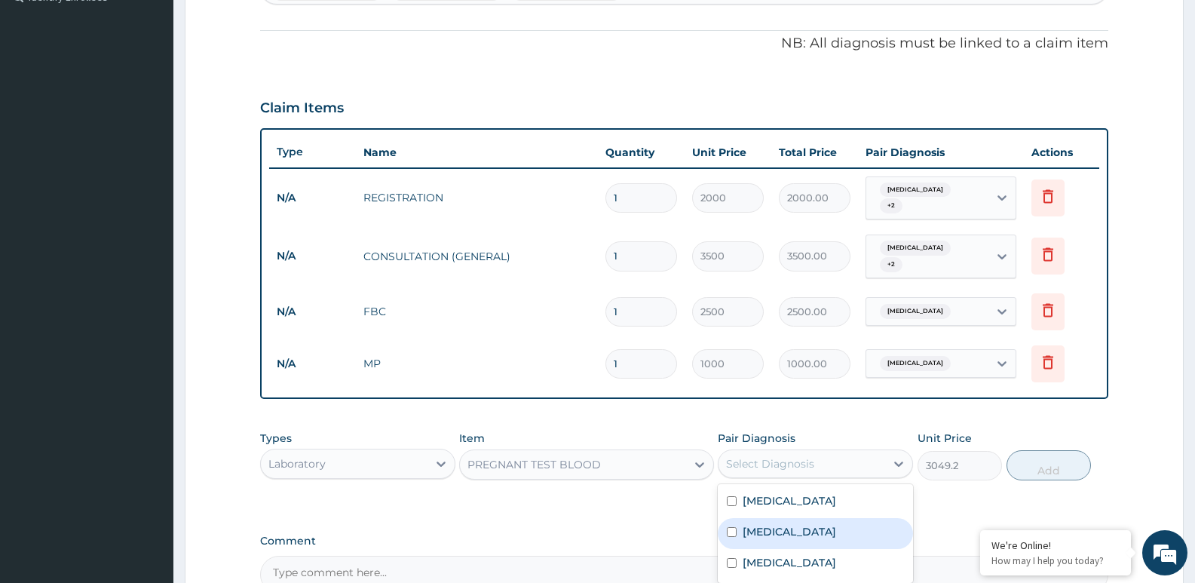
click at [785, 525] on label "Amenorrhea" at bounding box center [788, 531] width 93 height 15
checkbox input "true"
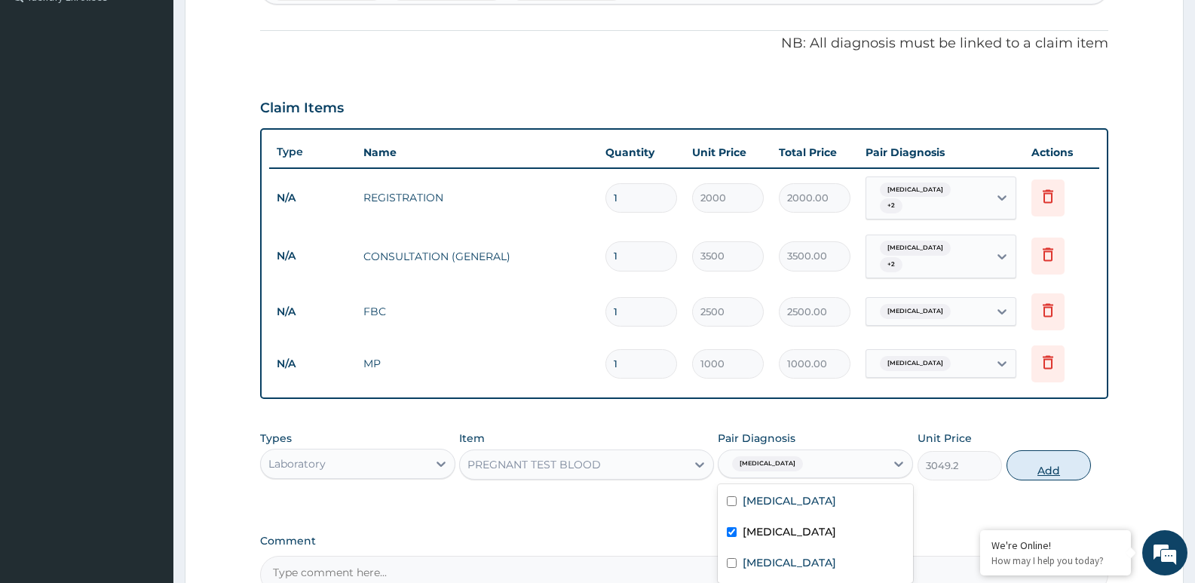
click at [1073, 454] on button "Add" at bounding box center [1048, 465] width 84 height 30
type input "0"
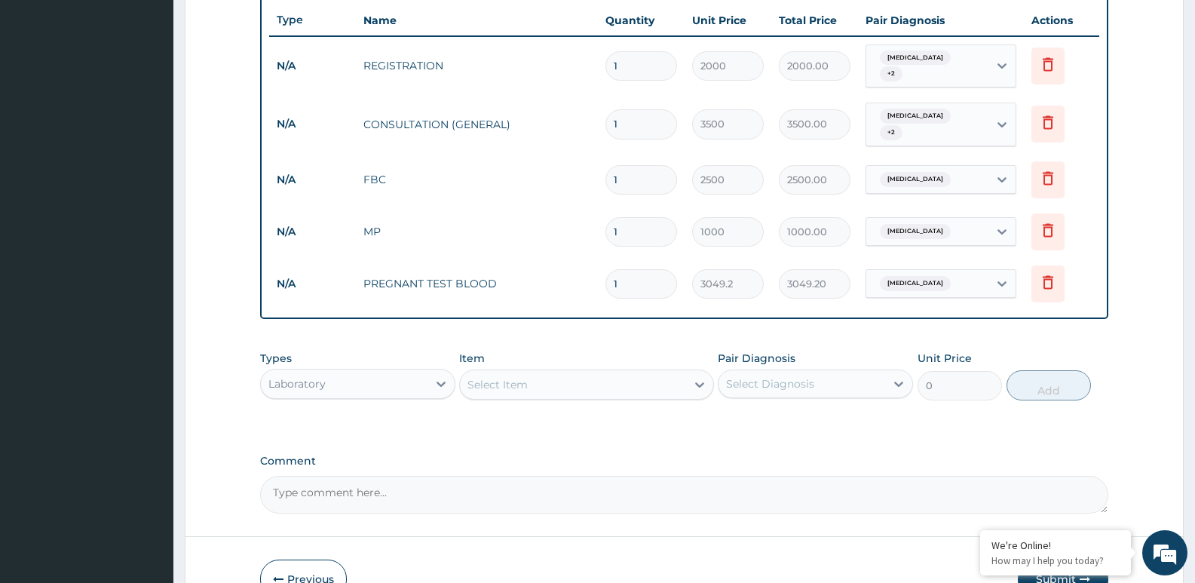
scroll to position [339, 0]
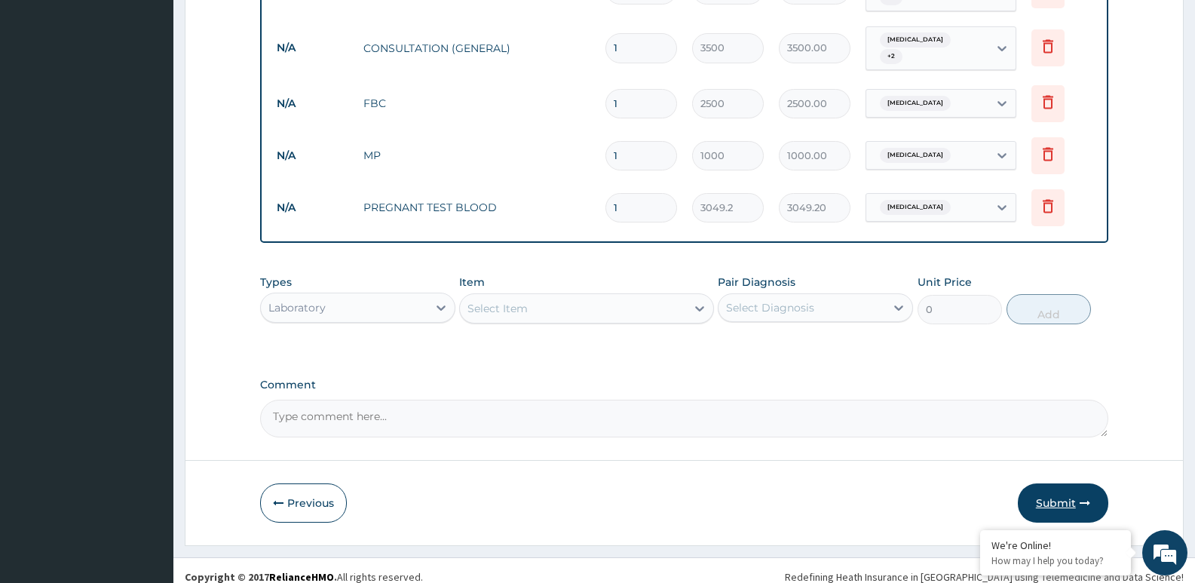
click at [1070, 488] on button "Submit" at bounding box center [1063, 502] width 90 height 39
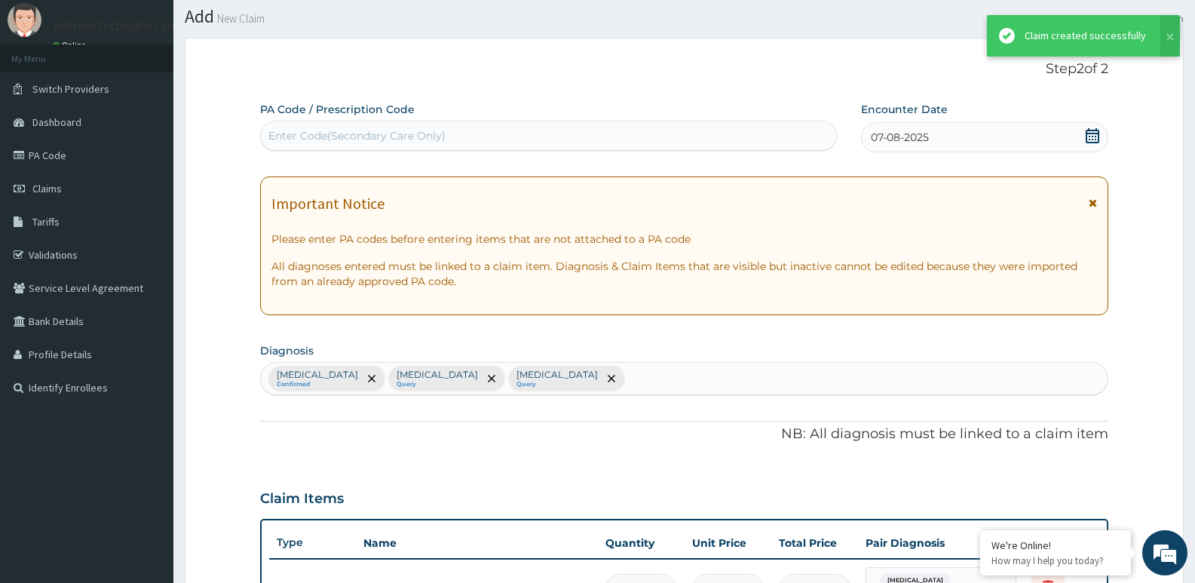
scroll to position [641, 0]
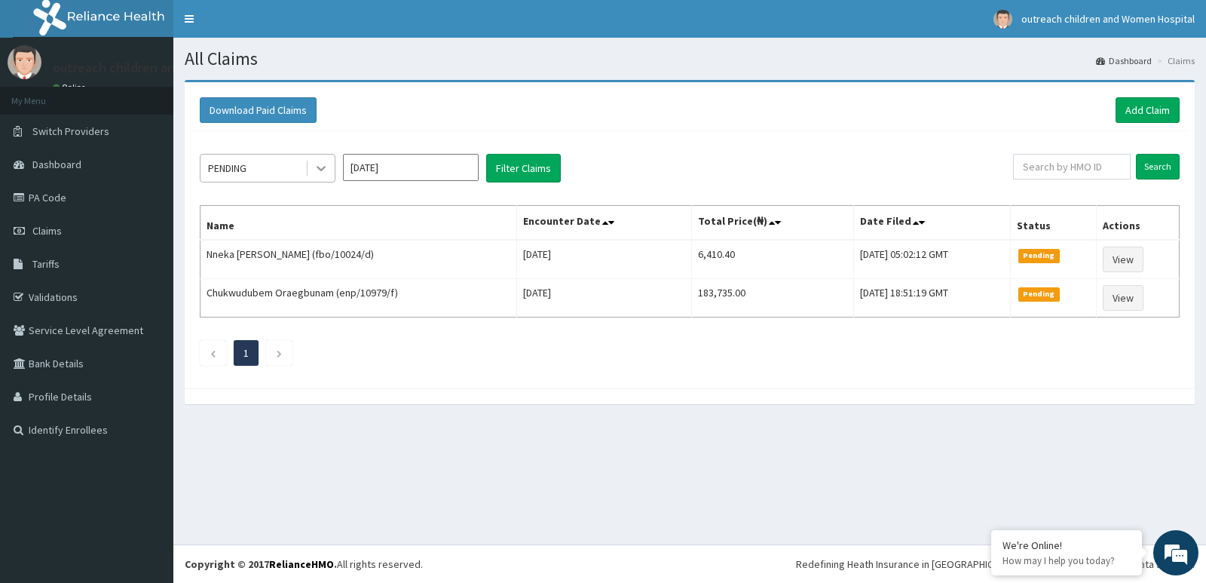
drag, startPoint x: 315, startPoint y: 167, endPoint x: 315, endPoint y: 182, distance: 15.1
click at [315, 182] on div at bounding box center [321, 168] width 27 height 27
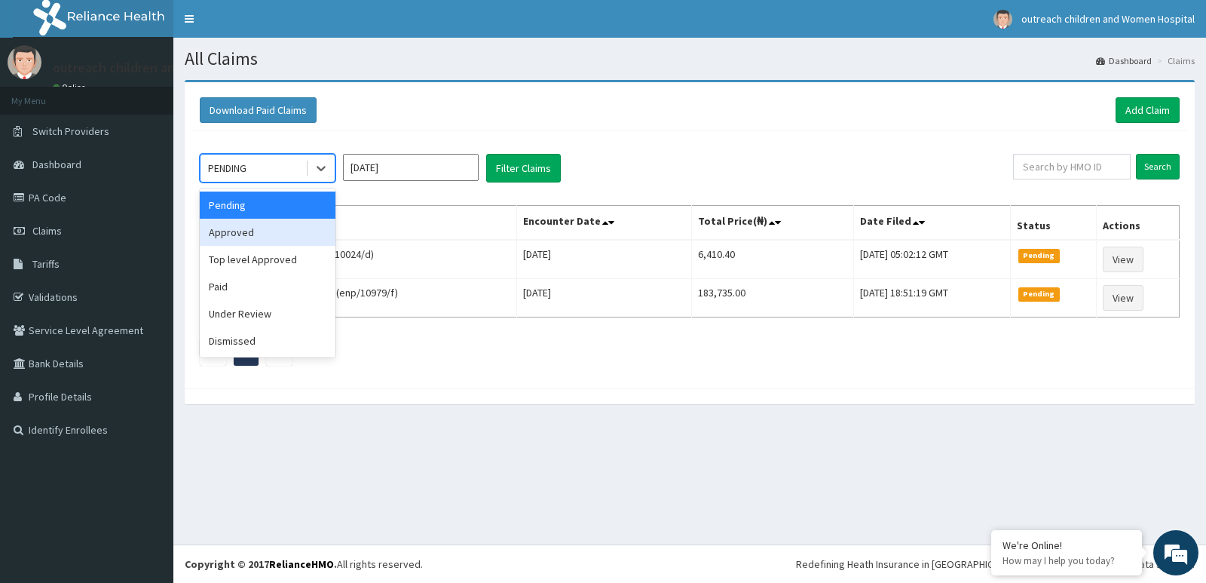
drag, startPoint x: 312, startPoint y: 243, endPoint x: 592, endPoint y: 197, distance: 283.4
click at [313, 243] on div "Approved" at bounding box center [268, 232] width 136 height 27
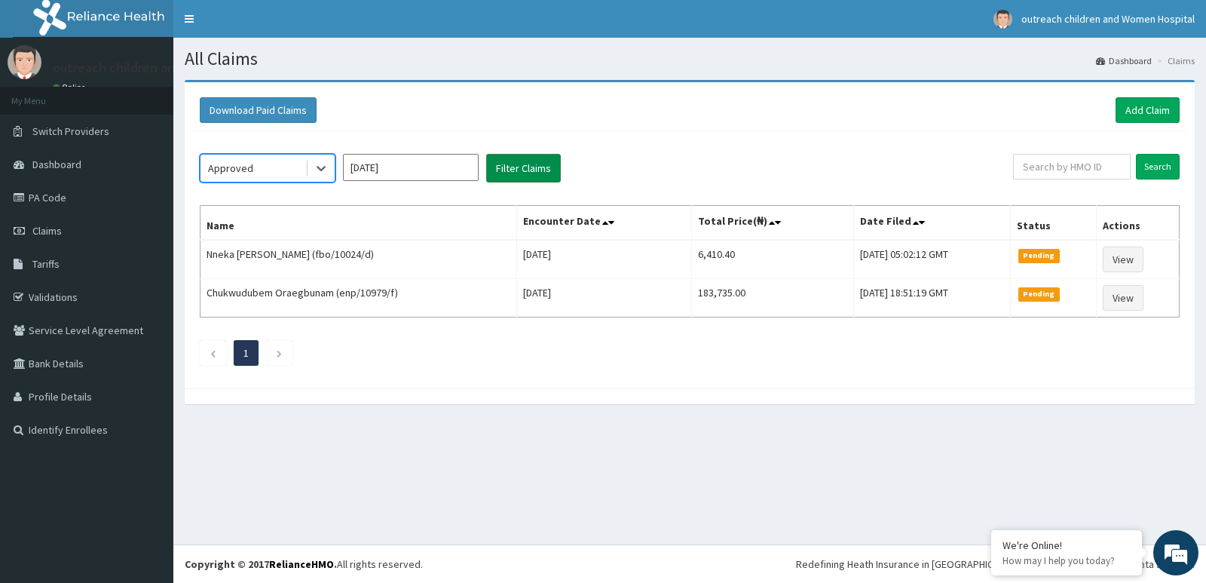
click at [544, 165] on button "Filter Claims" at bounding box center [523, 168] width 75 height 29
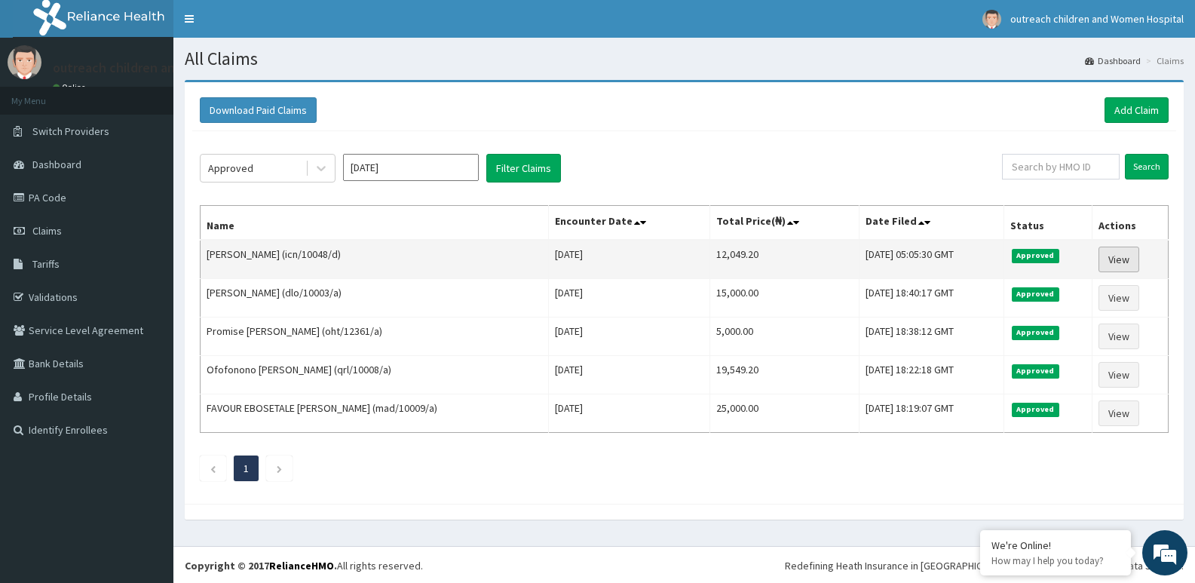
click at [1114, 260] on link "View" at bounding box center [1118, 259] width 41 height 26
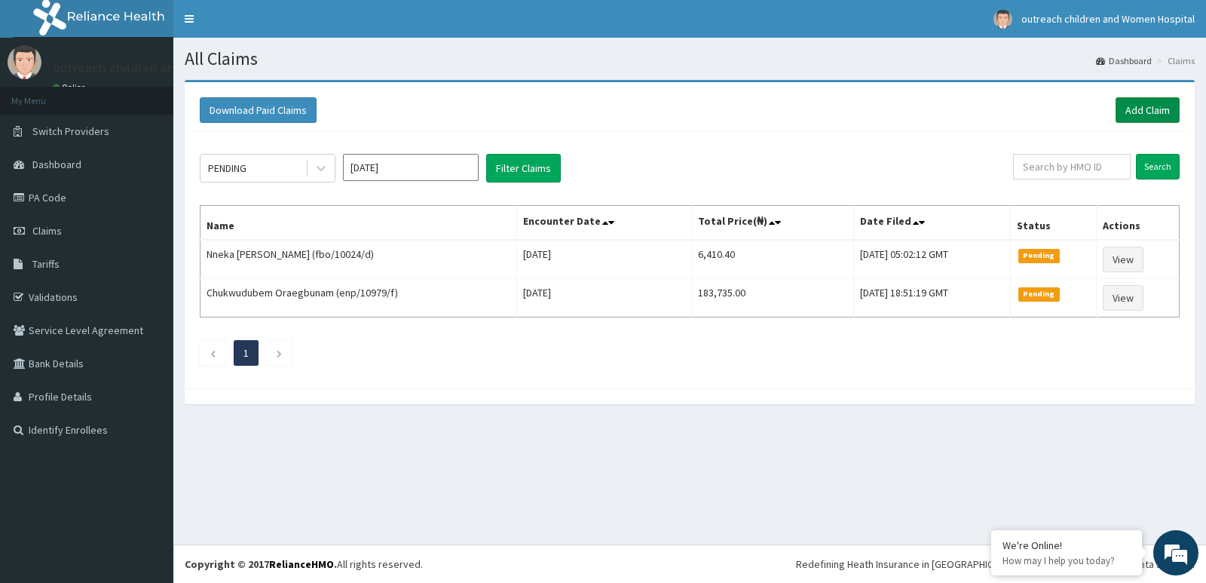
click at [1136, 104] on link "Add Claim" at bounding box center [1148, 110] width 64 height 26
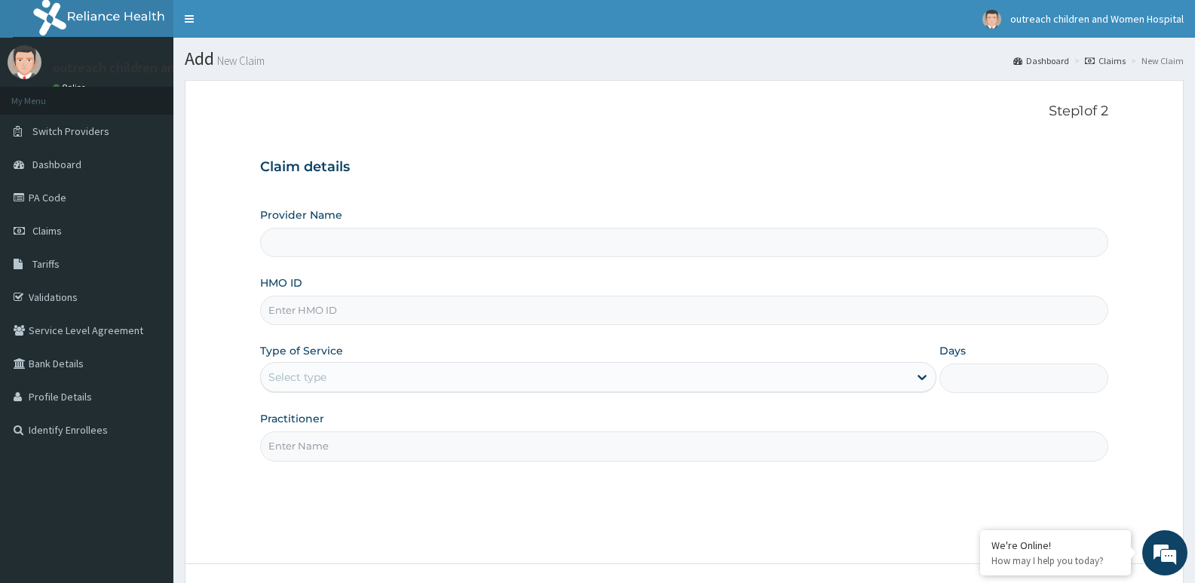
type input "Outreach [GEOGRAPHIC_DATA]- [GEOGRAPHIC_DATA]"
click at [121, 201] on link "PA Code" at bounding box center [86, 197] width 173 height 33
